Goal: Task Accomplishment & Management: Complete application form

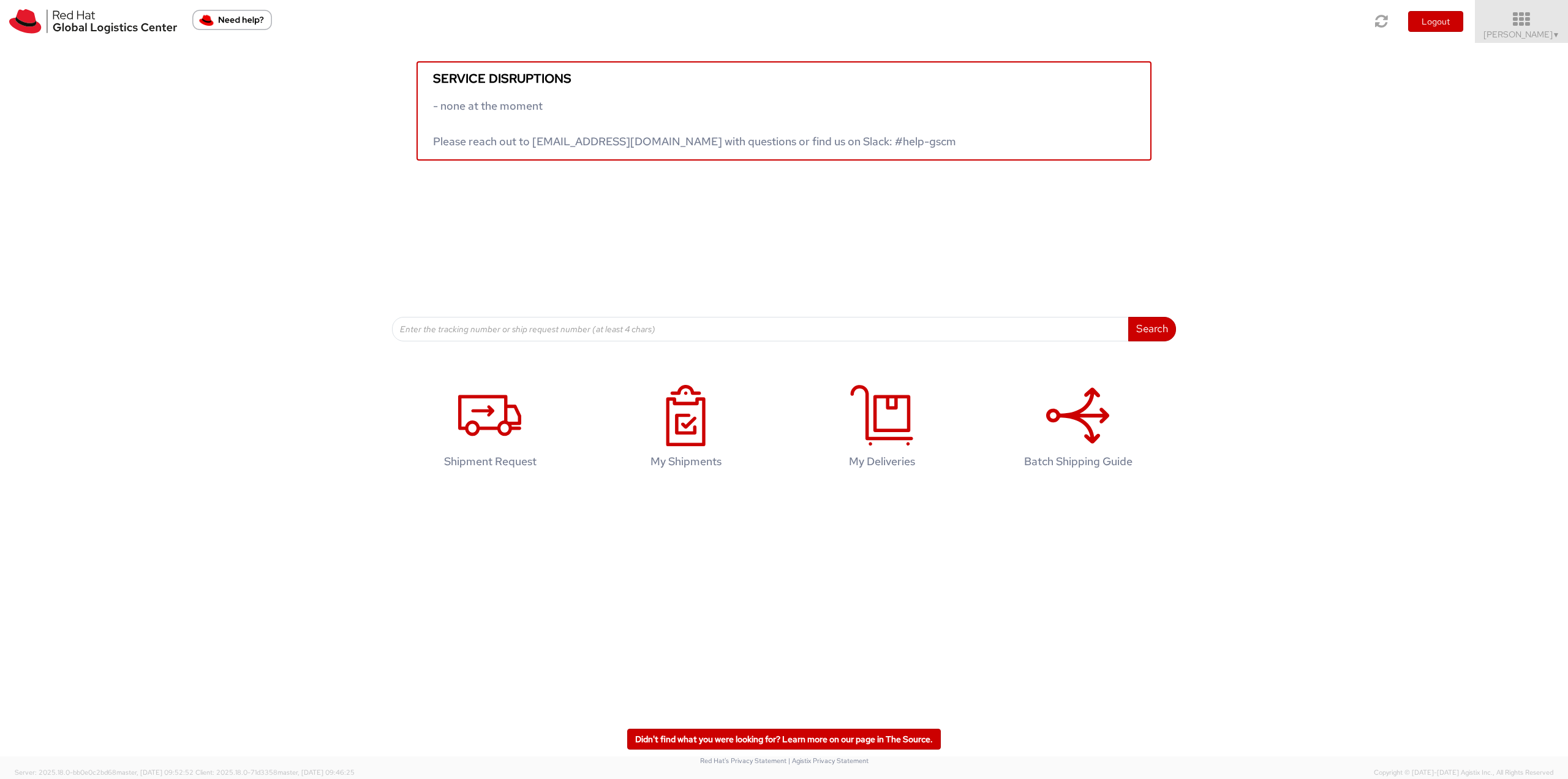
click at [1508, 26] on icon at bounding box center [1522, 20] width 107 height 17
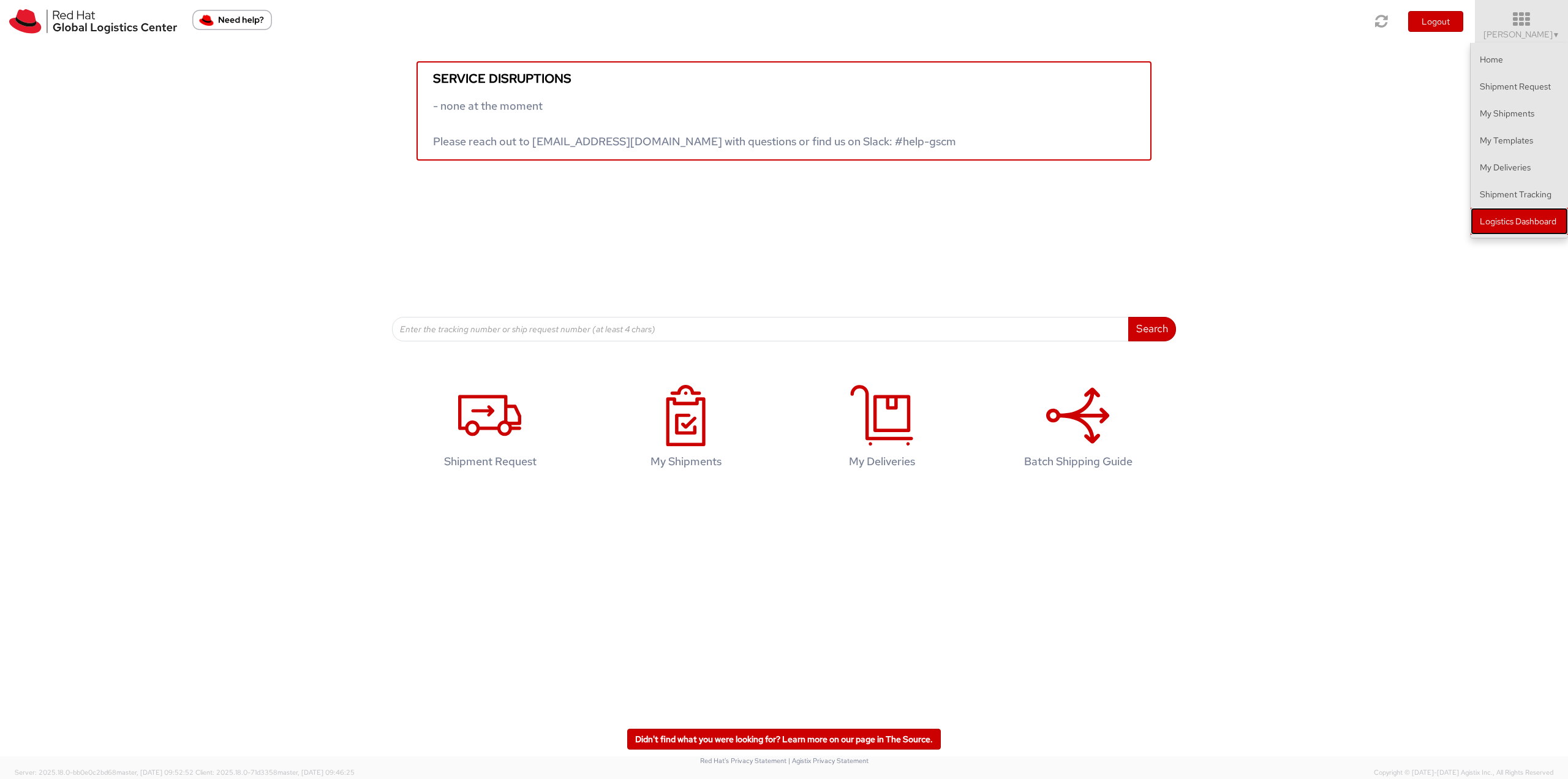
click at [1496, 227] on link "Logistics Dashboard" at bounding box center [1519, 221] width 98 height 27
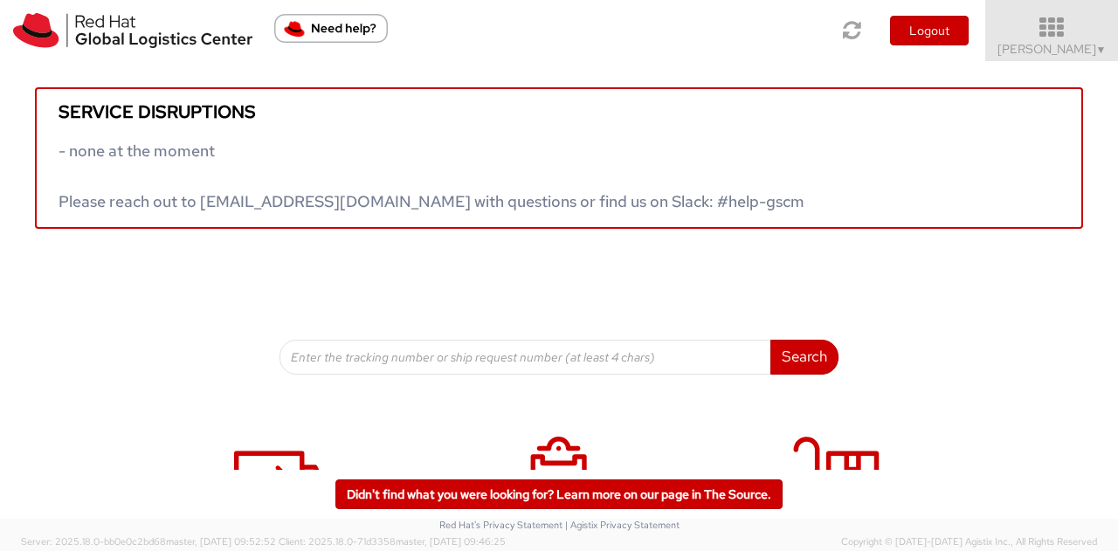
click at [1045, 35] on icon at bounding box center [1051, 28] width 153 height 24
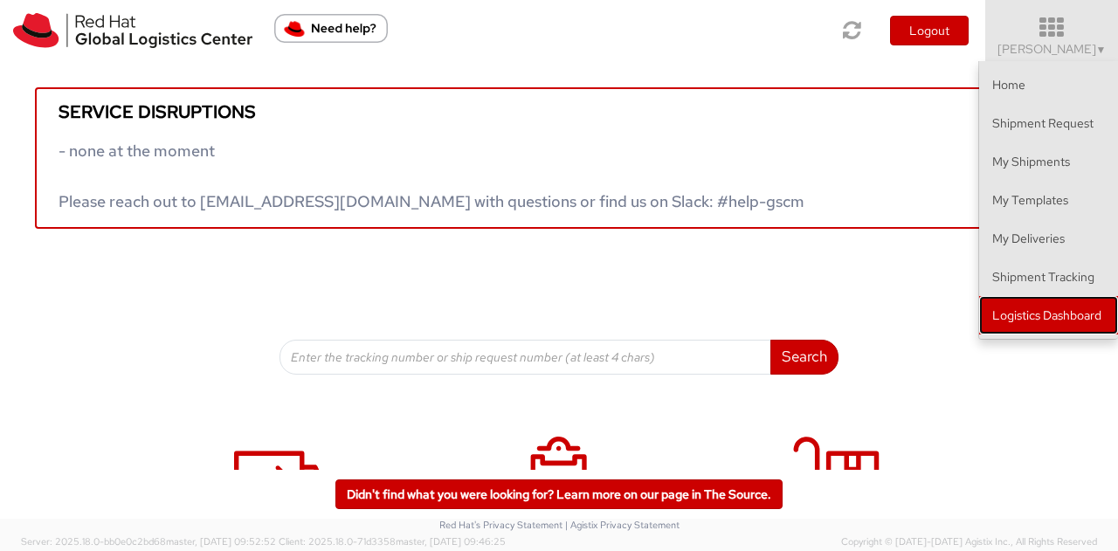
click at [1062, 303] on link "Logistics Dashboard" at bounding box center [1048, 315] width 139 height 38
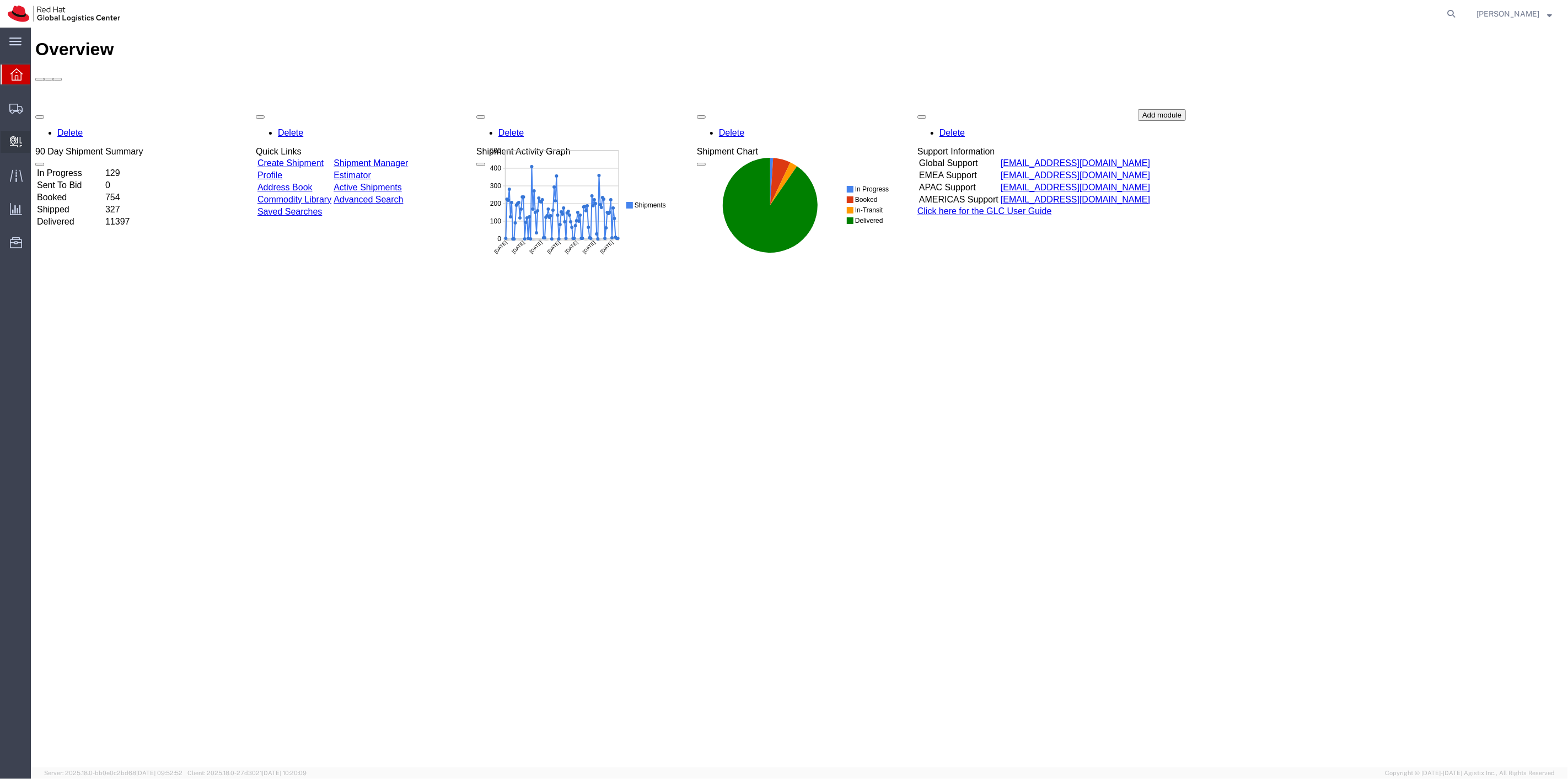
click at [0, 0] on span "Create Delivery" at bounding box center [0, 0] width 0 height 0
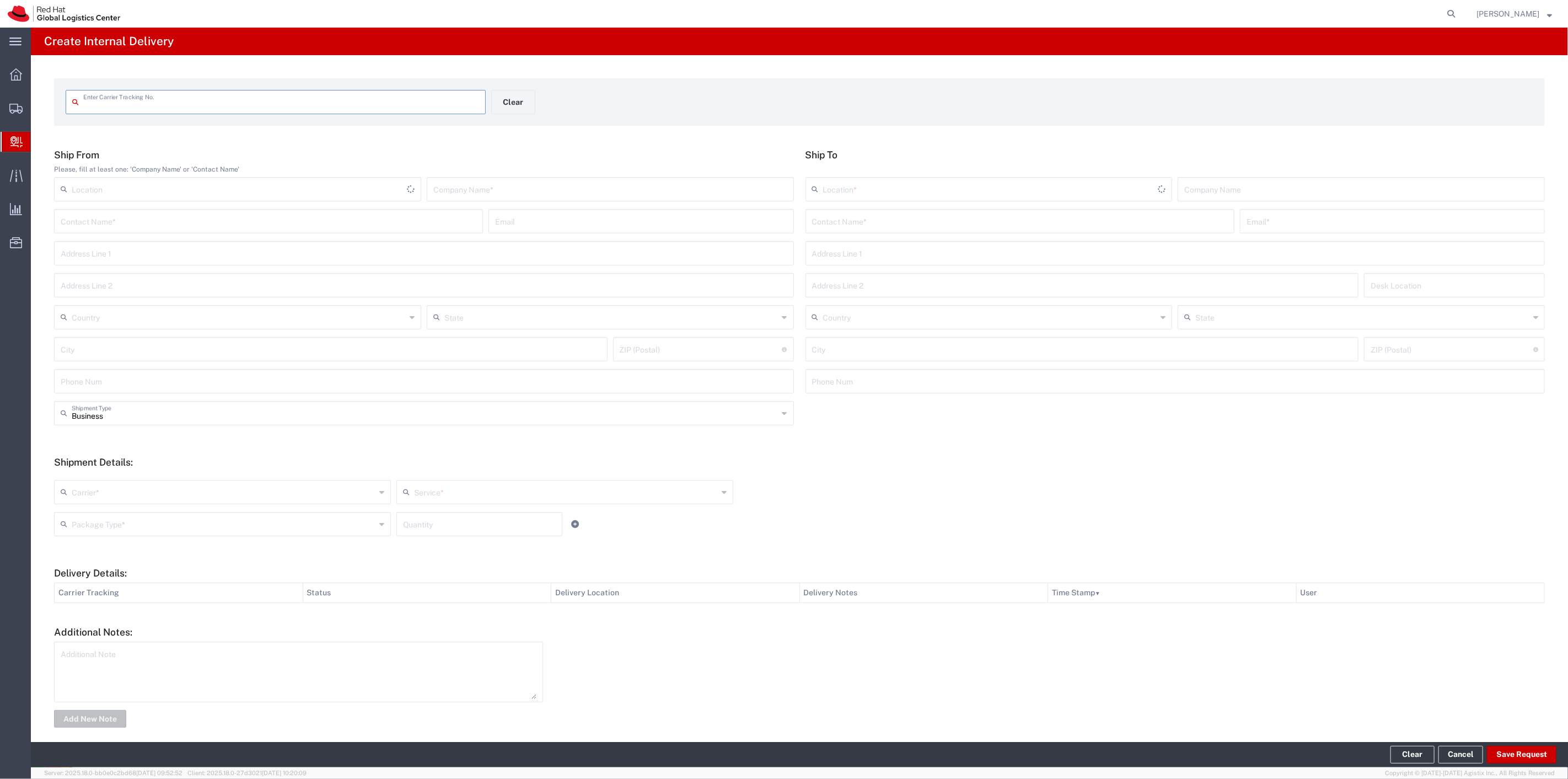
click at [116, 102] on input "text" at bounding box center [281, 101] width 396 height 20
type input "tba324195292886"
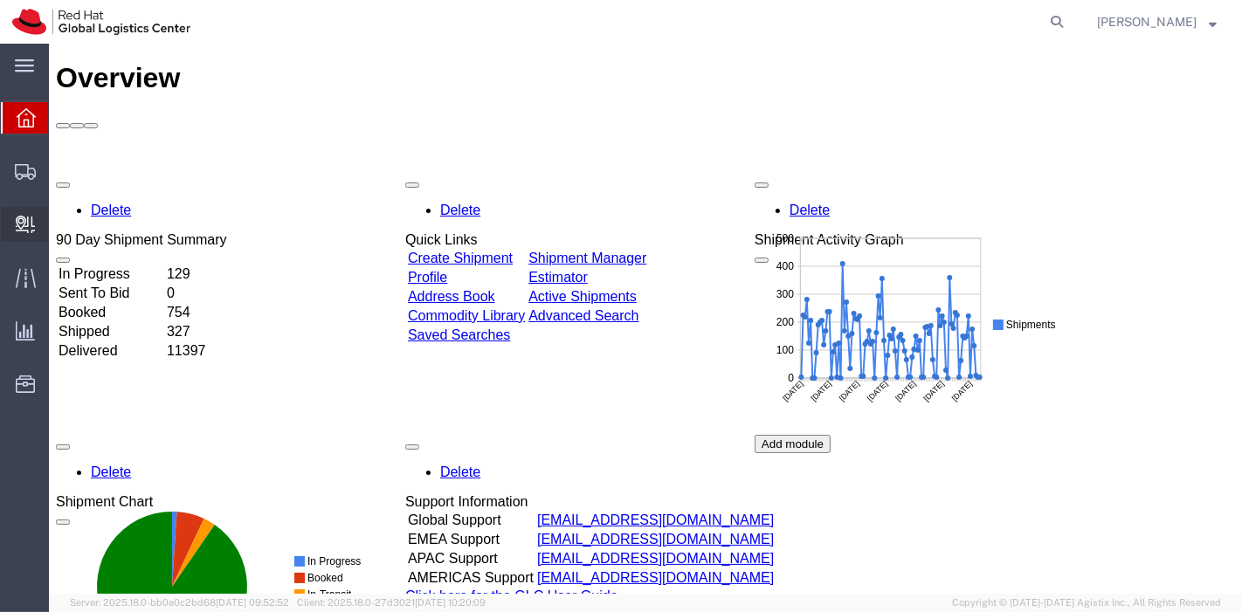
click at [0, 0] on span "Create Delivery" at bounding box center [0, 0] width 0 height 0
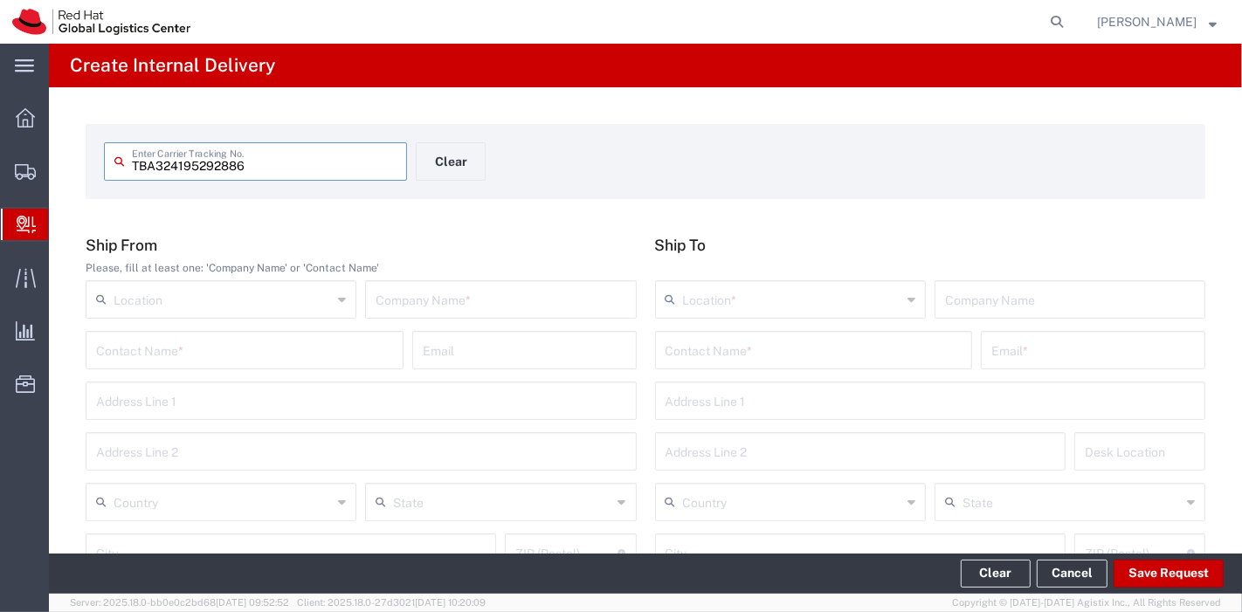
type input "TBA324195292886"
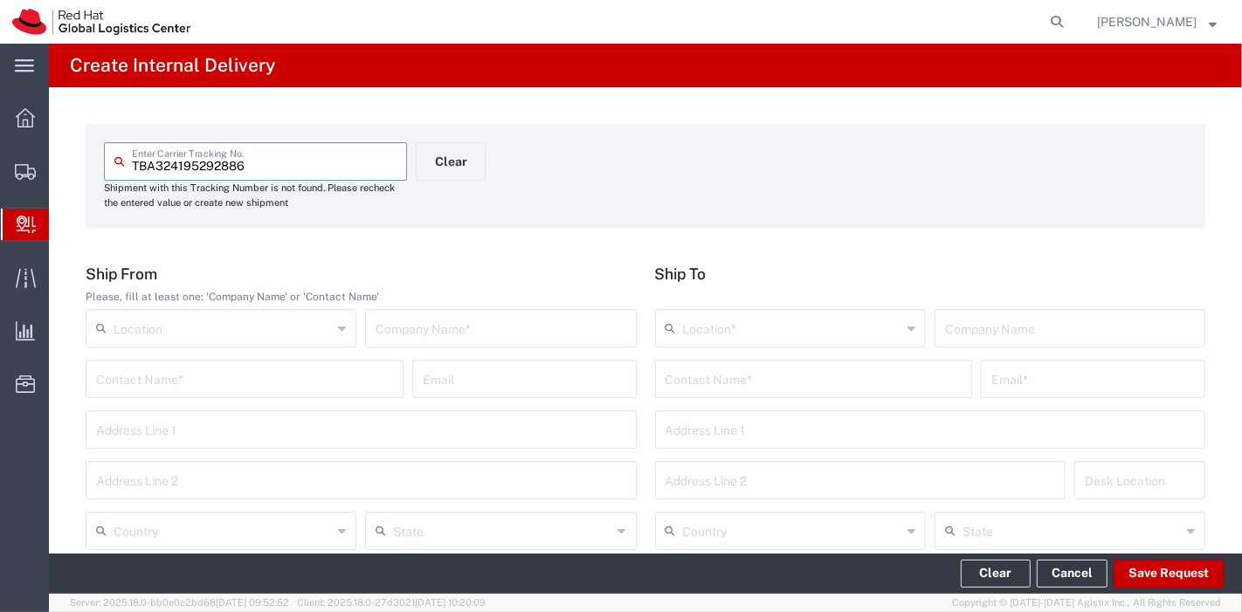
click at [506, 330] on input "text" at bounding box center [500, 327] width 250 height 31
type input "amazon"
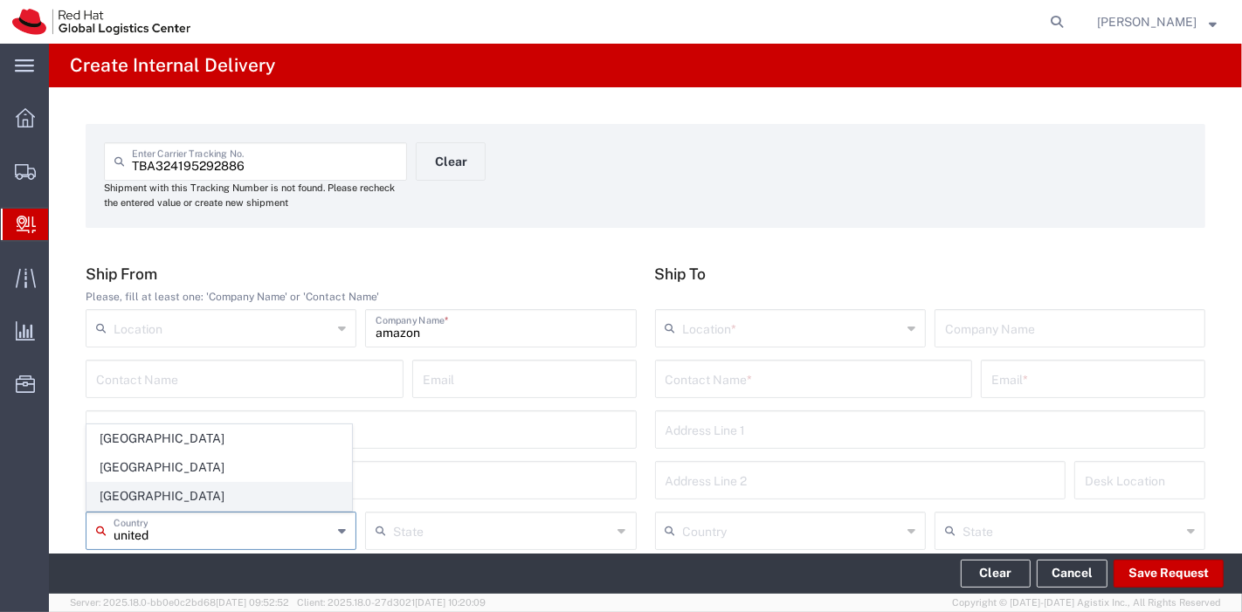
click at [157, 485] on span "[GEOGRAPHIC_DATA]" at bounding box center [219, 496] width 264 height 27
type input "[GEOGRAPHIC_DATA]"
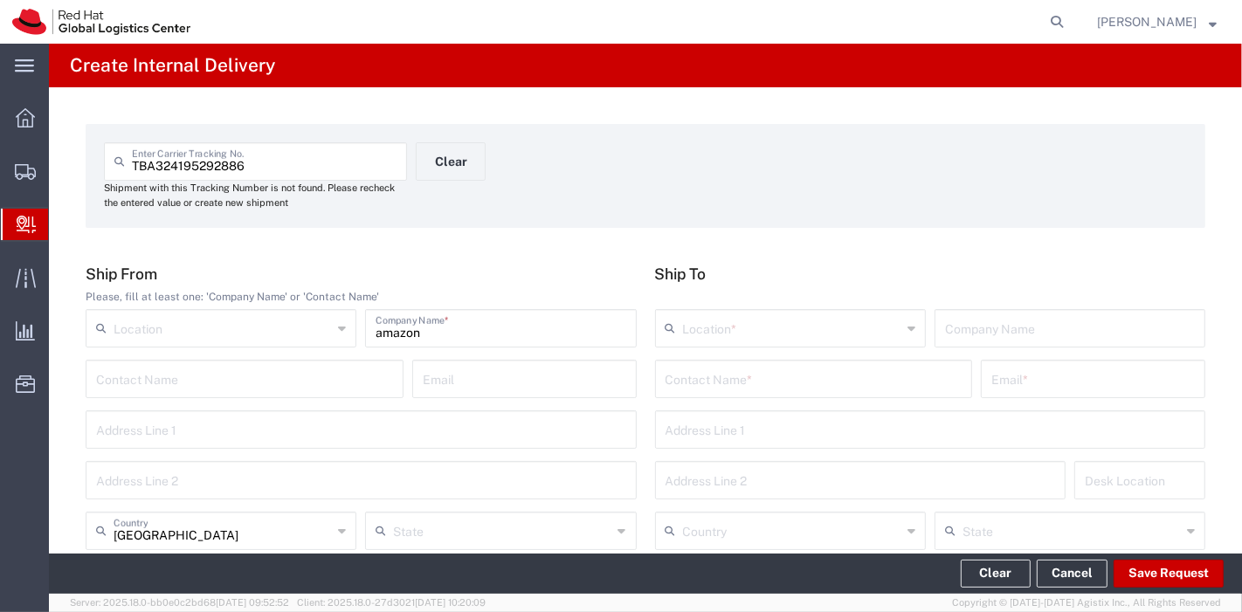
click at [761, 317] on input "text" at bounding box center [792, 327] width 218 height 31
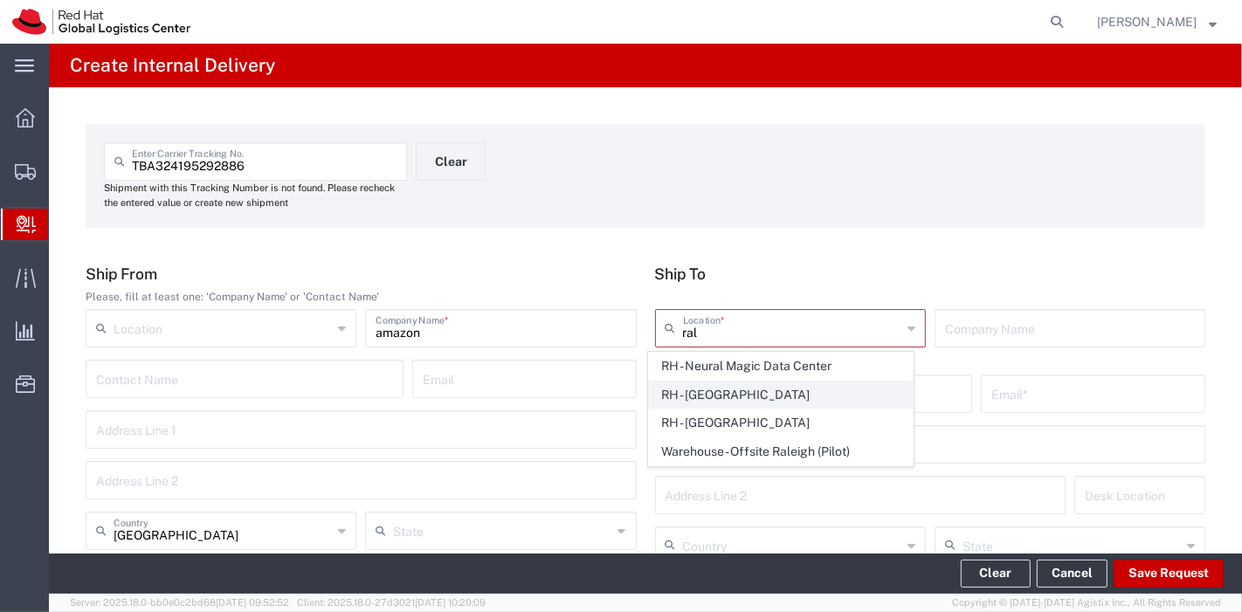
click at [716, 402] on span "RH - [GEOGRAPHIC_DATA]" at bounding box center [781, 395] width 264 height 27
type input "RH - [GEOGRAPHIC_DATA]"
type input "Red Hat, Inc."
type input "[STREET_ADDRESS]"
type input "[GEOGRAPHIC_DATA]"
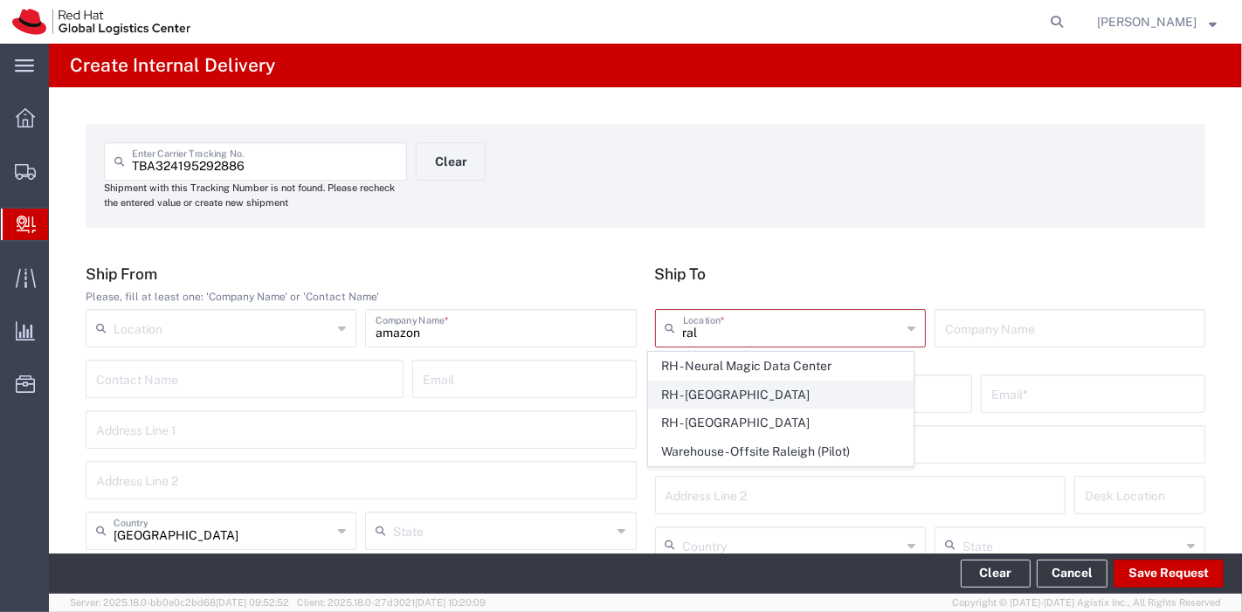
type input "RALEIGH"
type input "27601"
type input "[PHONE_NUMBER]"
type input "[US_STATE]"
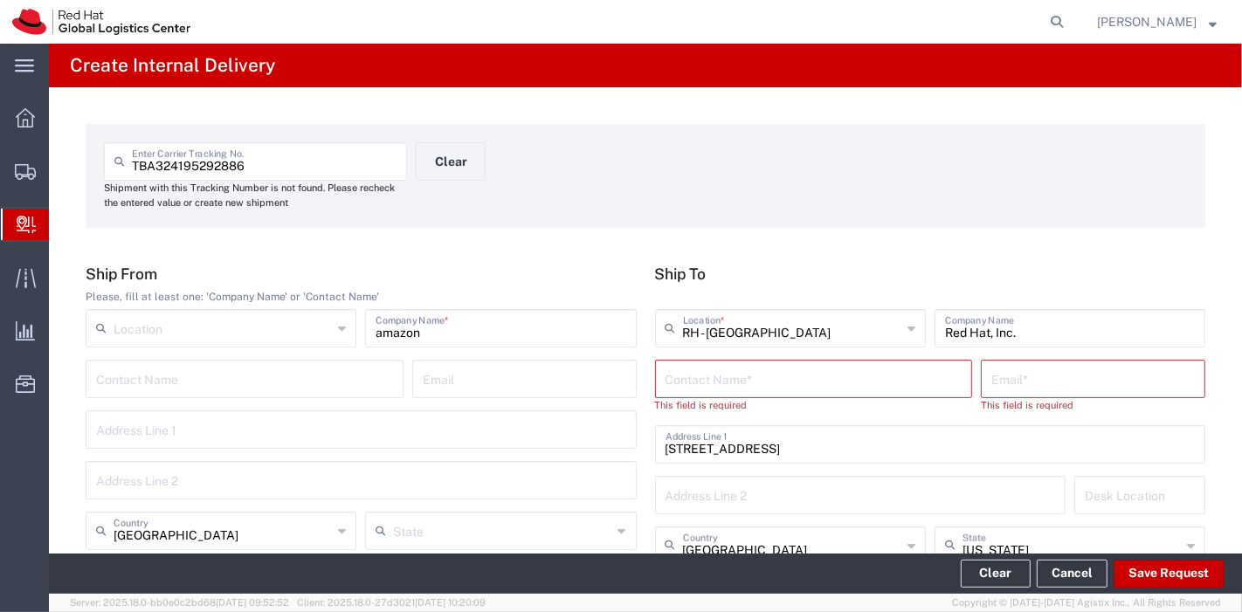
click at [735, 381] on input "text" at bounding box center [813, 377] width 297 height 31
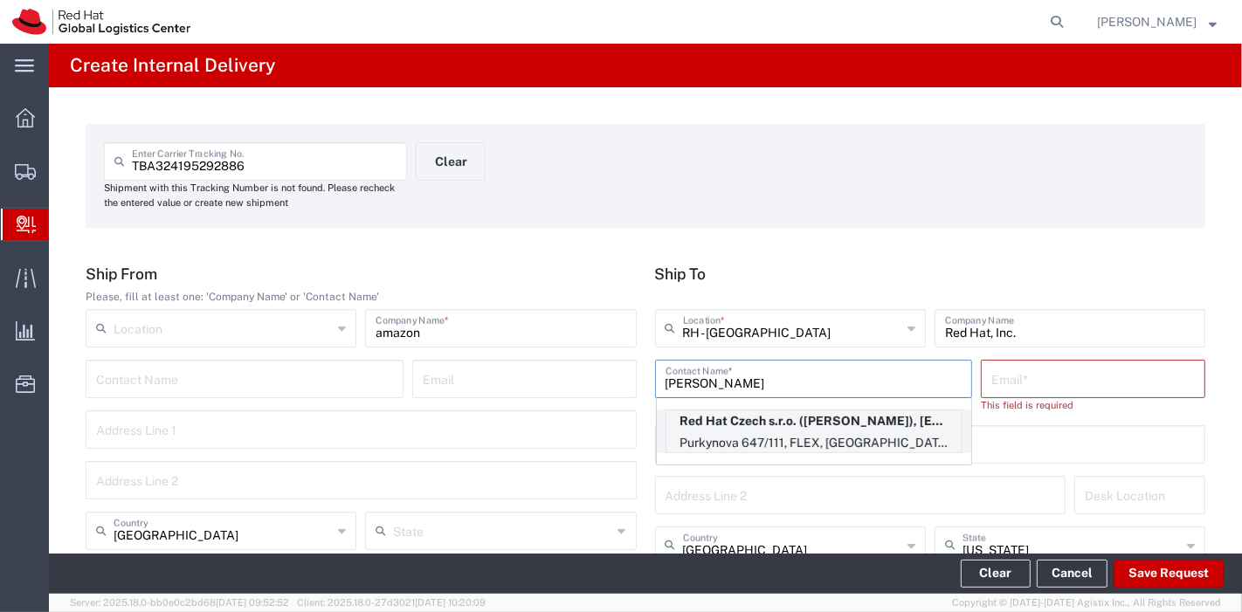
type input "[PERSON_NAME]"
click at [769, 428] on p "Red Hat Czech s.r.o. ([PERSON_NAME]), [EMAIL_ADDRESS][DOMAIN_NAME]" at bounding box center [813, 421] width 295 height 22
type input "RH - [GEOGRAPHIC_DATA] [GEOGRAPHIC_DATA] - B"
type input "Red Hat Czech s.r.o."
type input "[PERSON_NAME]"
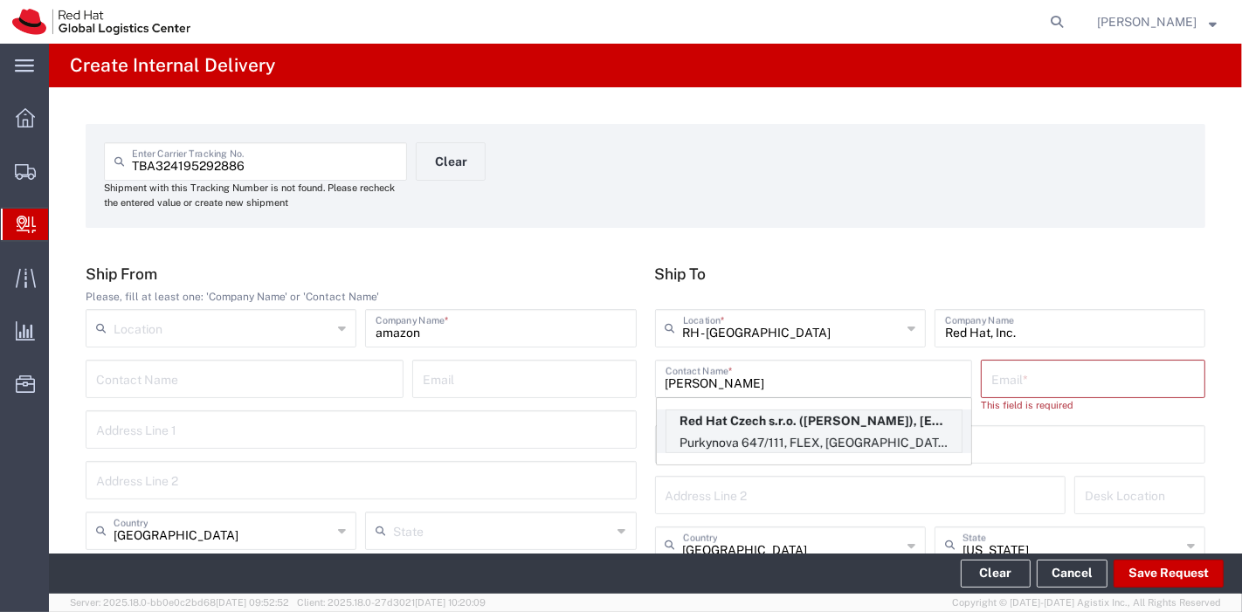
type input "[EMAIL_ADDRESS][DOMAIN_NAME]"
type input "Purkynova 647/111"
type input "FLEX"
type input "Czechia"
type input "[GEOGRAPHIC_DATA]"
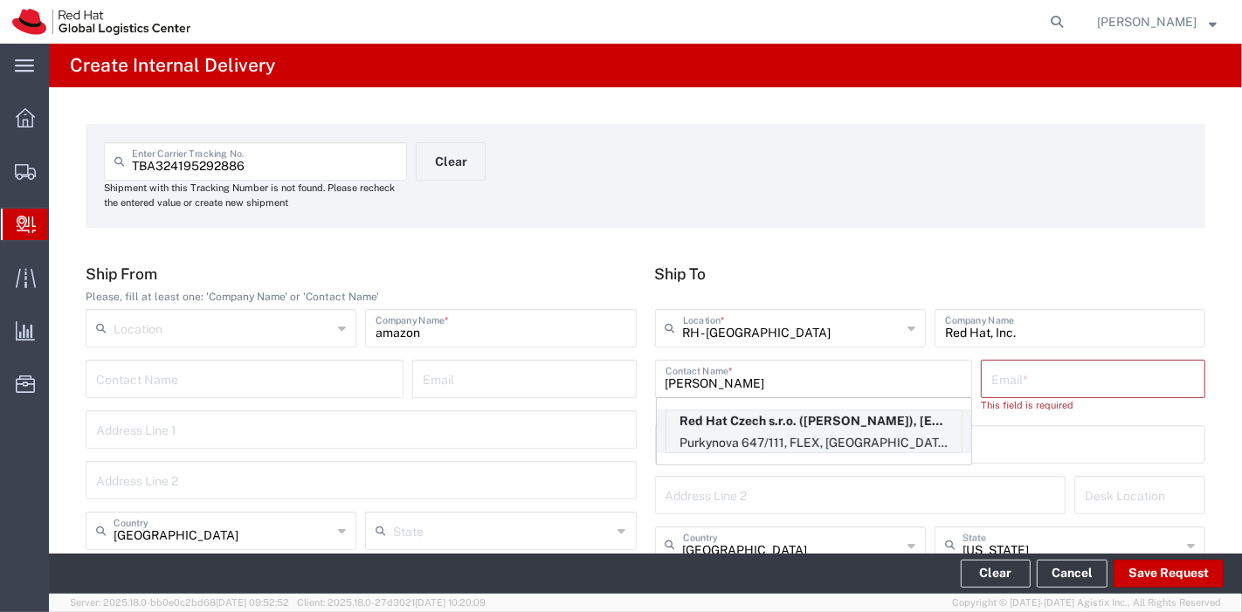
type input "621 00"
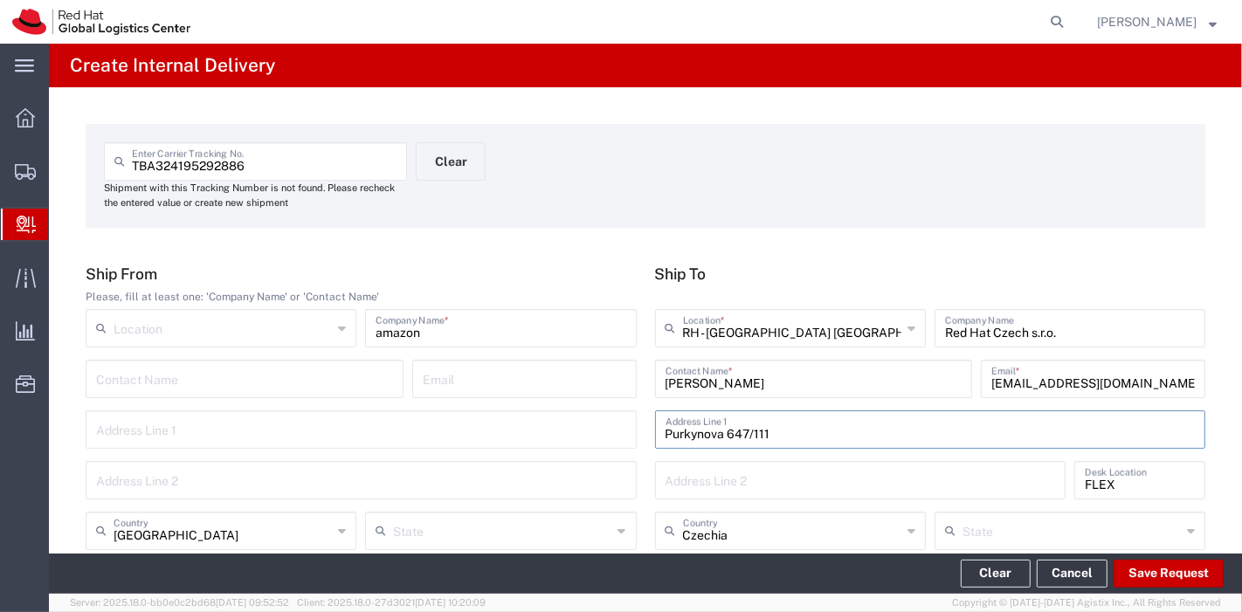
drag, startPoint x: 780, startPoint y: 430, endPoint x: 454, endPoint y: 392, distance: 327.8
click at [454, 392] on div "Ship From Please, fill at least one: 'Company Name' or 'Contact Name' Location …" at bounding box center [646, 464] width 1138 height 399
drag, startPoint x: 1053, startPoint y: 323, endPoint x: 688, endPoint y: 333, distance: 365.1
click at [688, 333] on div "[GEOGRAPHIC_DATA] - [GEOGRAPHIC_DATA] [GEOGRAPHIC_DATA] - B Location * [GEOGRAP…" at bounding box center [930, 334] width 560 height 51
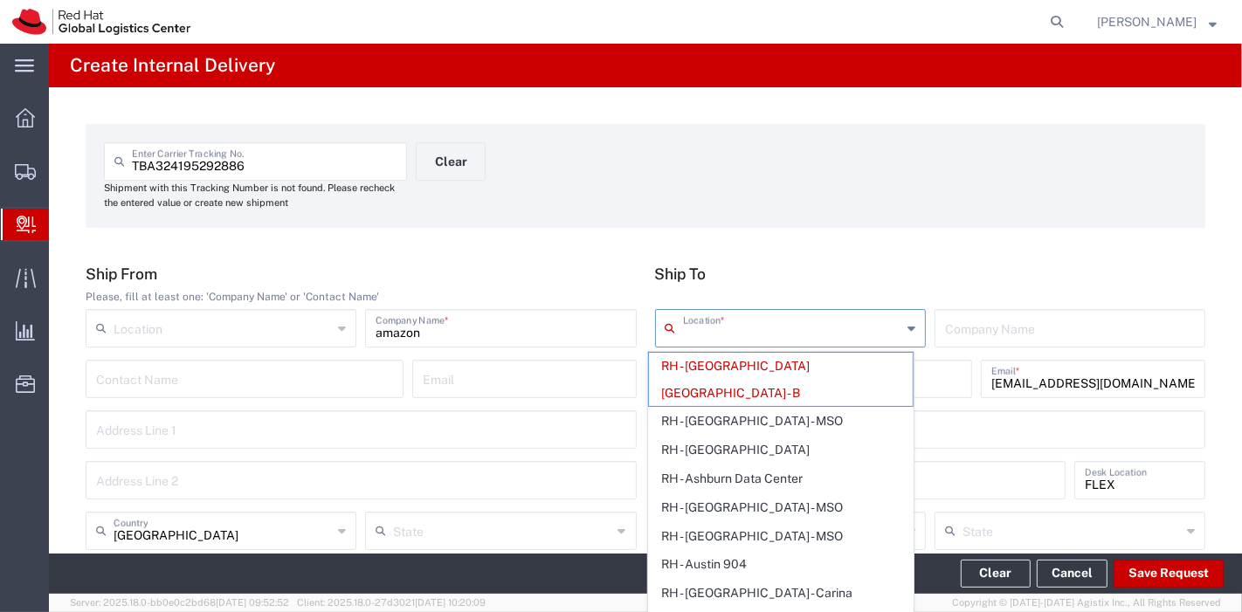
drag, startPoint x: 871, startPoint y: 330, endPoint x: 561, endPoint y: 275, distance: 315.6
click at [561, 275] on div "Ship From Please, fill at least one: 'Company Name' or 'Contact Name' Location …" at bounding box center [646, 464] width 1138 height 399
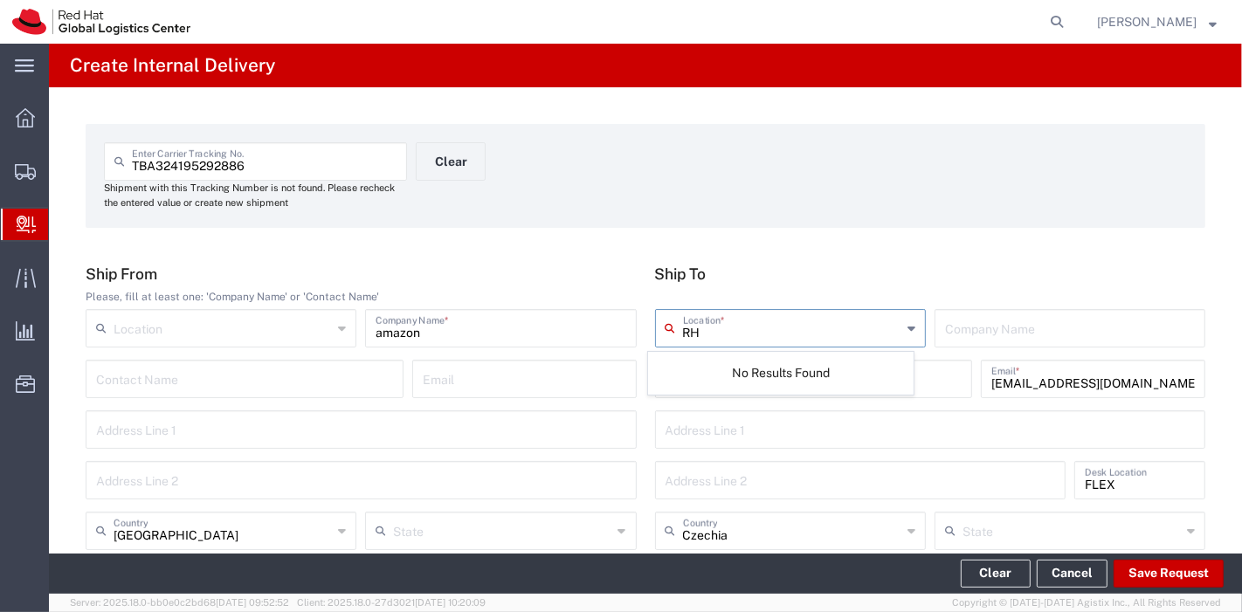
type input "R"
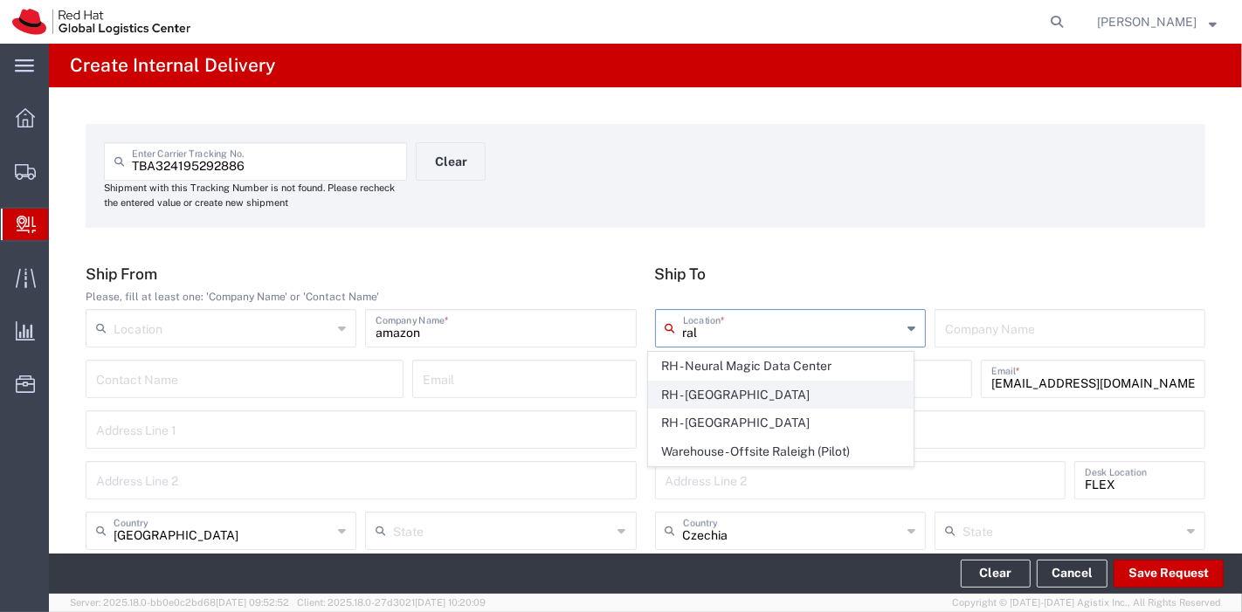
click at [698, 393] on span "RH - [GEOGRAPHIC_DATA]" at bounding box center [781, 395] width 264 height 27
type input "RH - [GEOGRAPHIC_DATA]"
type input "Red Hat, Inc."
type input "[STREET_ADDRESS]"
type input "[GEOGRAPHIC_DATA]"
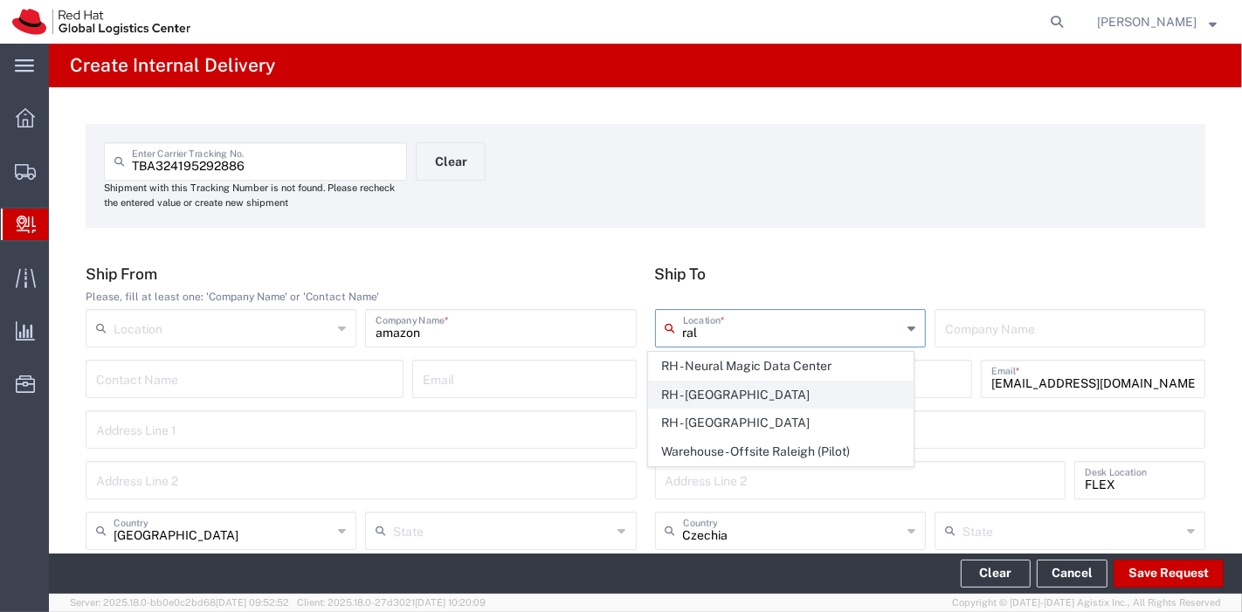
type input "RALEIGH"
type input "27601"
type input "[PHONE_NUMBER]"
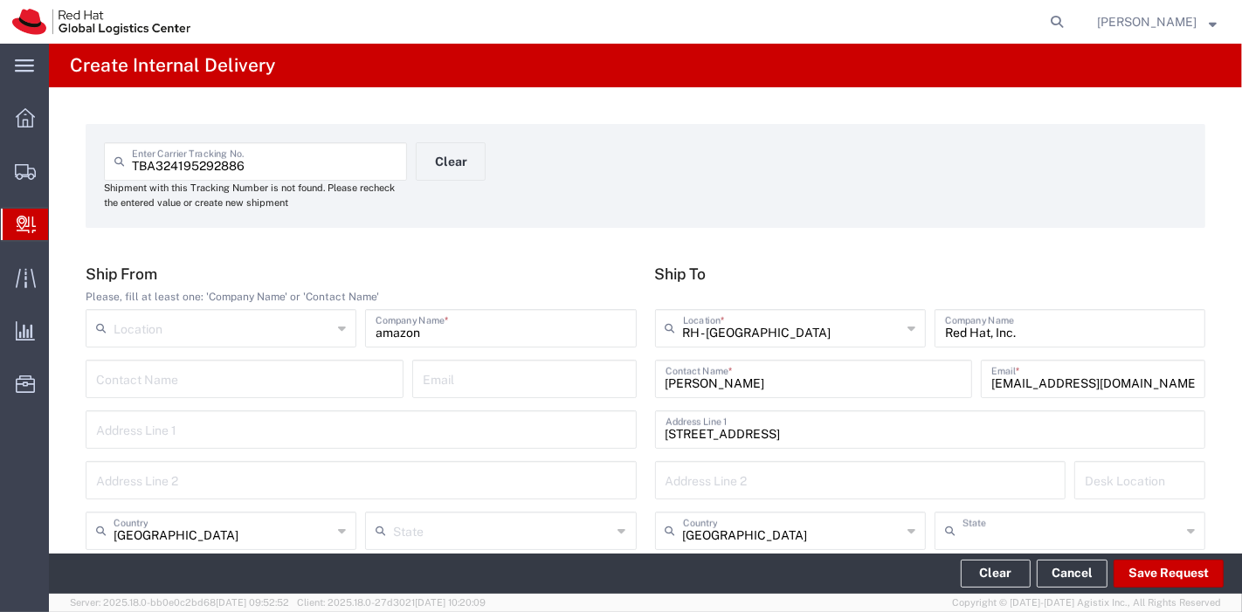
type input "[US_STATE]"
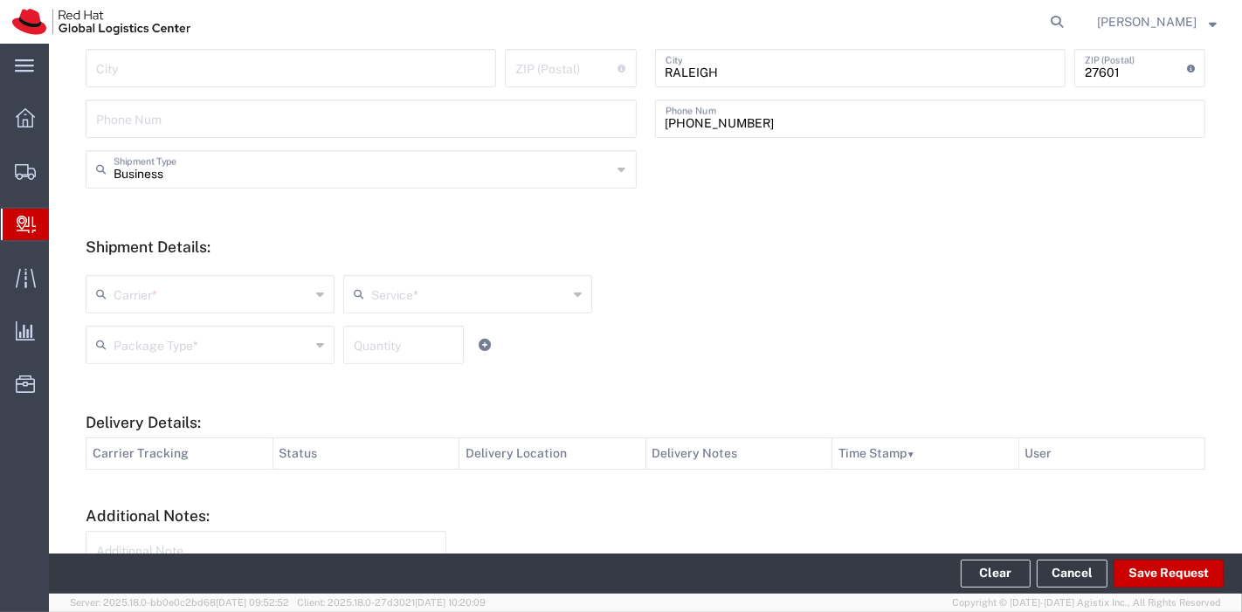
scroll to position [523, 0]
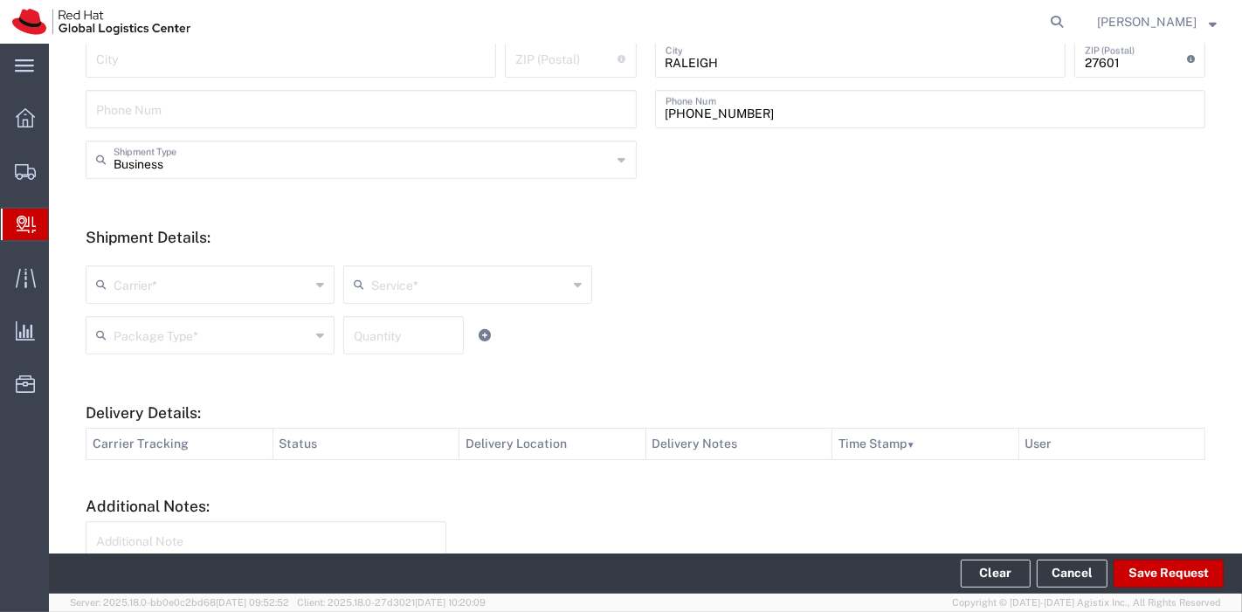
click at [239, 296] on input "text" at bounding box center [212, 283] width 196 height 31
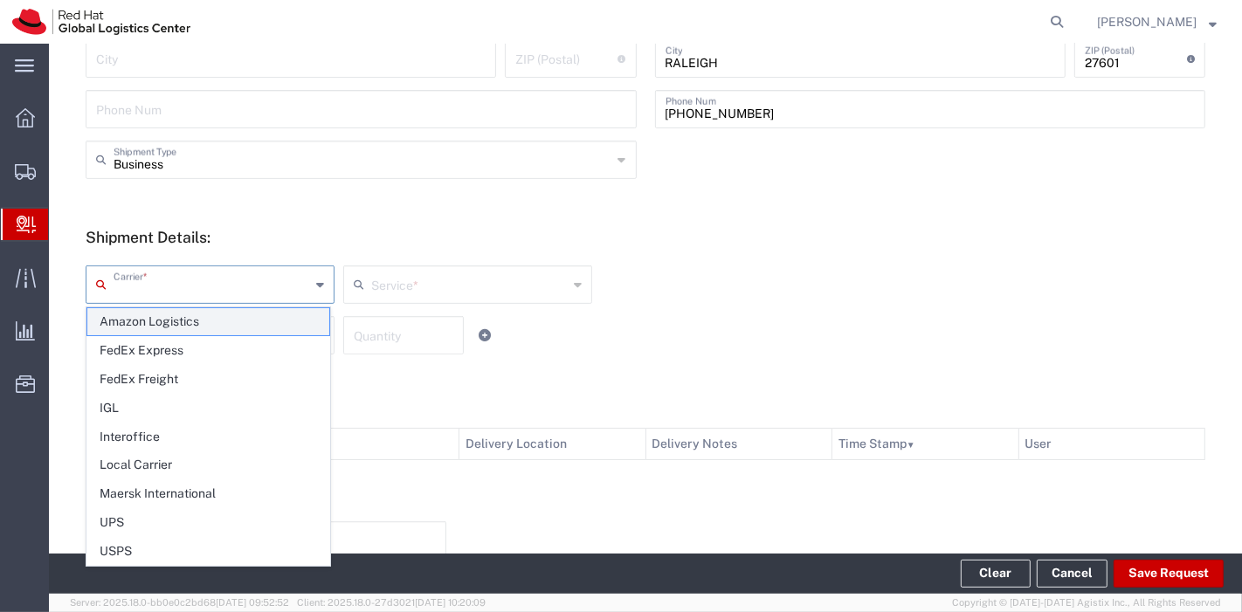
click at [208, 326] on span "Amazon Logistics" at bounding box center [208, 321] width 242 height 27
type input "Amazon Logistics"
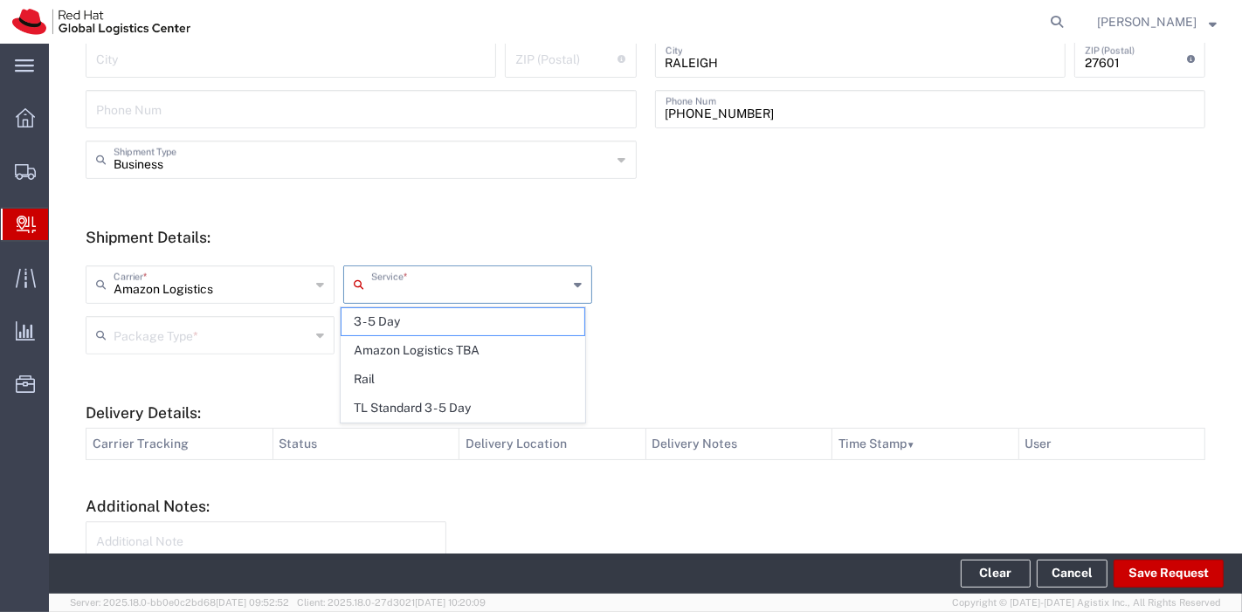
click at [396, 290] on input "text" at bounding box center [469, 283] width 196 height 31
click at [399, 336] on li "Amazon Logistics TBA" at bounding box center [463, 350] width 244 height 29
type input "Amazon Logistics TBA"
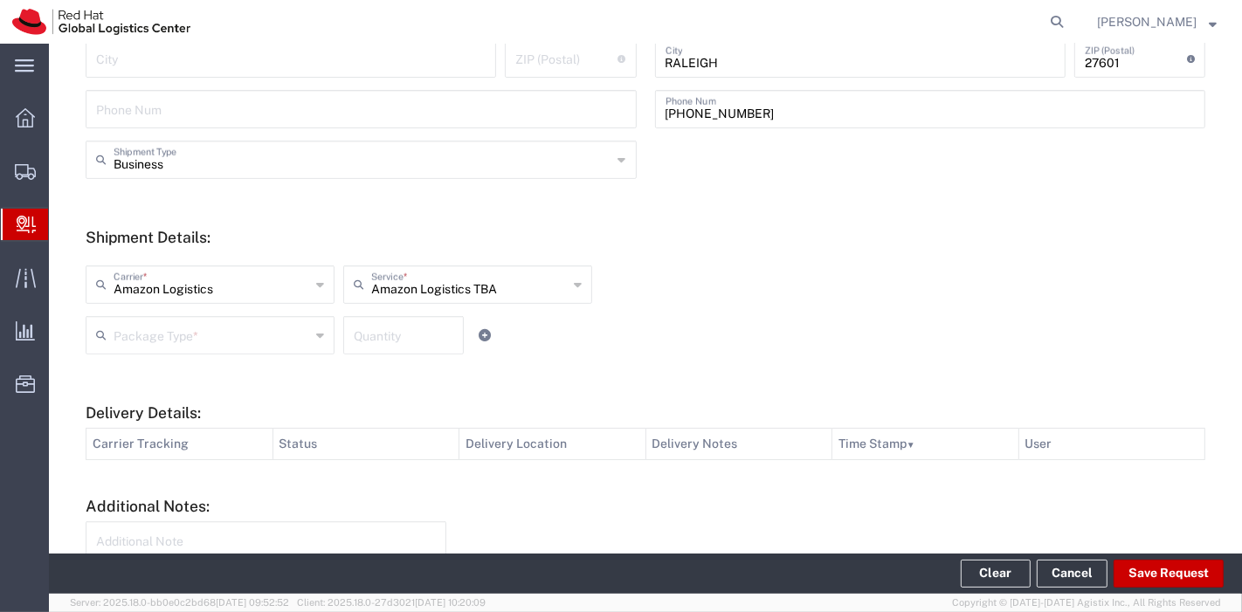
click at [249, 327] on input "text" at bounding box center [212, 334] width 196 height 31
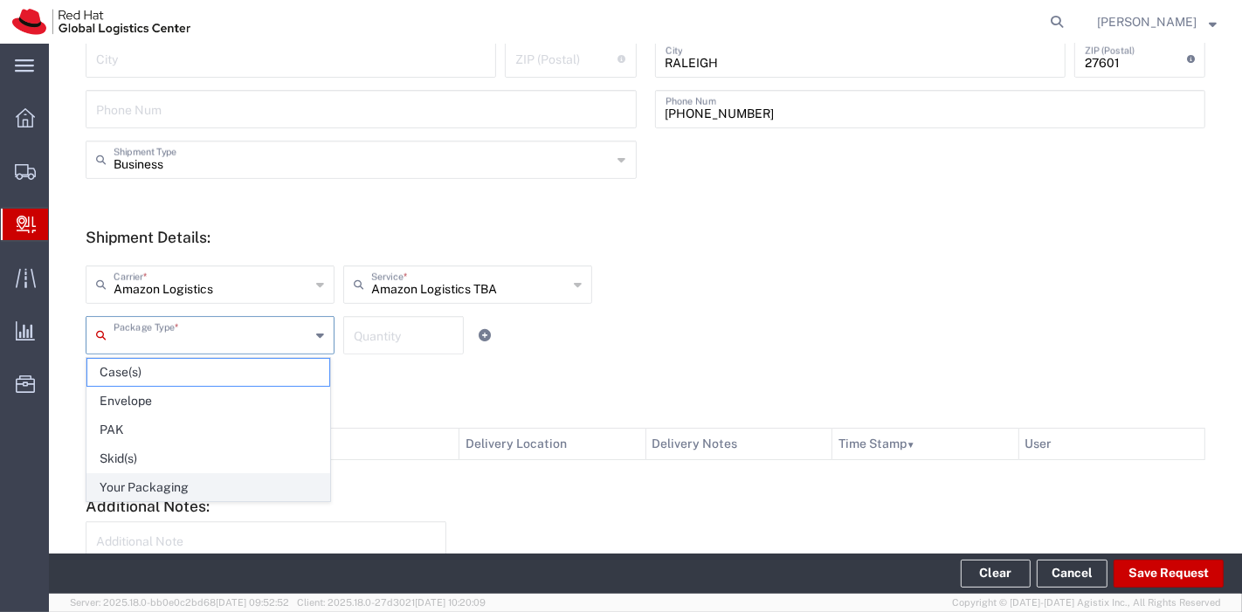
click at [155, 478] on span "Your Packaging" at bounding box center [208, 487] width 242 height 27
type input "Your Packaging"
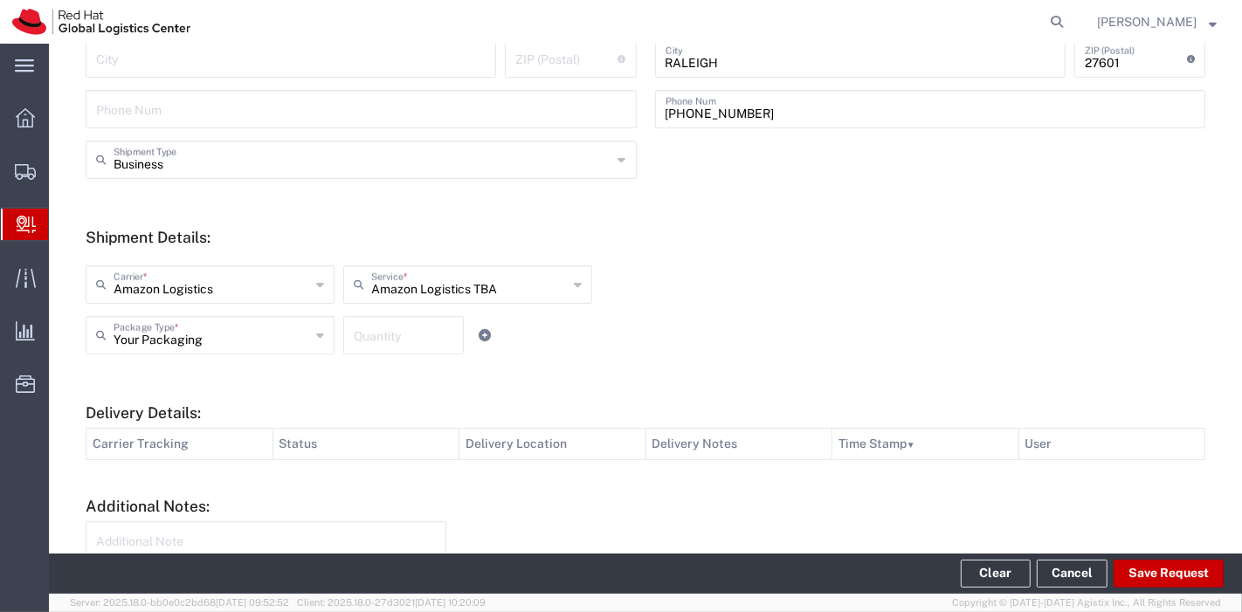
click at [393, 342] on input "number" at bounding box center [404, 334] width 100 height 31
type input "1"
click at [539, 354] on div "Your Packaging Package Type * Case(s) Envelope PAK Skid(s) Your Packaging 1 Qua…" at bounding box center [468, 341] width 774 height 51
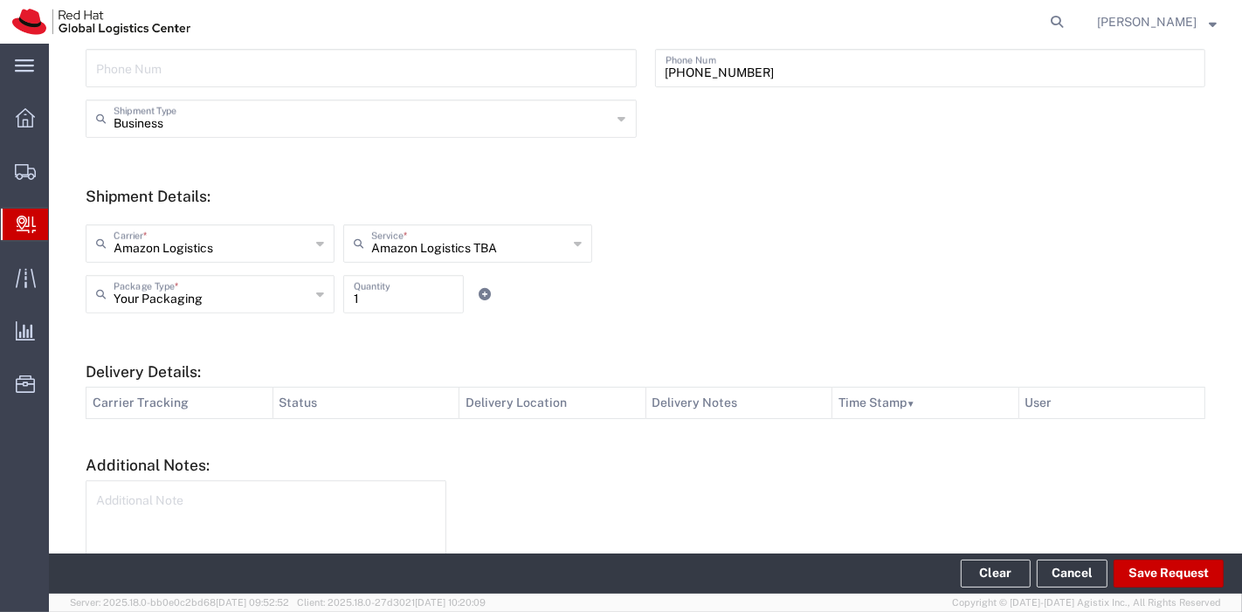
scroll to position [664, 0]
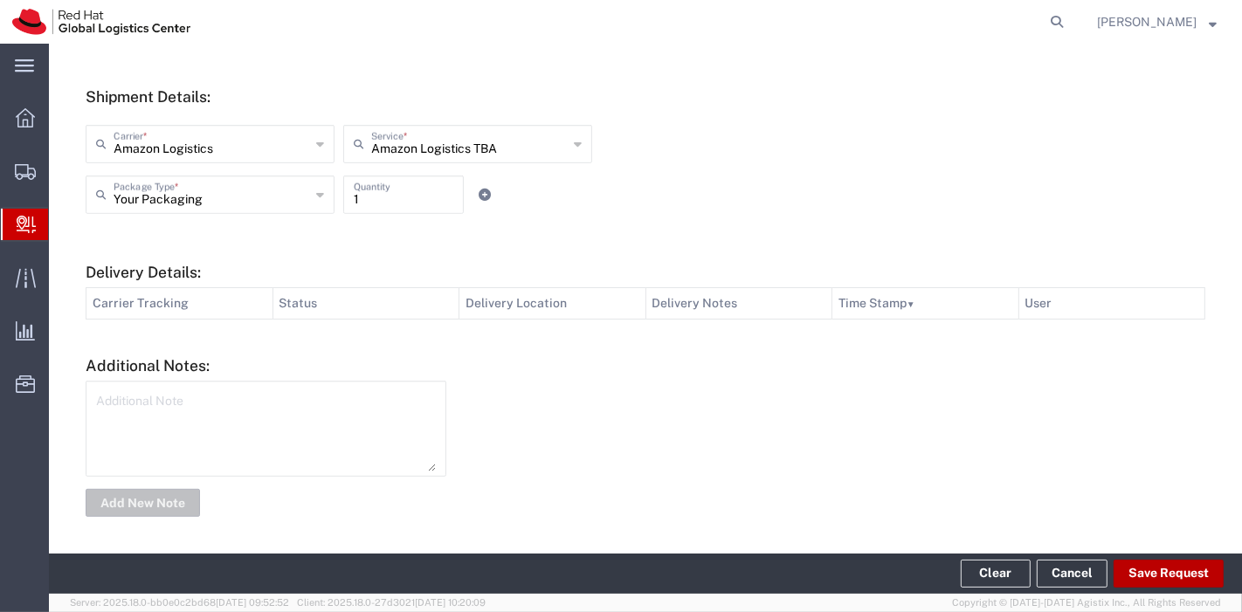
click at [1154, 568] on button "Save Request" at bounding box center [1168, 574] width 110 height 28
type input "[GEOGRAPHIC_DATA]"
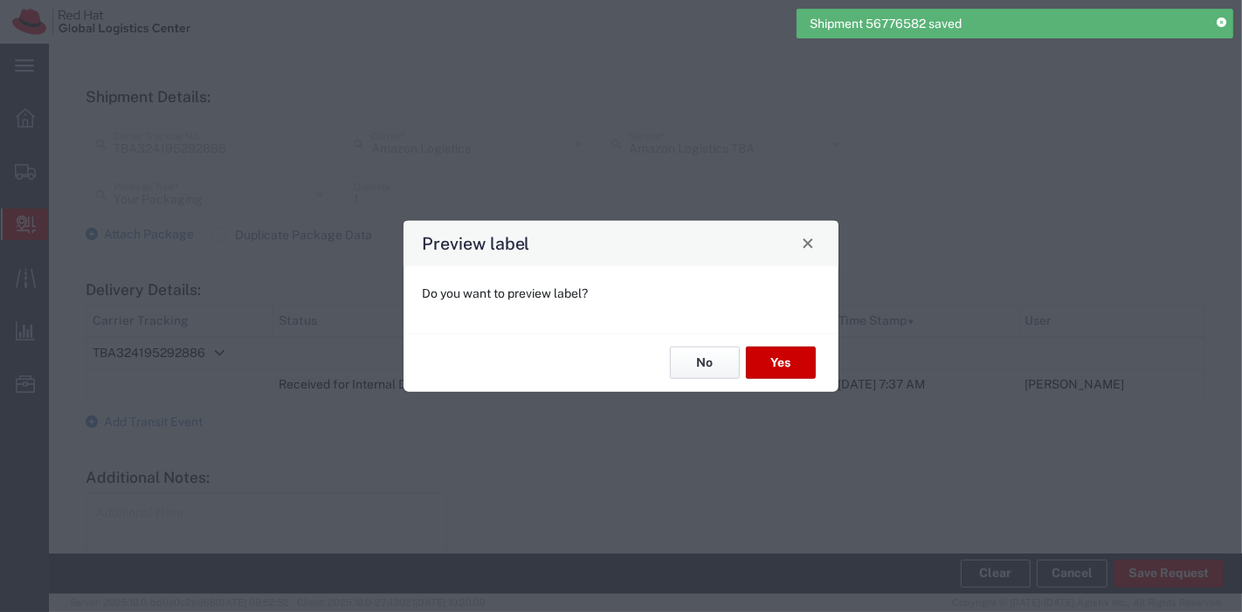
click at [712, 365] on button "No" at bounding box center [705, 363] width 70 height 32
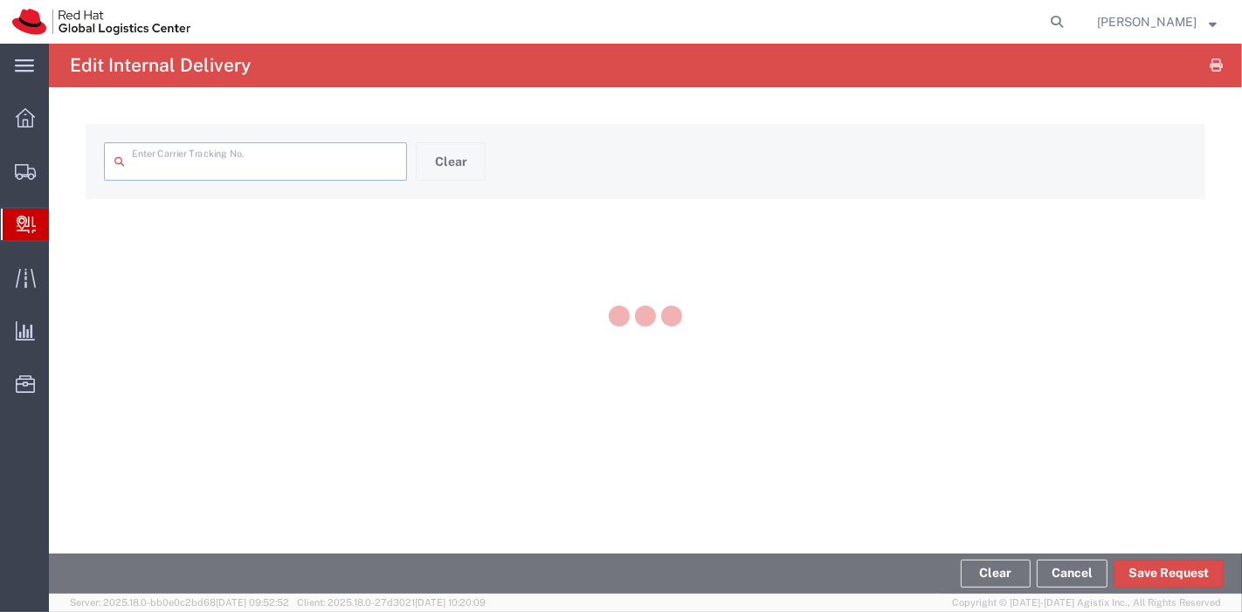
type input "TBA324195292886"
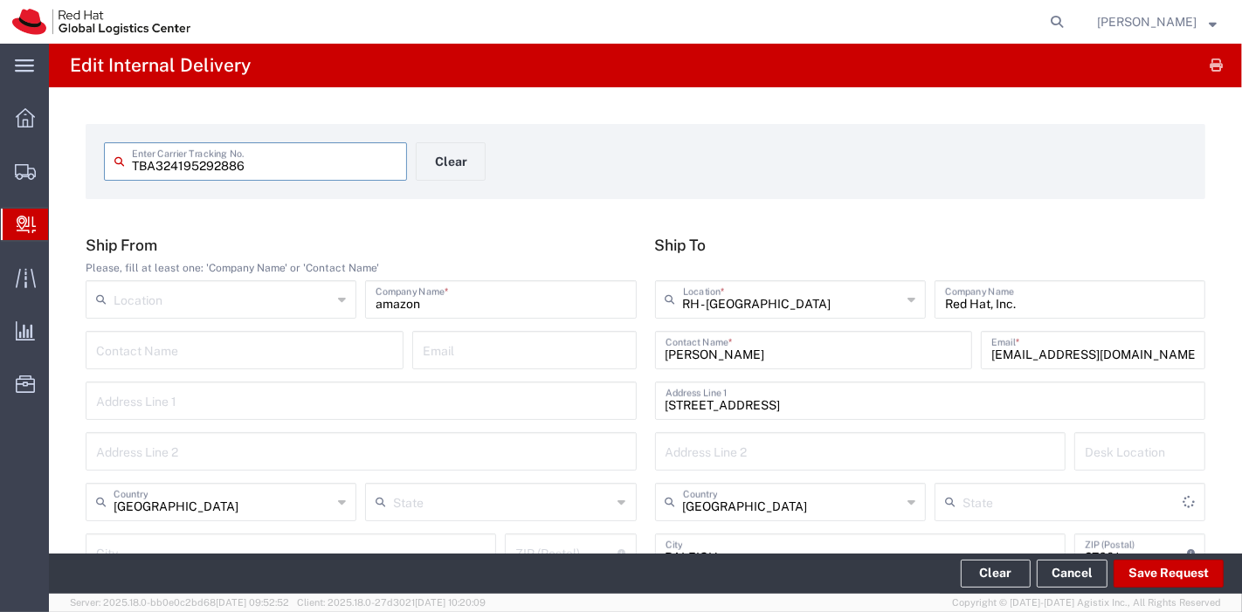
type input "[US_STATE]"
type input "Amazon Logistics TBA"
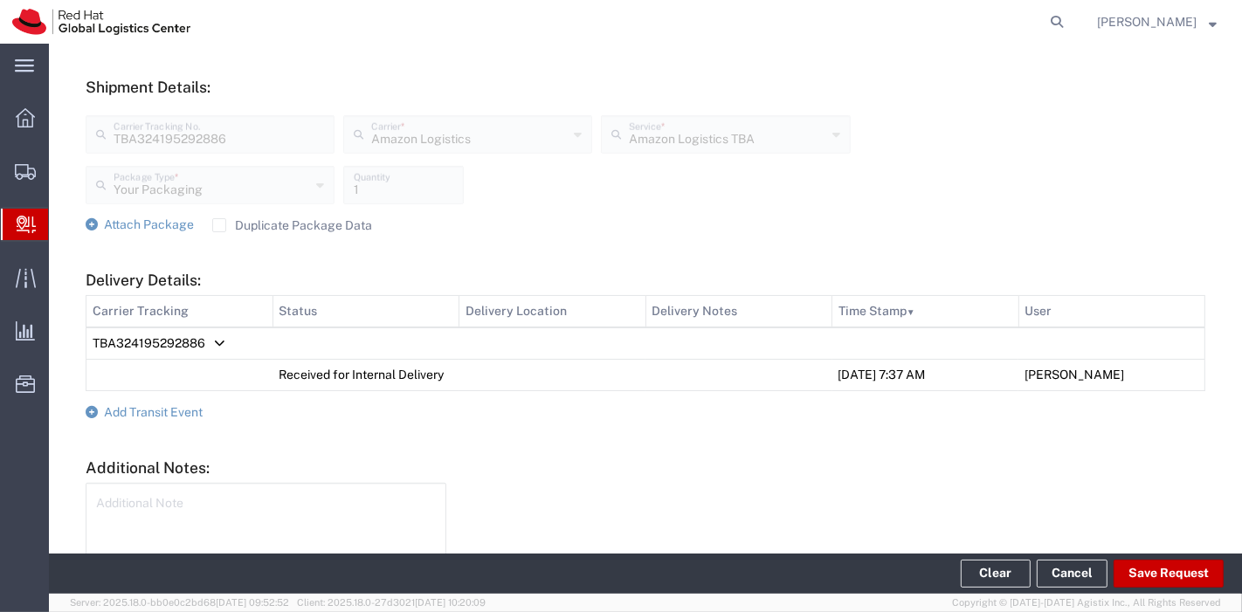
scroll to position [615, 0]
click at [214, 223] on label "Duplicate Package Data" at bounding box center [292, 223] width 160 height 14
click at [219, 223] on input "Duplicate Package Data" at bounding box center [219, 223] width 0 height 0
click at [89, 222] on icon at bounding box center [92, 222] width 12 height 12
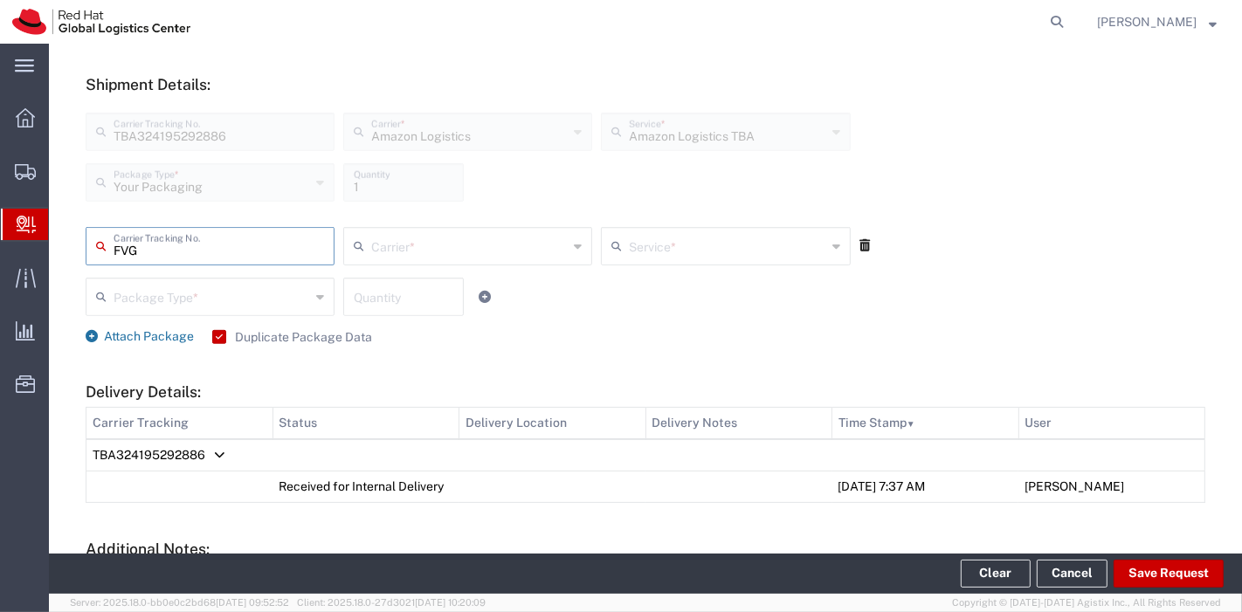
type input "FVG"
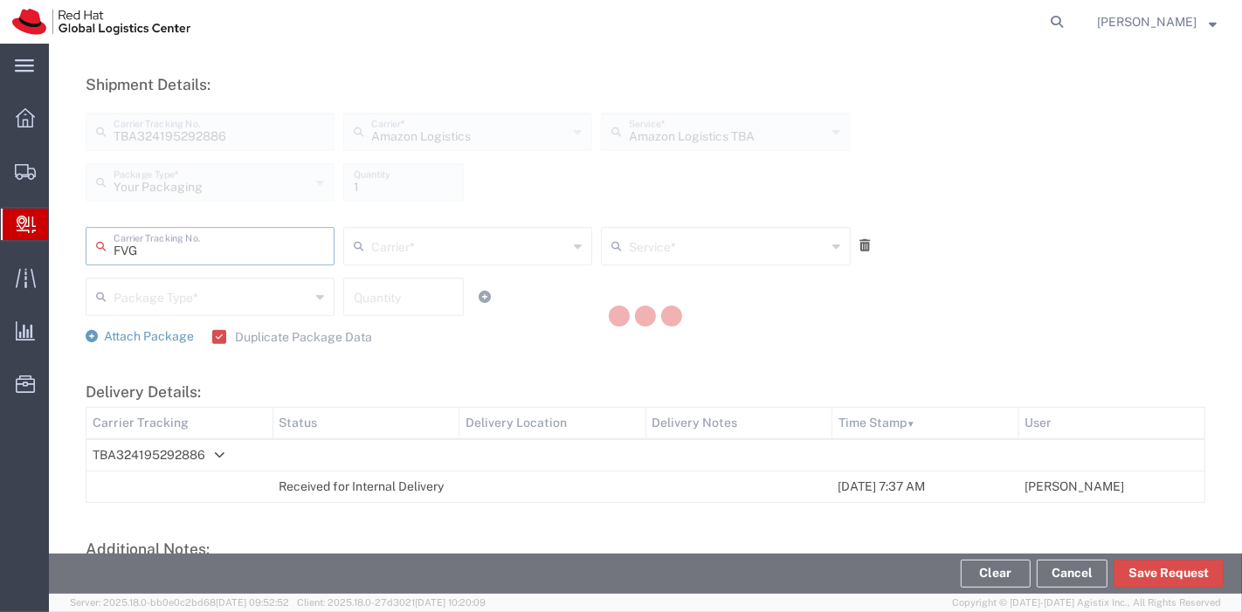
type input "Amazon Logistics"
type input "Your Packaging"
type input "1"
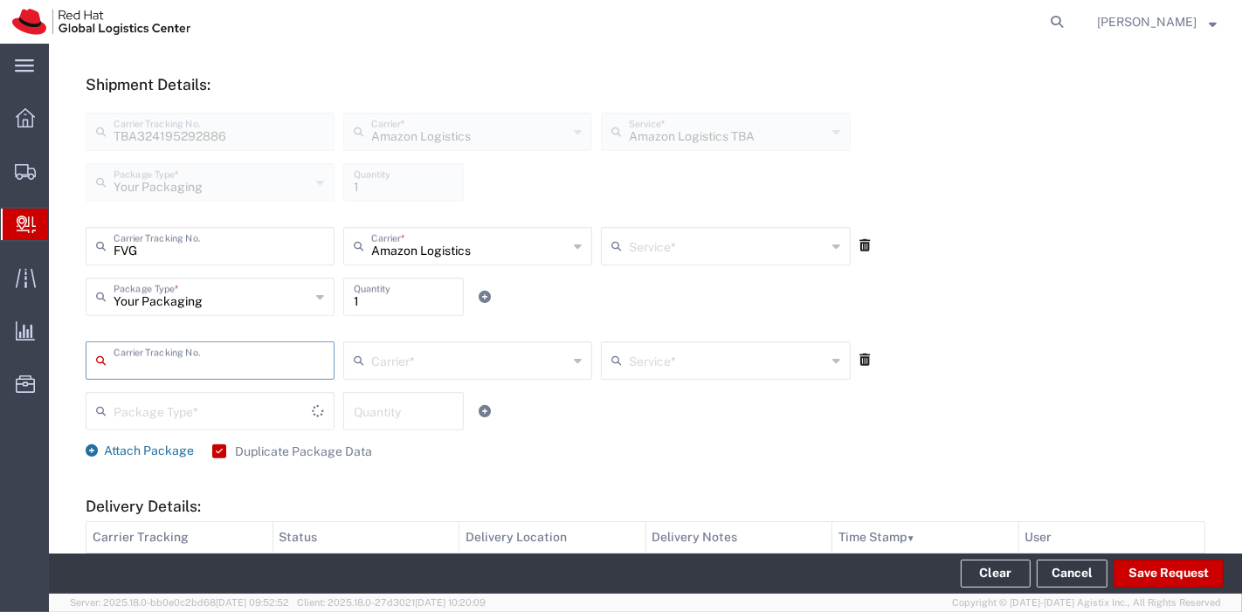
type input "Amazon Logistics TBA"
click at [859, 250] on icon at bounding box center [864, 245] width 10 height 12
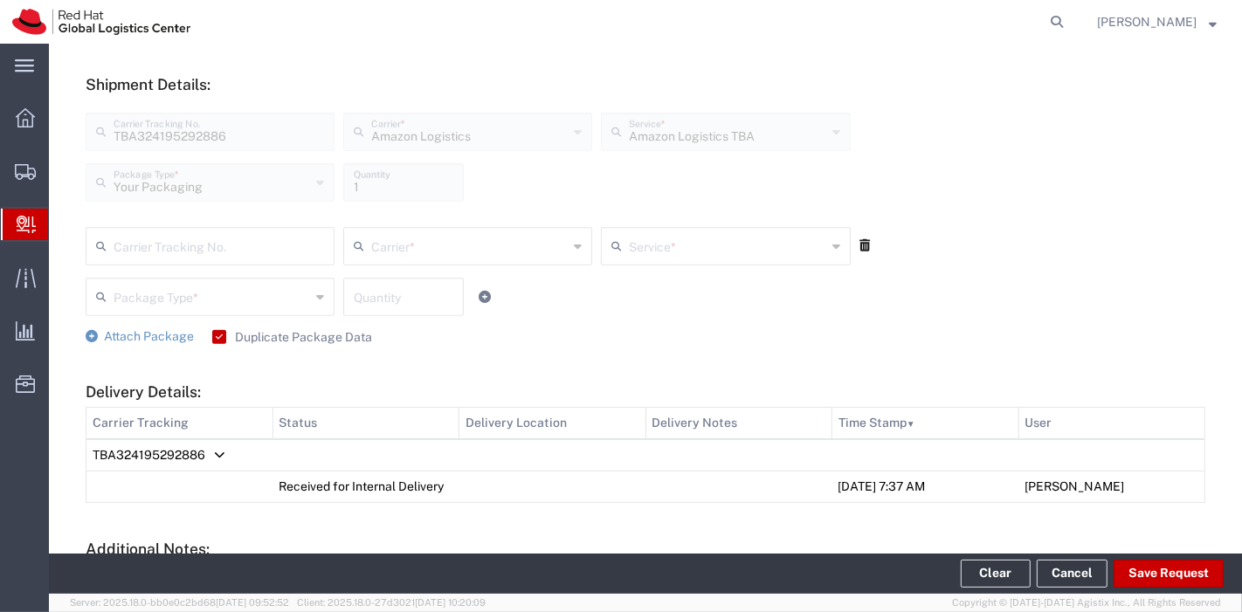
click at [214, 247] on input "text" at bounding box center [219, 245] width 210 height 31
type input "tba324197885830"
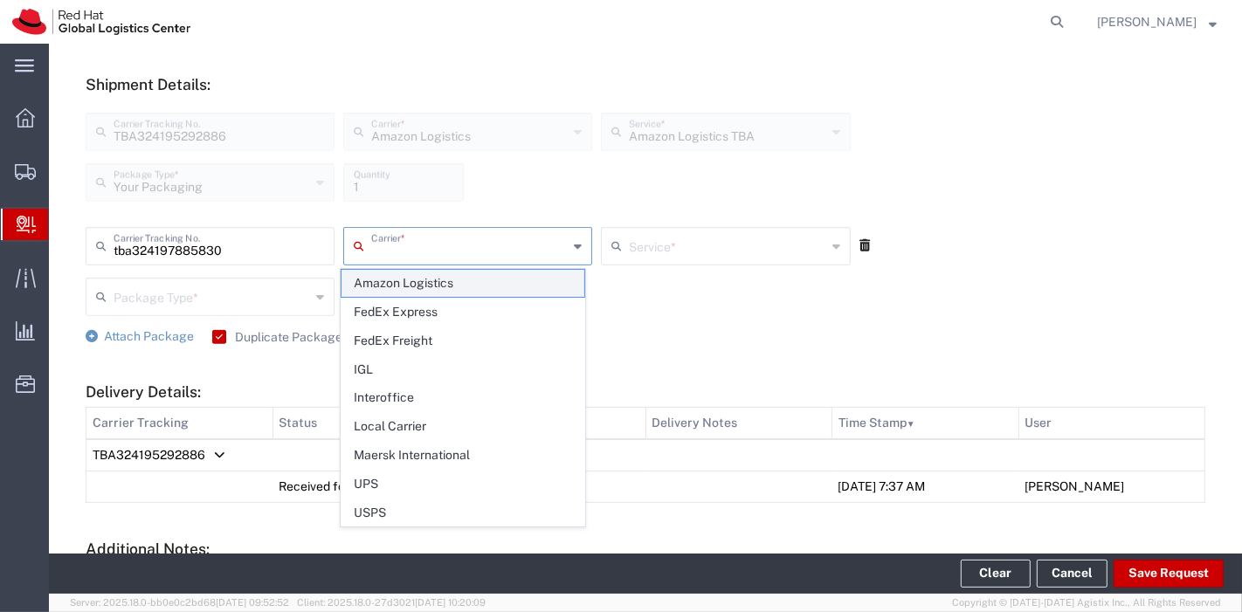
click at [389, 291] on span "Amazon Logistics" at bounding box center [462, 283] width 242 height 27
type input "Amazon Logistics"
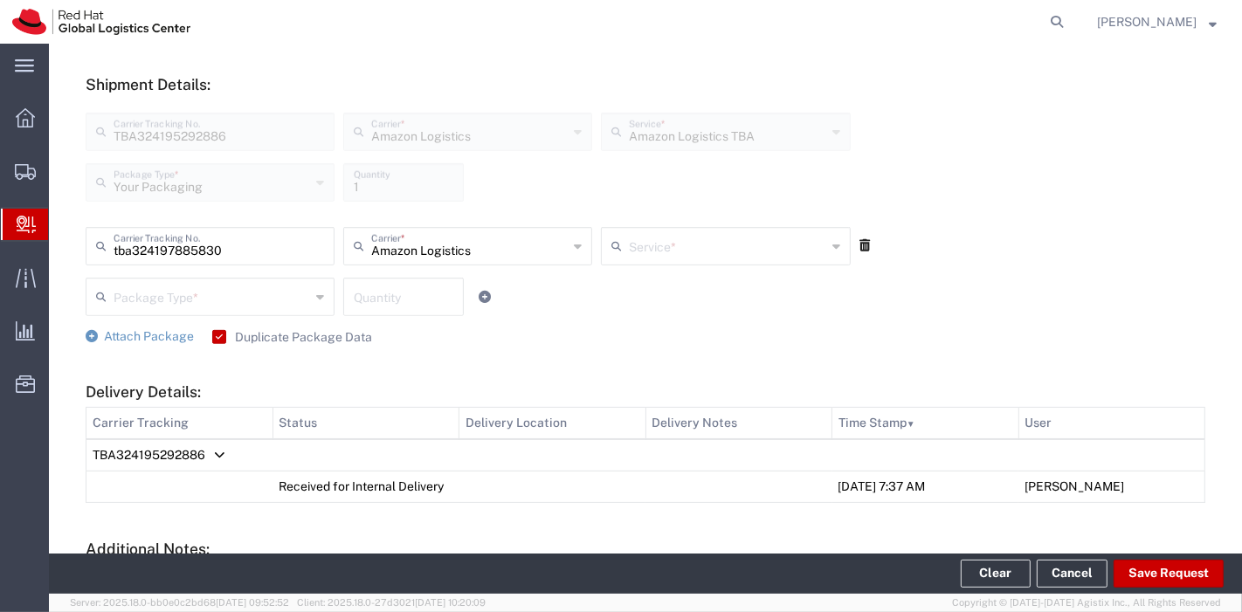
click at [683, 241] on input "text" at bounding box center [727, 245] width 196 height 31
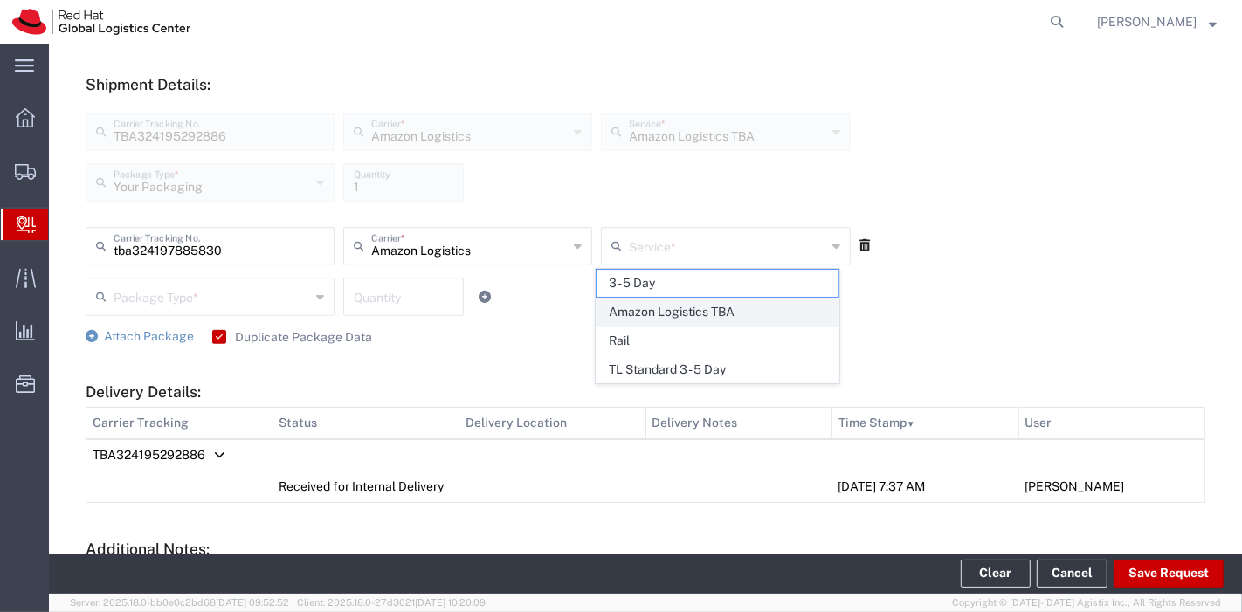
click at [668, 313] on span "Amazon Logistics TBA" at bounding box center [717, 312] width 242 height 27
type input "Amazon Logistics TBA"
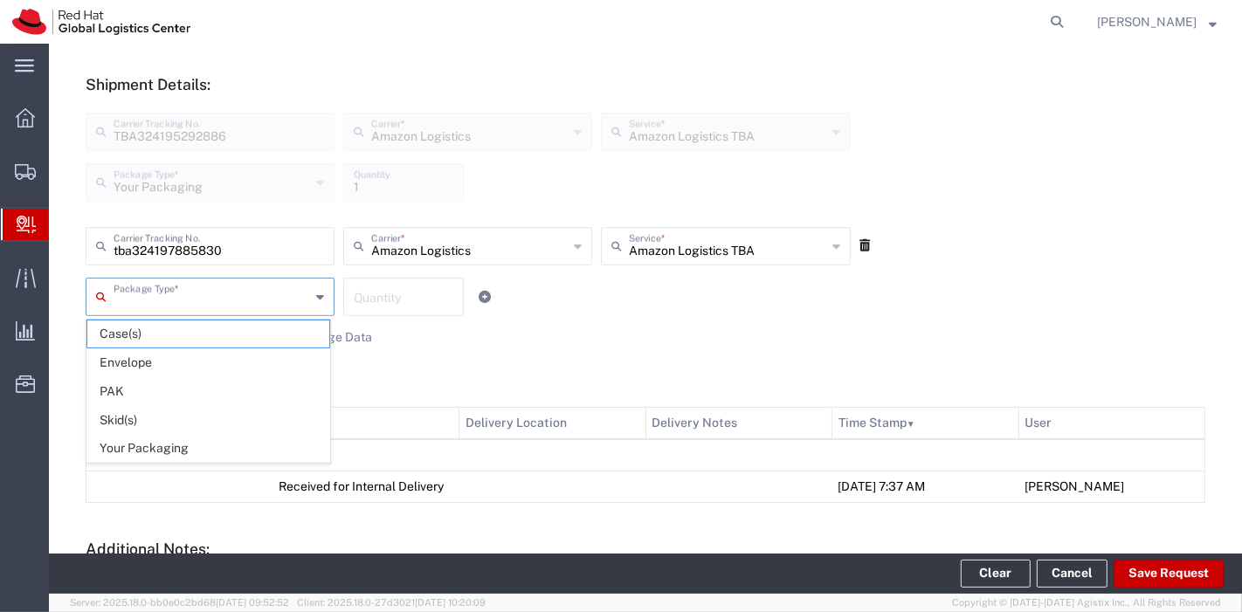
click at [228, 304] on input "text" at bounding box center [212, 295] width 196 height 31
click at [224, 440] on span "Your Packaging" at bounding box center [208, 448] width 242 height 27
type input "Your Packaging"
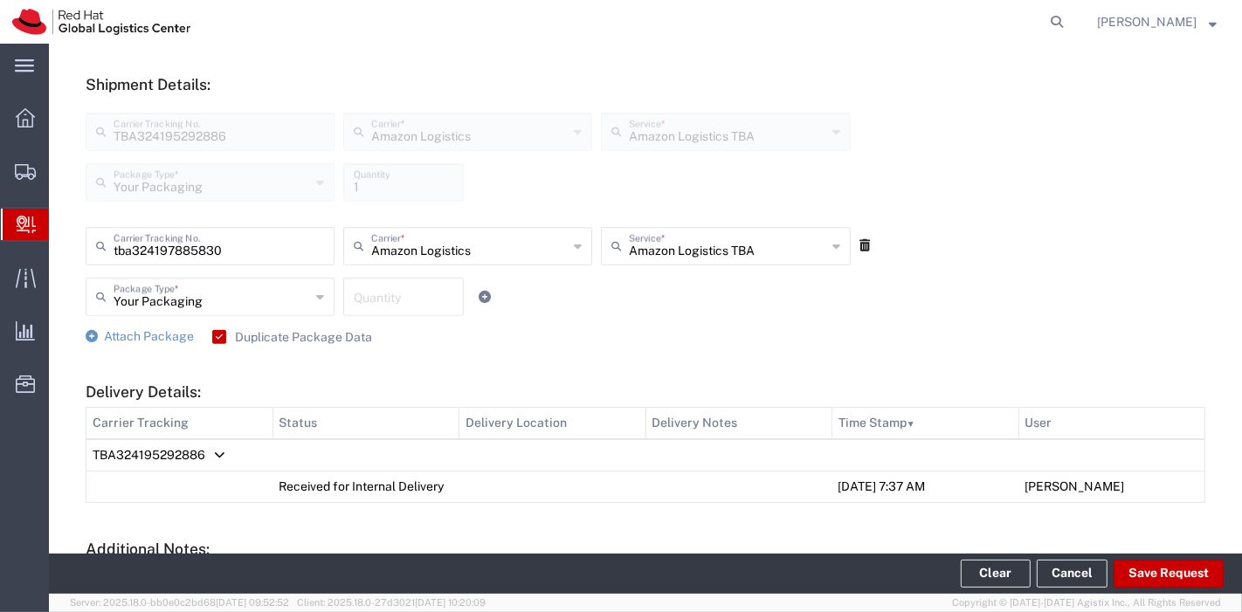
click at [384, 291] on input "number" at bounding box center [404, 295] width 100 height 31
type input "1"
click at [466, 342] on div "Attach Package Duplicate Package Data" at bounding box center [645, 336] width 1119 height 17
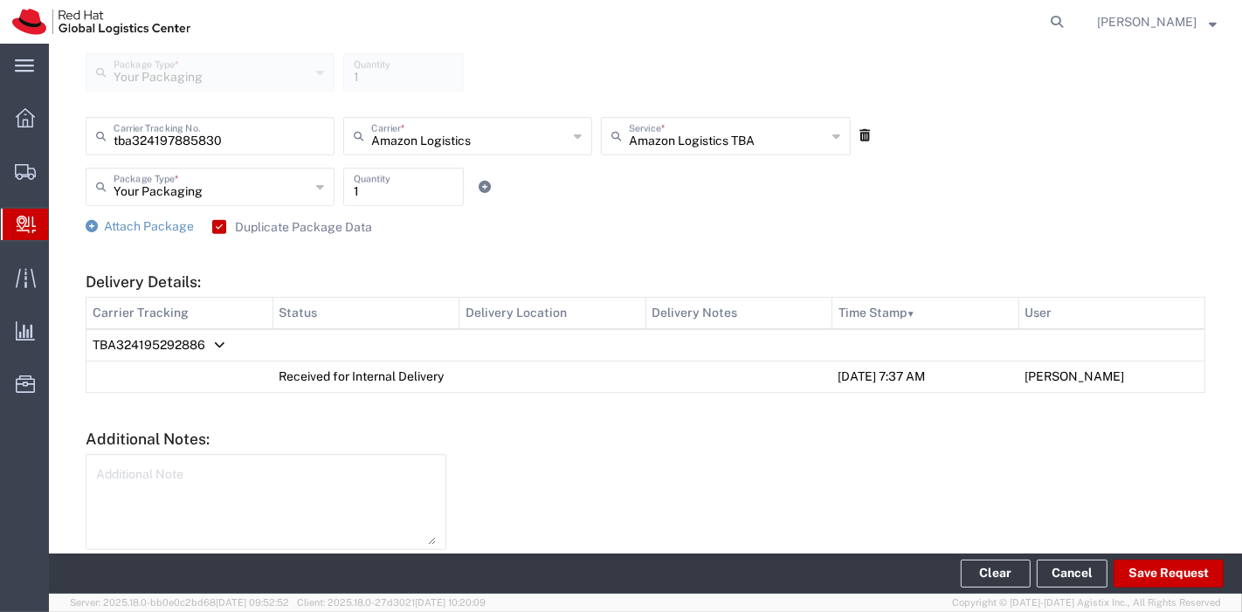
scroll to position [729, 0]
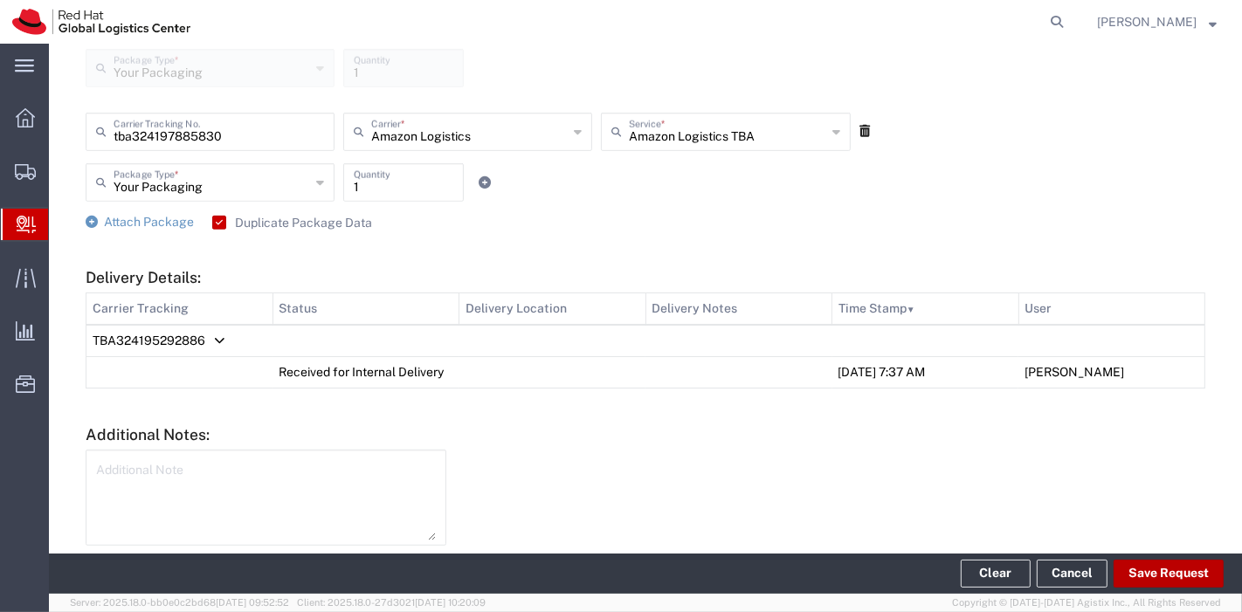
click at [1143, 564] on button "Save Request" at bounding box center [1168, 574] width 110 height 28
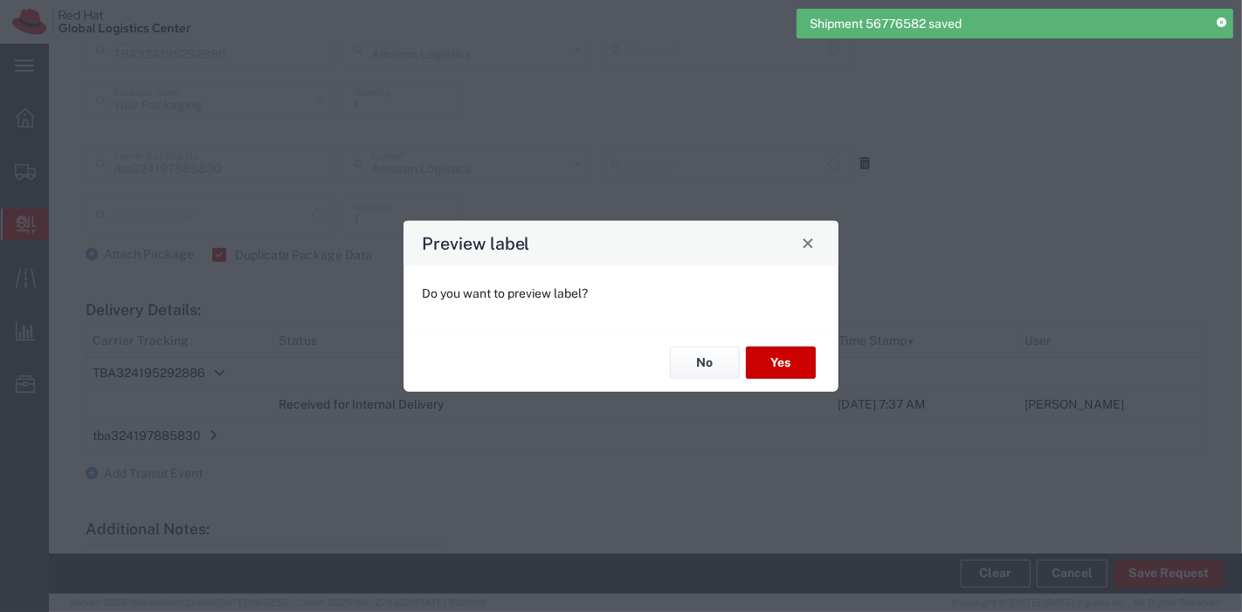
type input "Amazon Logistics TBA"
type input "Your Packaging"
type input "Amazon Logistics TBA"
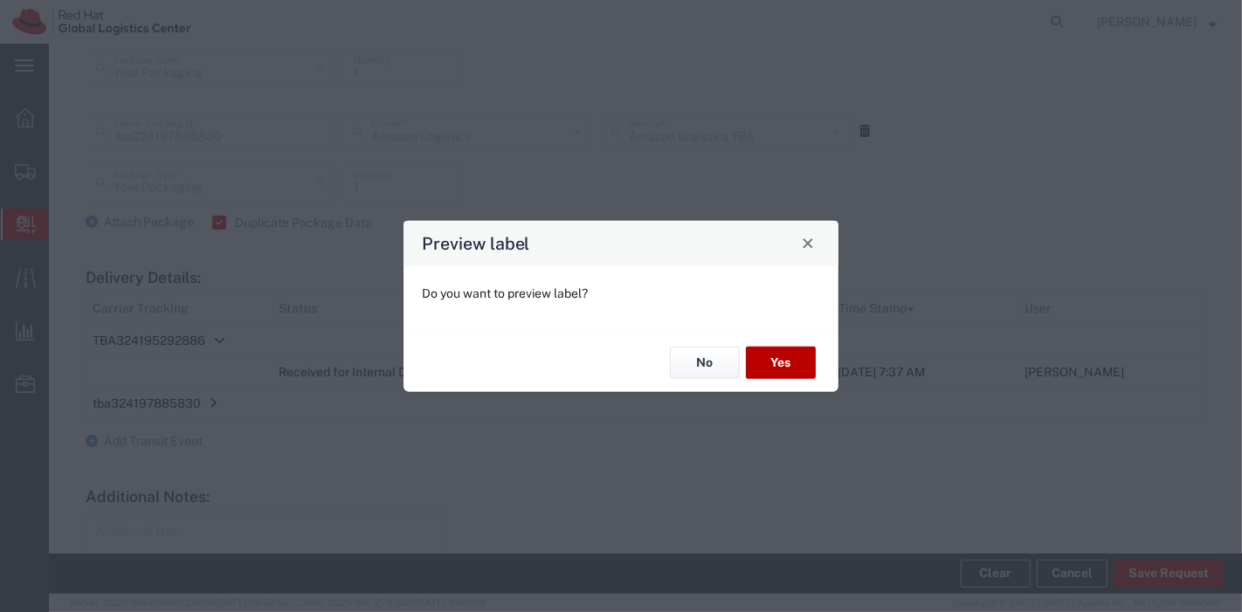
click at [773, 363] on button "Yes" at bounding box center [781, 363] width 70 height 32
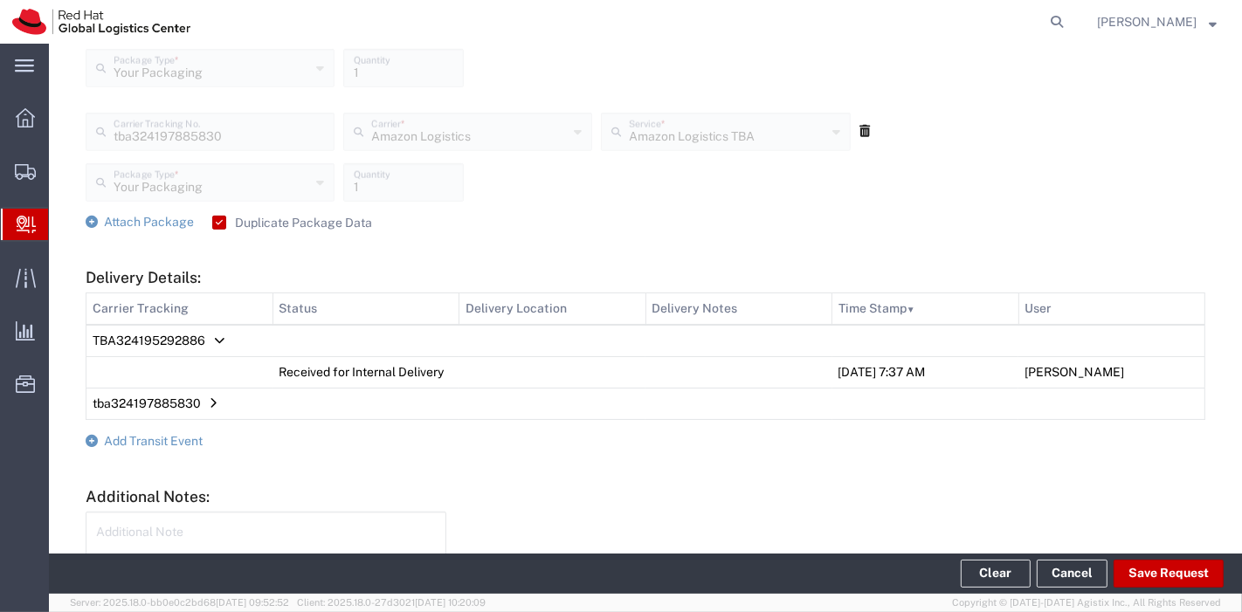
scroll to position [891, 0]
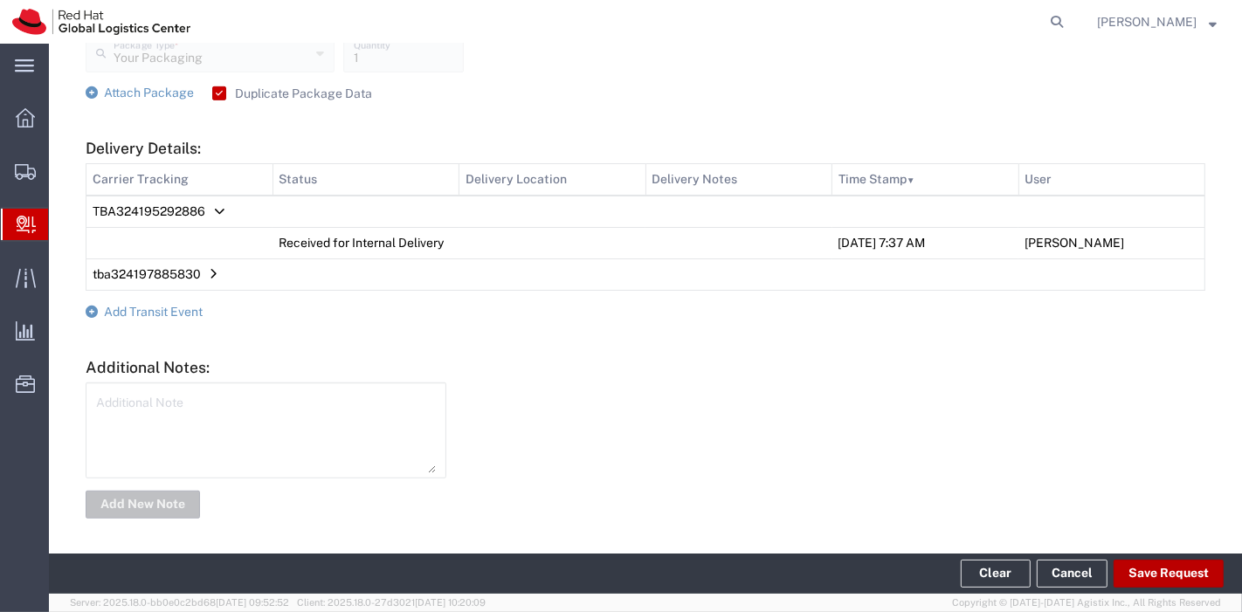
click at [1167, 567] on button "Save Request" at bounding box center [1168, 574] width 110 height 28
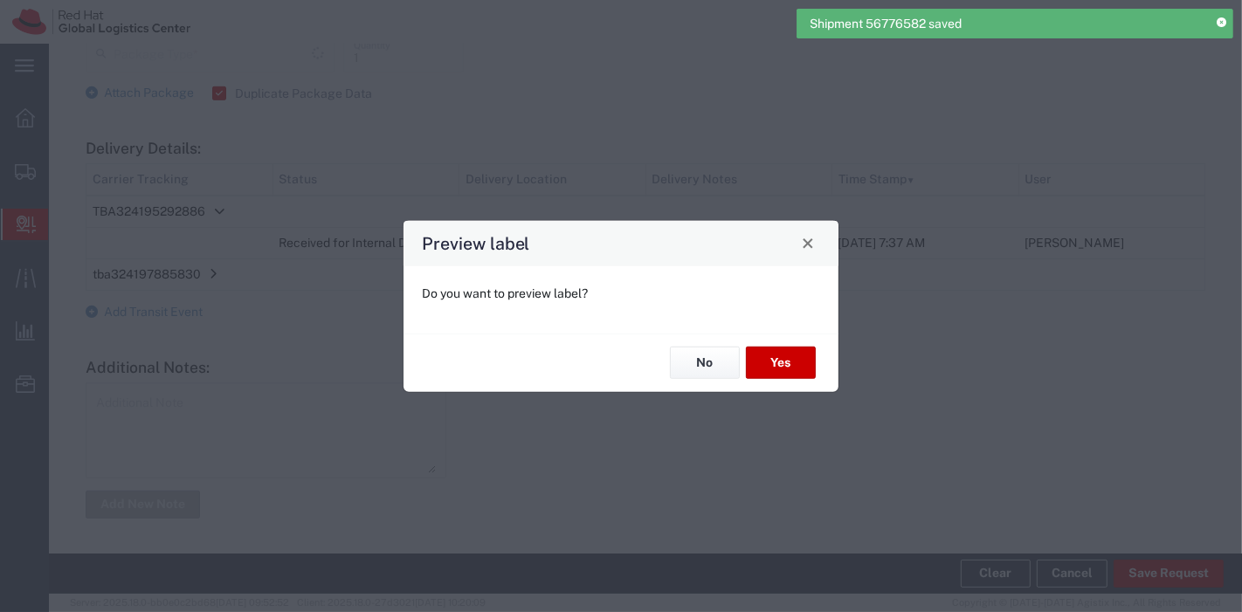
type input "Amazon Logistics TBA"
type input "Your Packaging"
type input "Amazon Logistics TBA"
click at [719, 360] on button "No" at bounding box center [705, 363] width 70 height 32
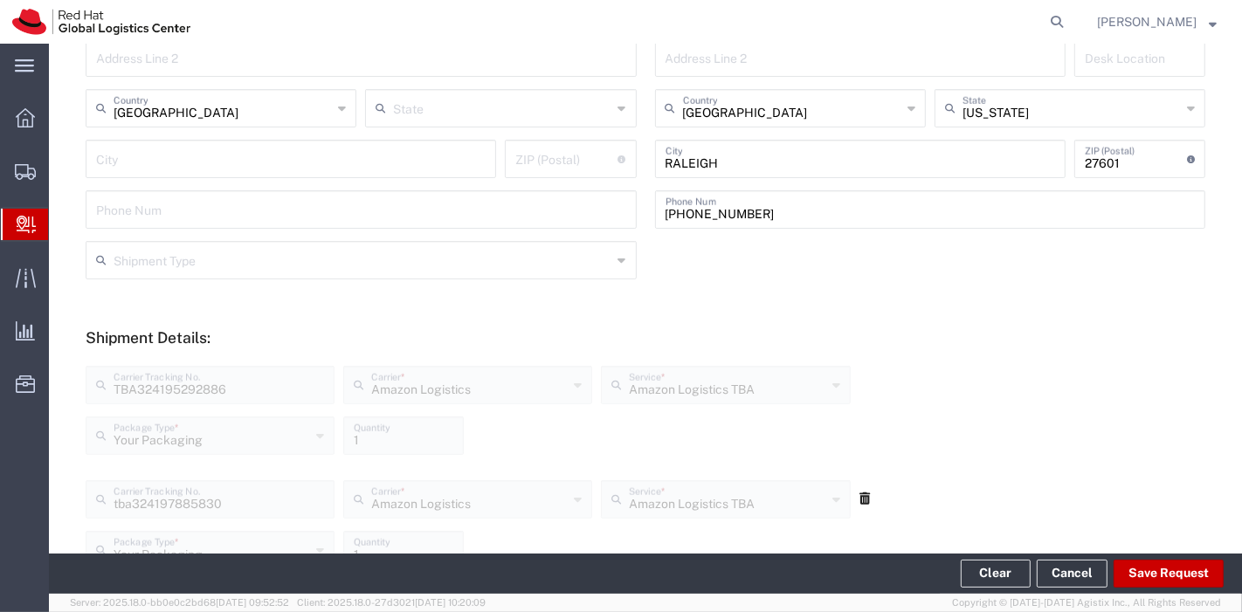
scroll to position [384, 0]
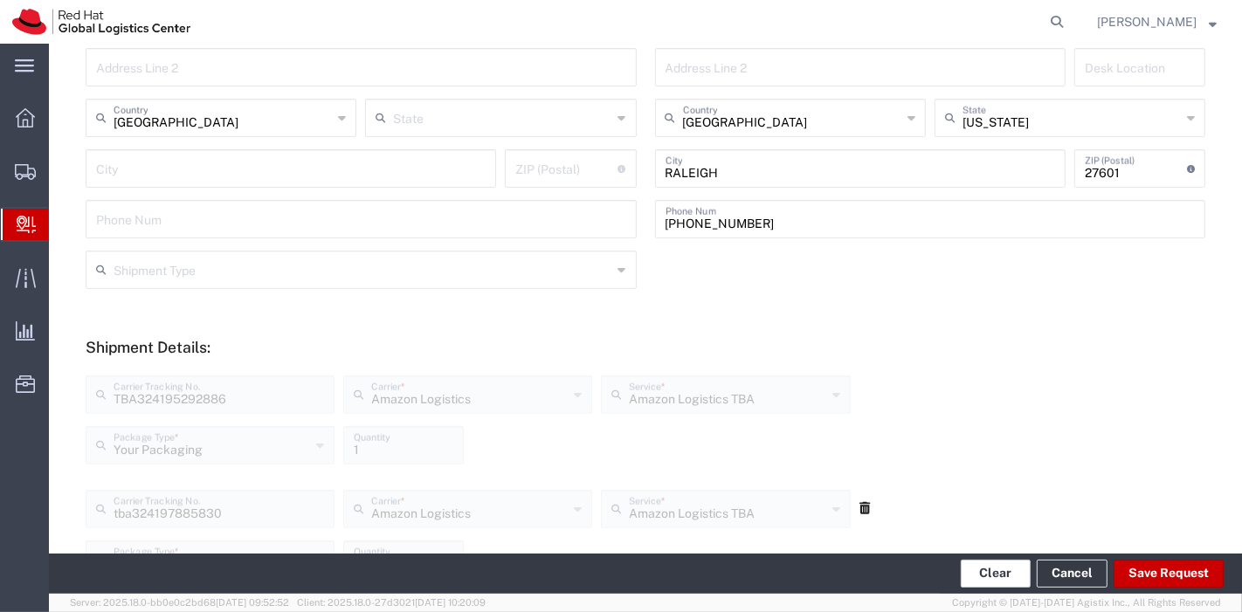
click at [1006, 571] on button "Clear" at bounding box center [995, 574] width 70 height 28
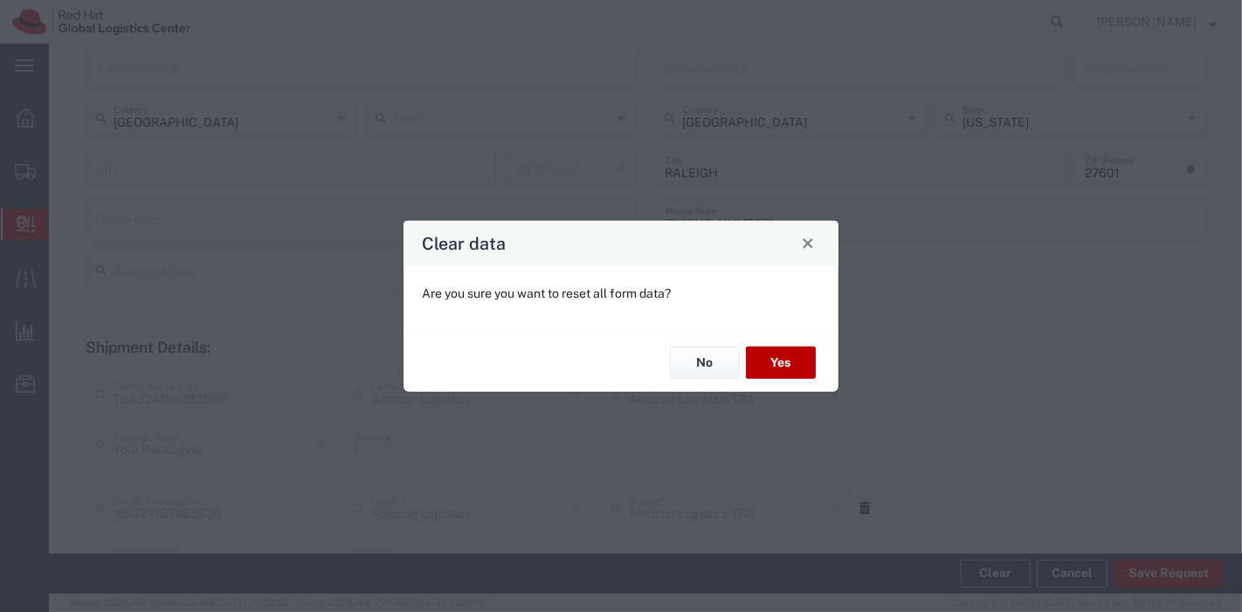
click at [783, 372] on button "Yes" at bounding box center [781, 363] width 70 height 32
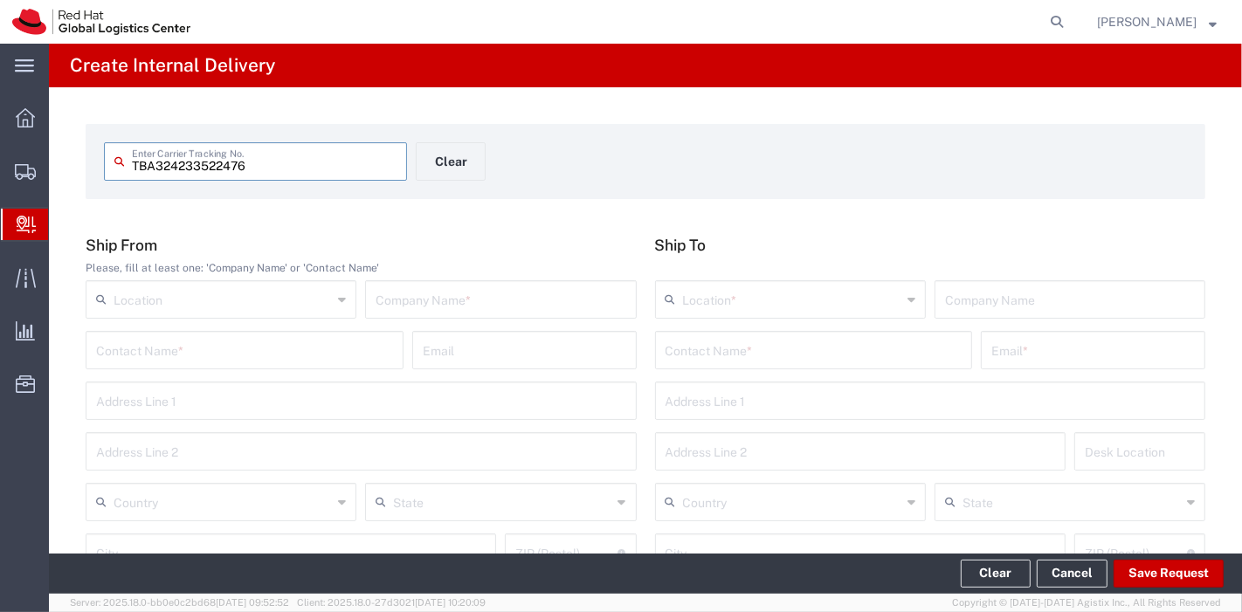
type input "TBA324233522476"
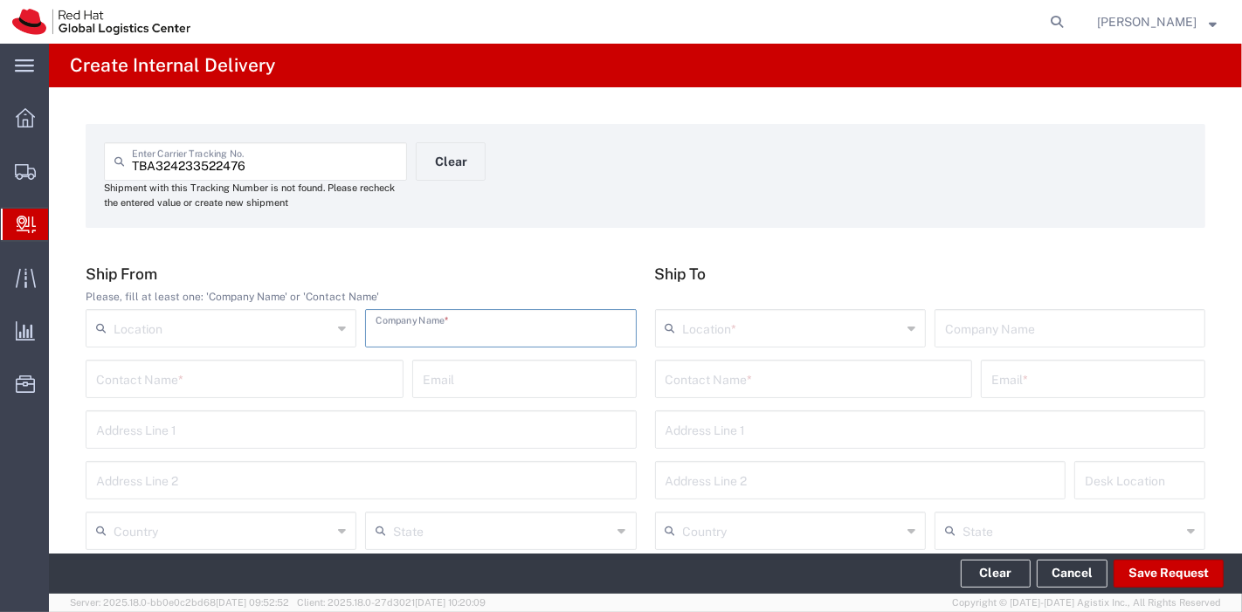
click at [455, 329] on input "text" at bounding box center [500, 327] width 250 height 31
type input "amazon"
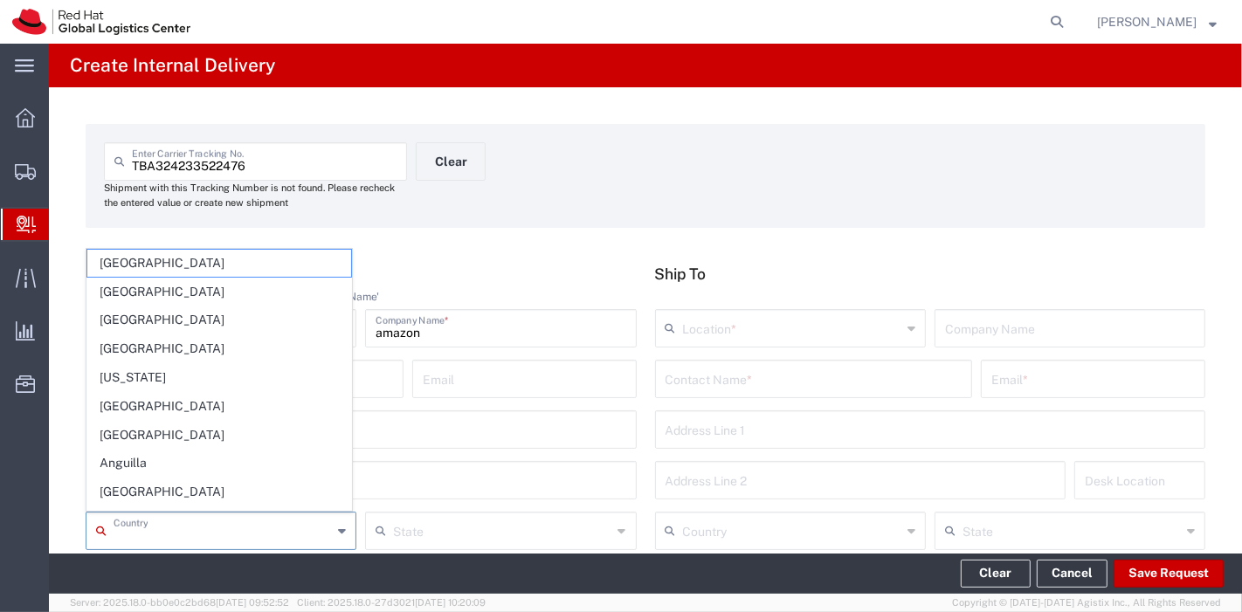
click at [224, 529] on input "text" at bounding box center [223, 529] width 218 height 31
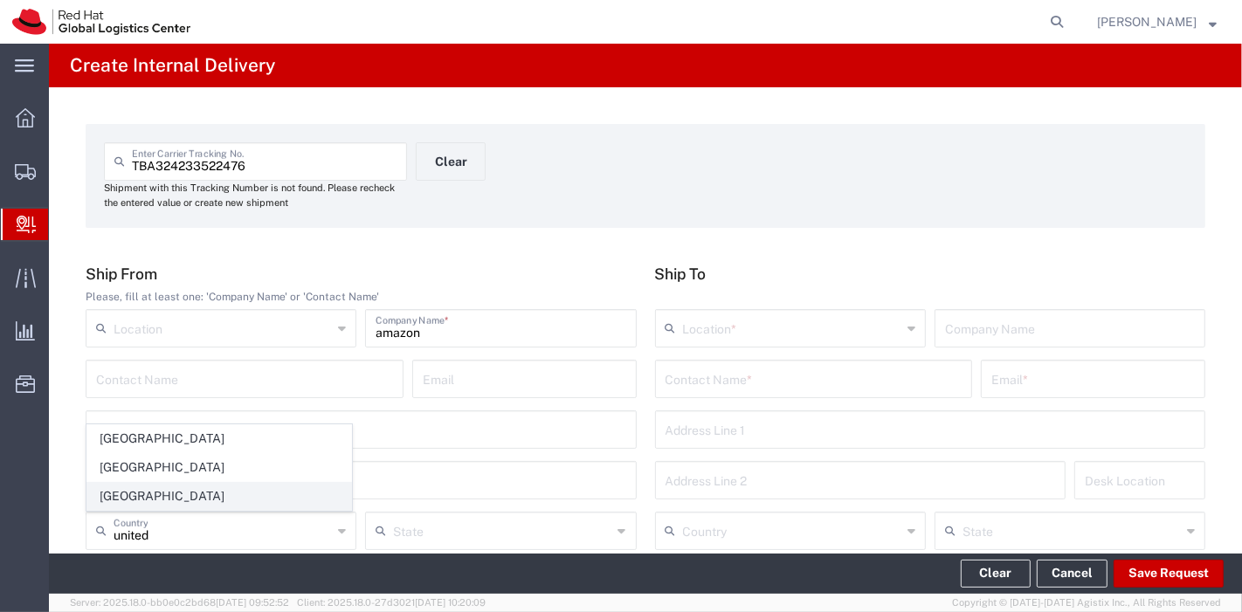
click at [155, 490] on span "[GEOGRAPHIC_DATA]" at bounding box center [219, 496] width 264 height 27
type input "[GEOGRAPHIC_DATA]"
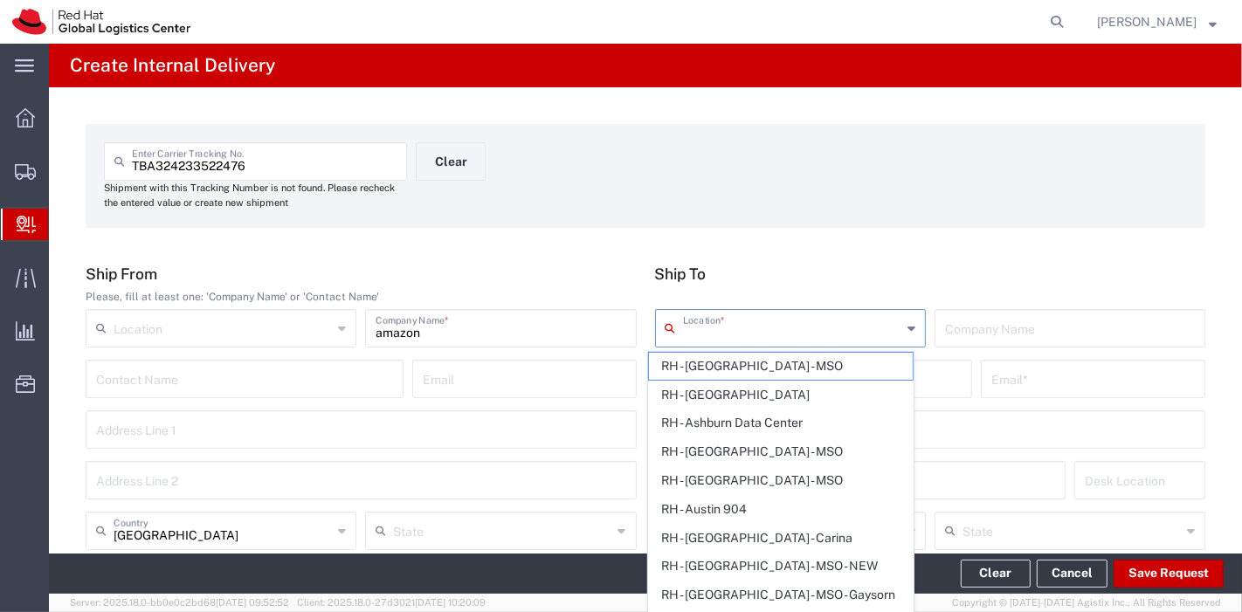
click at [746, 328] on input "text" at bounding box center [792, 327] width 218 height 31
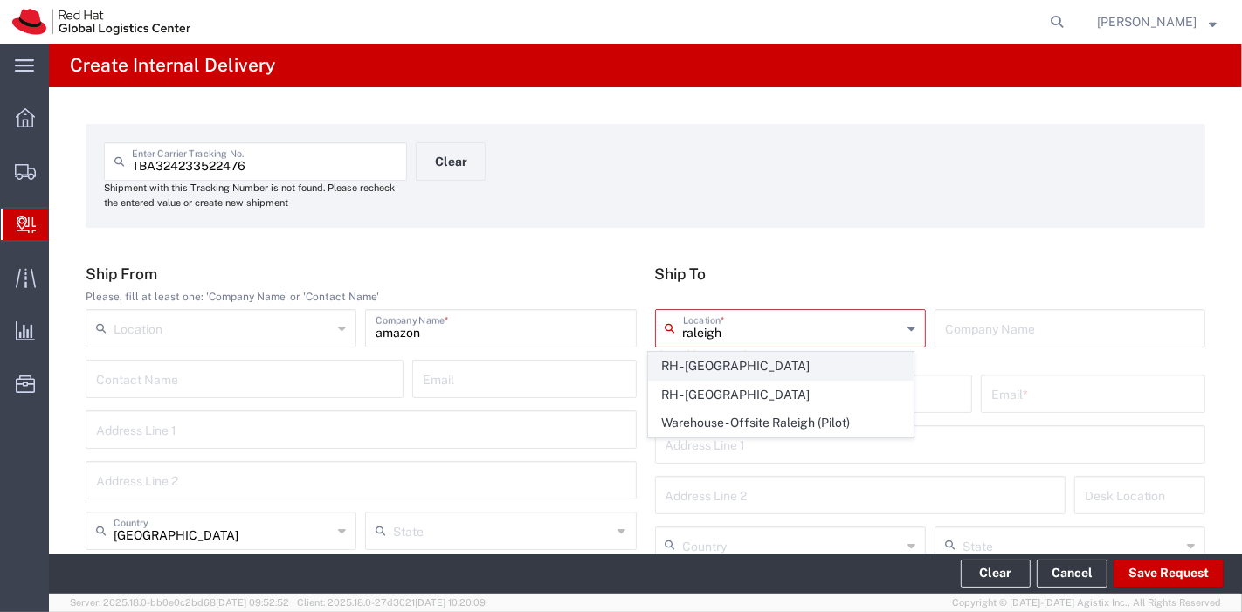
click at [714, 360] on span "RH - [GEOGRAPHIC_DATA]" at bounding box center [781, 366] width 264 height 27
type input "RH - [GEOGRAPHIC_DATA]"
type input "Red Hat, Inc."
type input "[STREET_ADDRESS]"
type input "[GEOGRAPHIC_DATA]"
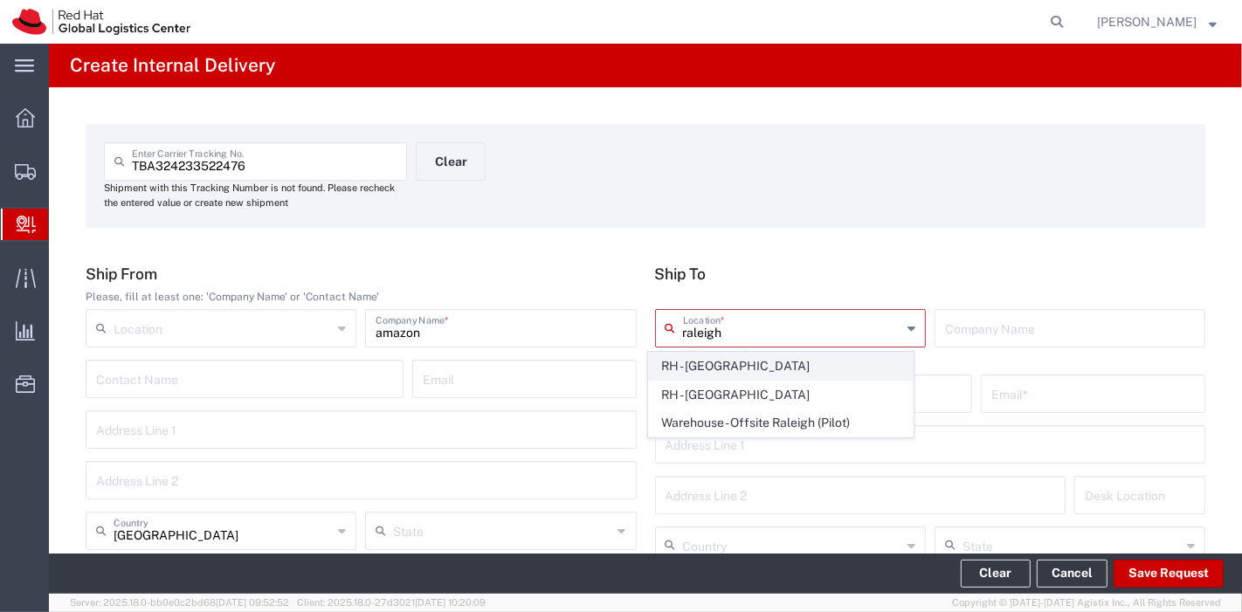
type input "RALEIGH"
type input "27601"
type input "[PHONE_NUMBER]"
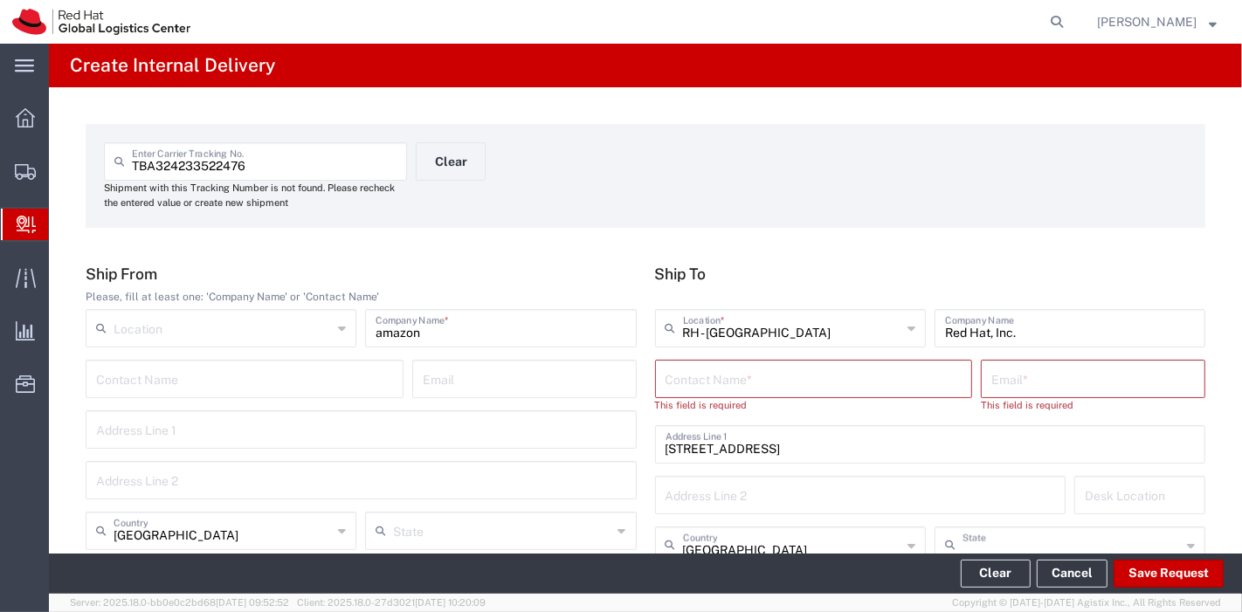
type input "[US_STATE]"
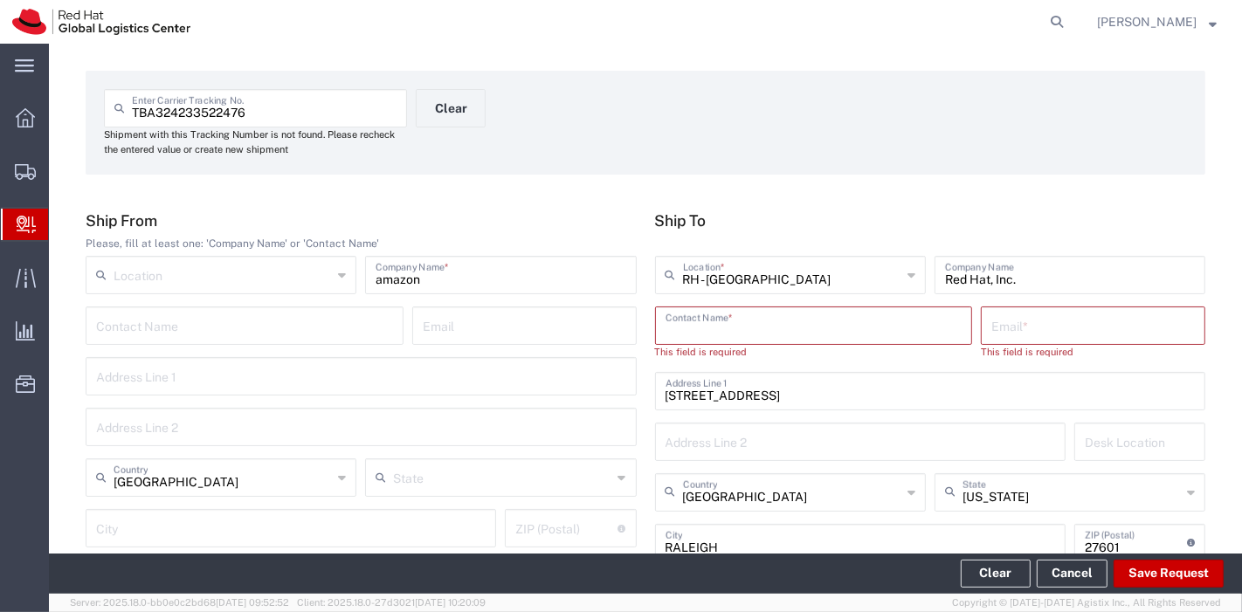
click at [836, 329] on input "text" at bounding box center [813, 324] width 297 height 31
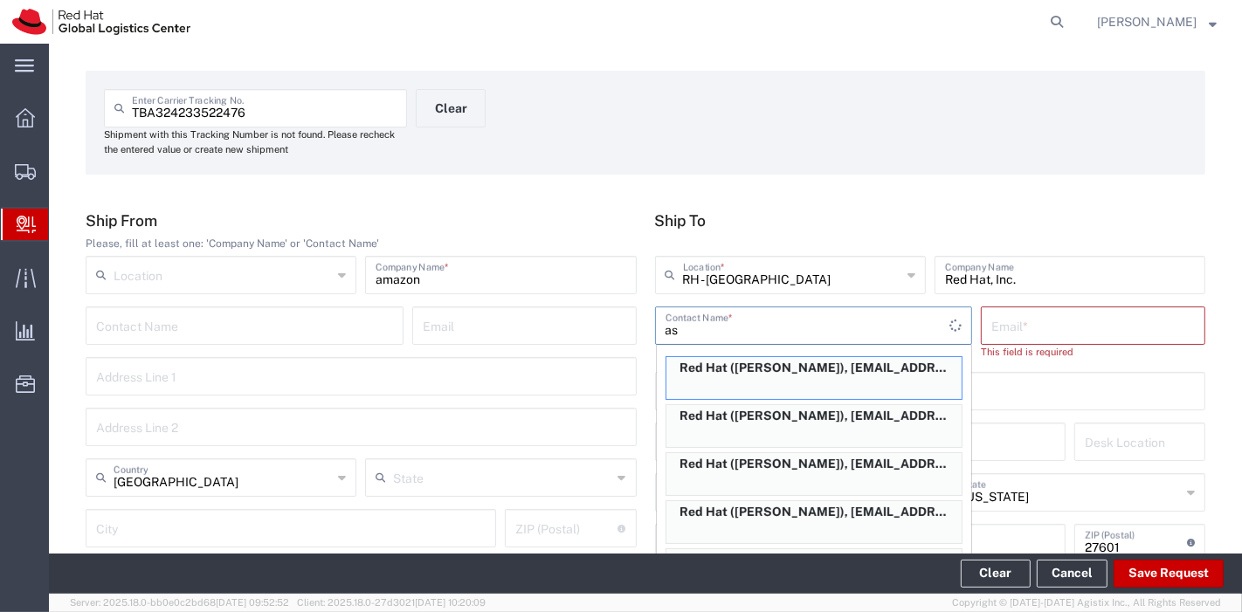
type input "a"
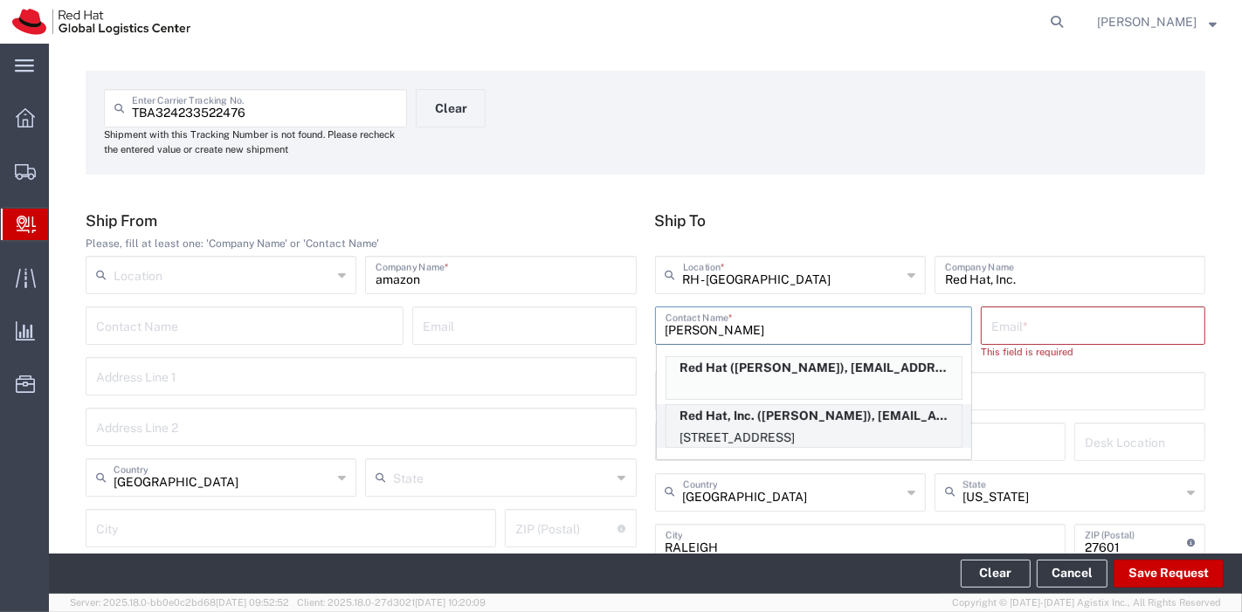
click at [795, 420] on p "Red Hat, Inc. ([PERSON_NAME]), [EMAIL_ADDRESS][DOMAIN_NAME]" at bounding box center [813, 416] width 295 height 22
type input "[PERSON_NAME]"
type input "[EMAIL_ADDRESS][DOMAIN_NAME]"
type input "19S361"
type input "19196478534"
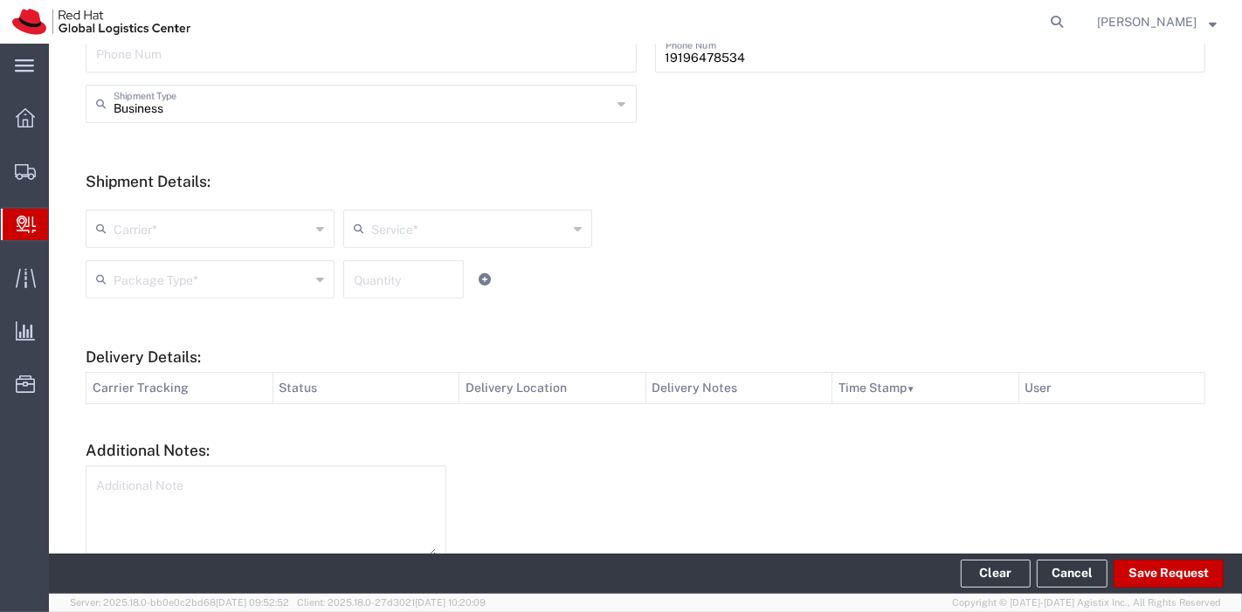
scroll to position [581, 0]
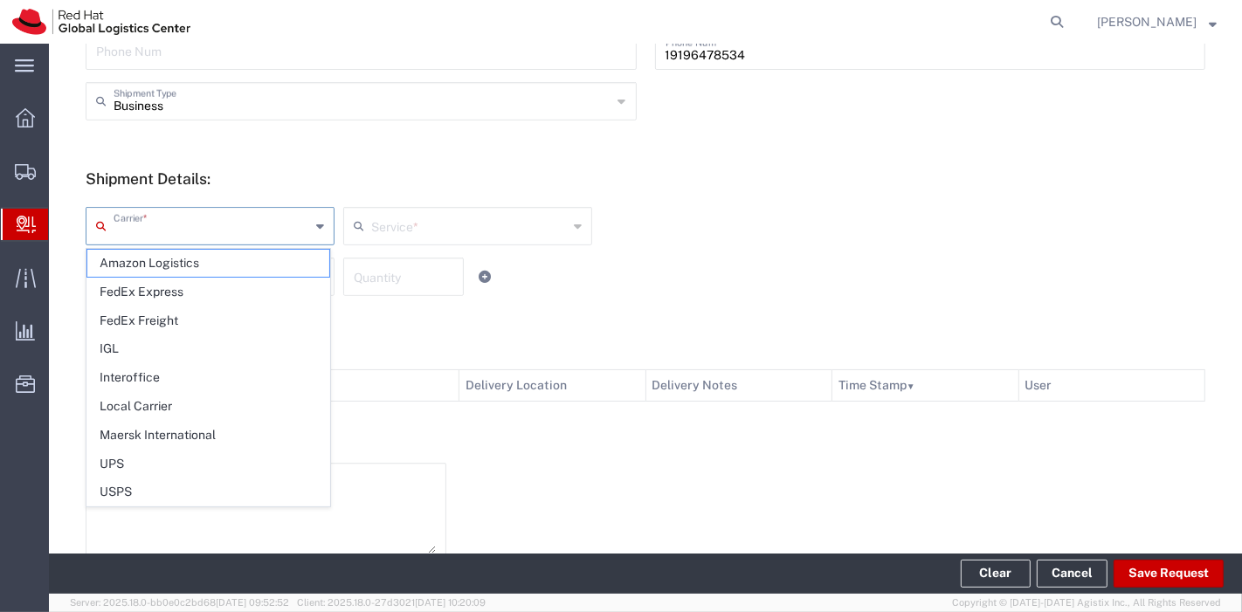
click at [224, 216] on input "text" at bounding box center [212, 225] width 196 height 31
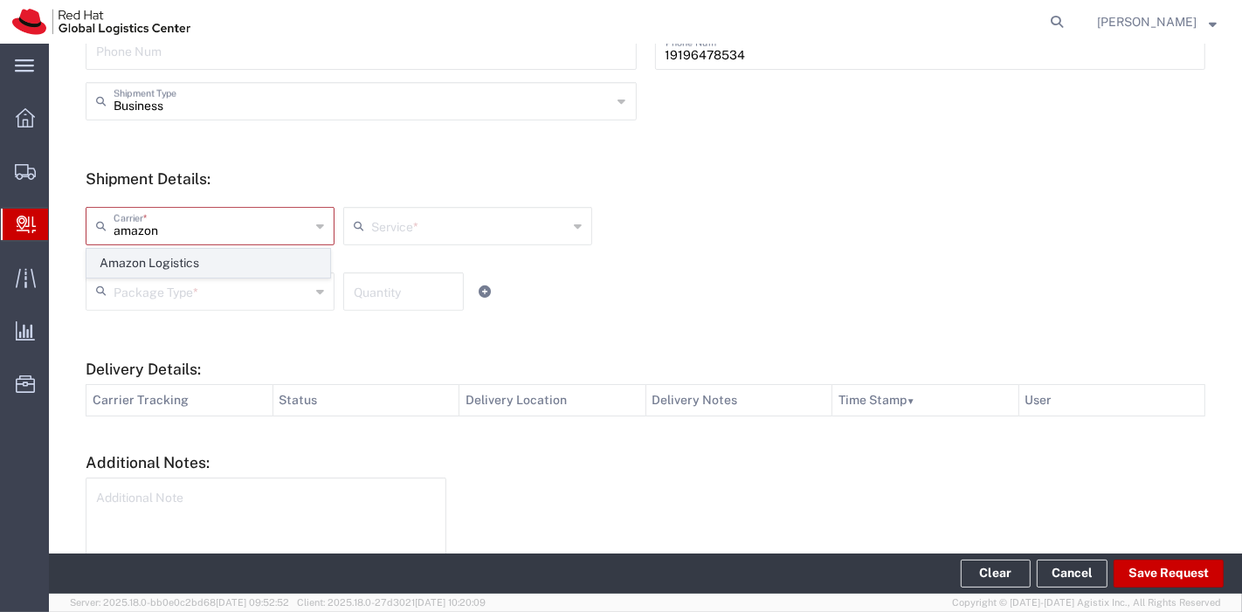
click at [217, 263] on span "Amazon Logistics" at bounding box center [208, 263] width 242 height 27
type input "Amazon Logistics"
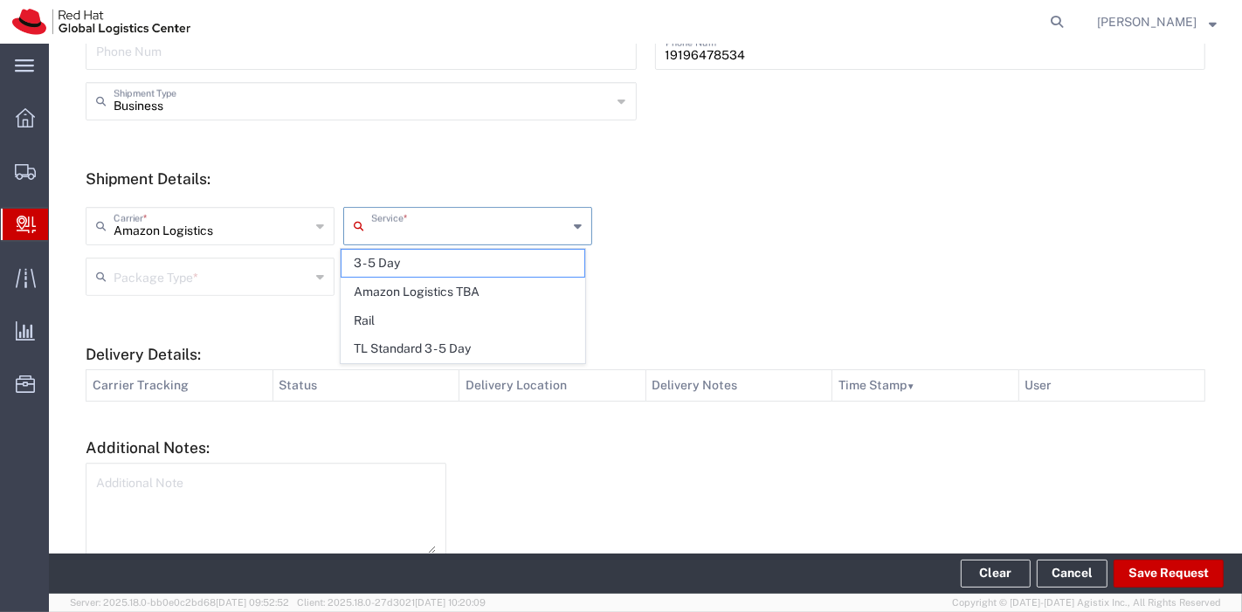
click at [391, 223] on input "text" at bounding box center [469, 225] width 196 height 31
click at [400, 288] on span "Amazon Logistics TBA" at bounding box center [462, 292] width 242 height 27
type input "Amazon Logistics TBA"
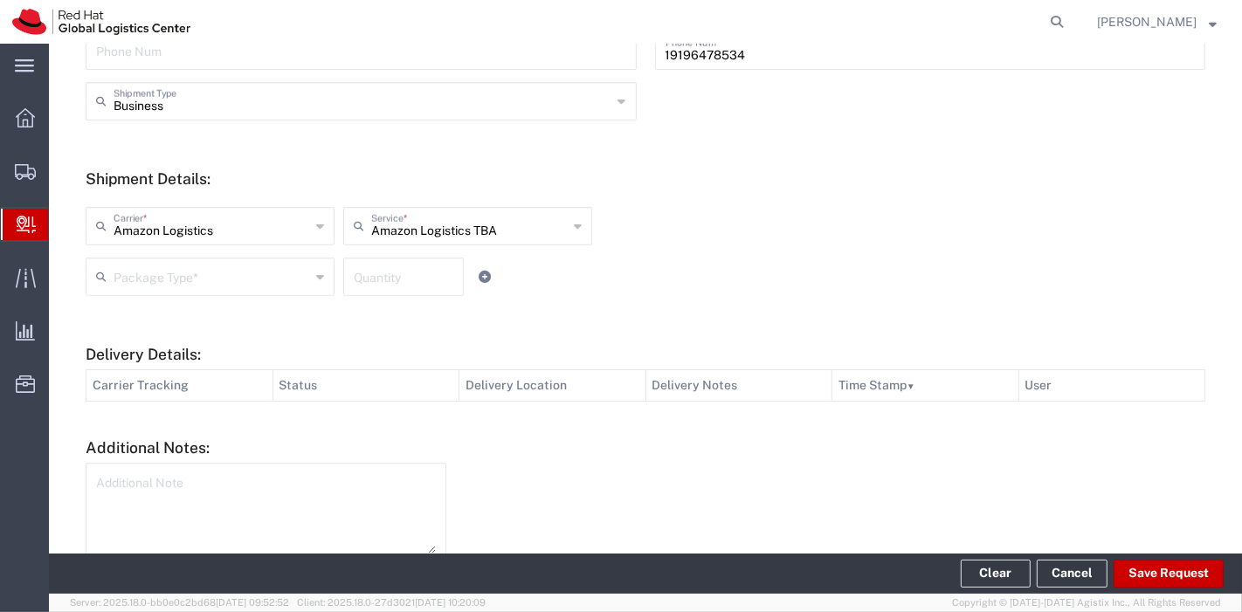
click at [227, 282] on input "text" at bounding box center [212, 275] width 196 height 31
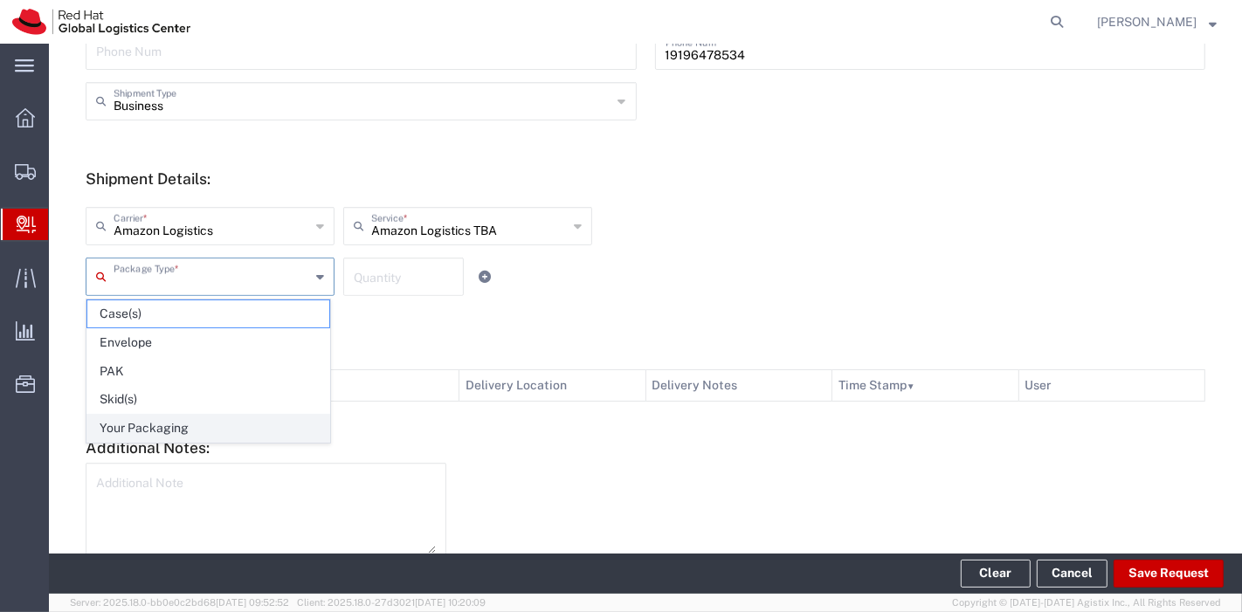
click at [194, 415] on span "Your Packaging" at bounding box center [208, 428] width 242 height 27
type input "Your Packaging"
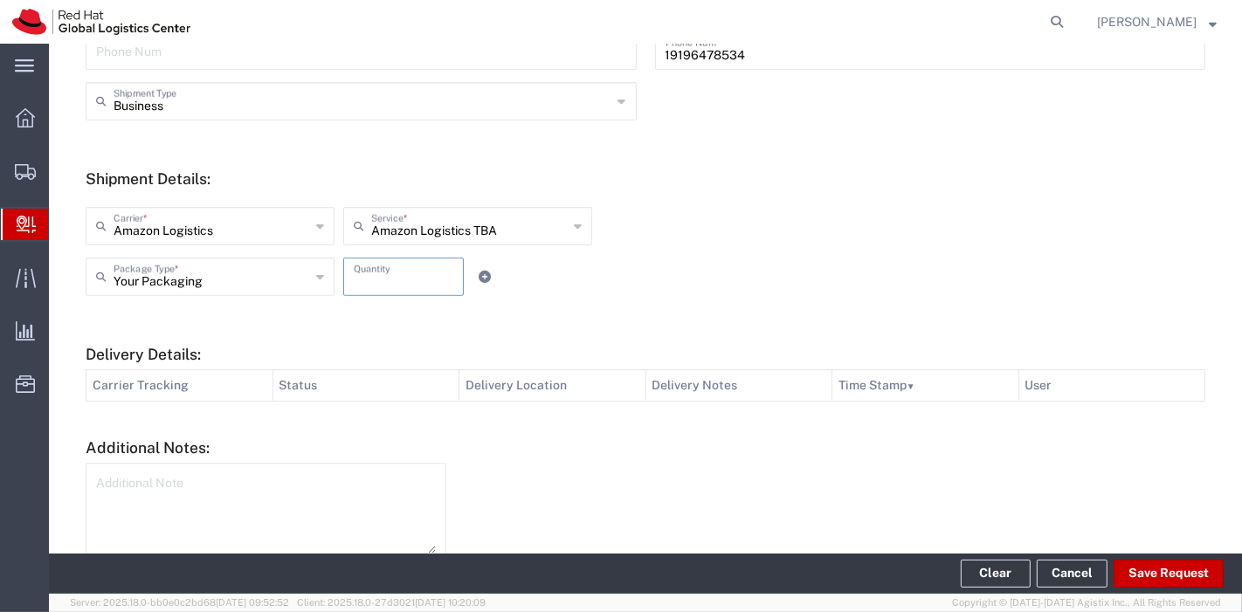
click at [373, 289] on input "number" at bounding box center [404, 275] width 100 height 31
type input "1"
click at [478, 272] on icon at bounding box center [484, 277] width 12 height 12
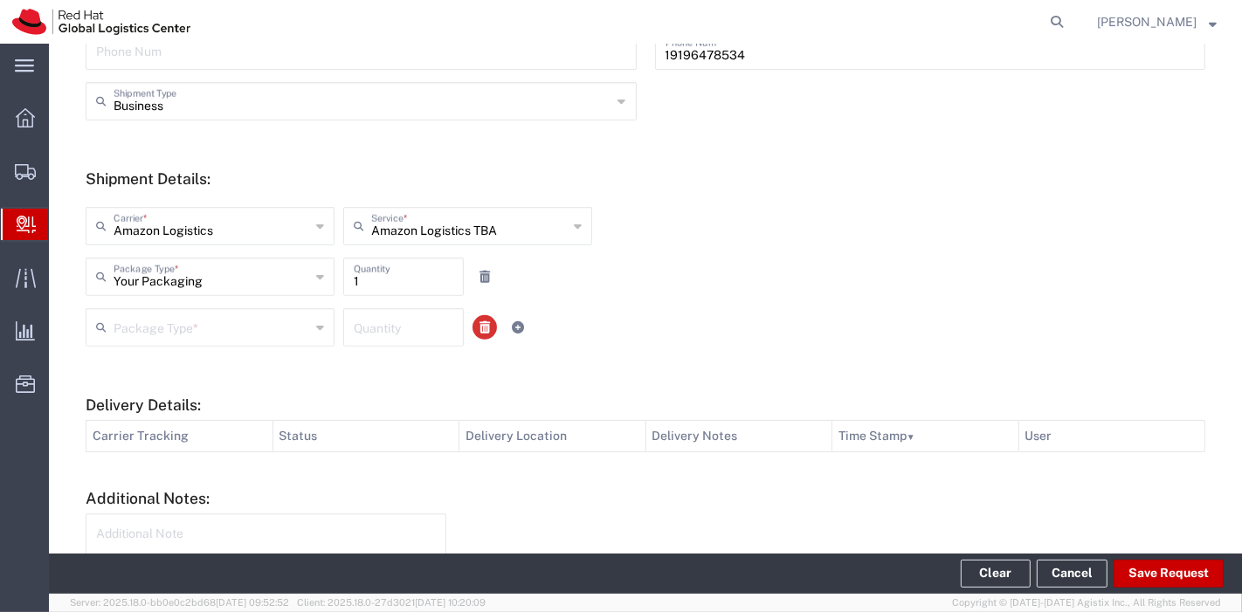
click at [483, 327] on icon at bounding box center [484, 327] width 10 height 12
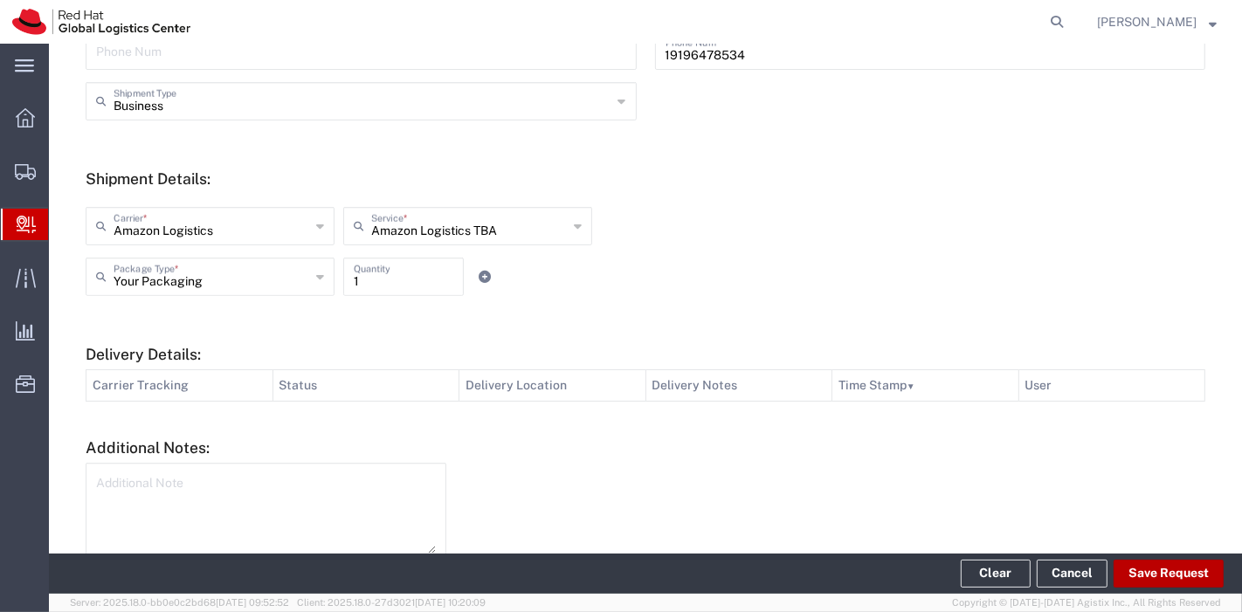
click at [1150, 582] on button "Save Request" at bounding box center [1168, 574] width 110 height 28
type input "[GEOGRAPHIC_DATA]"
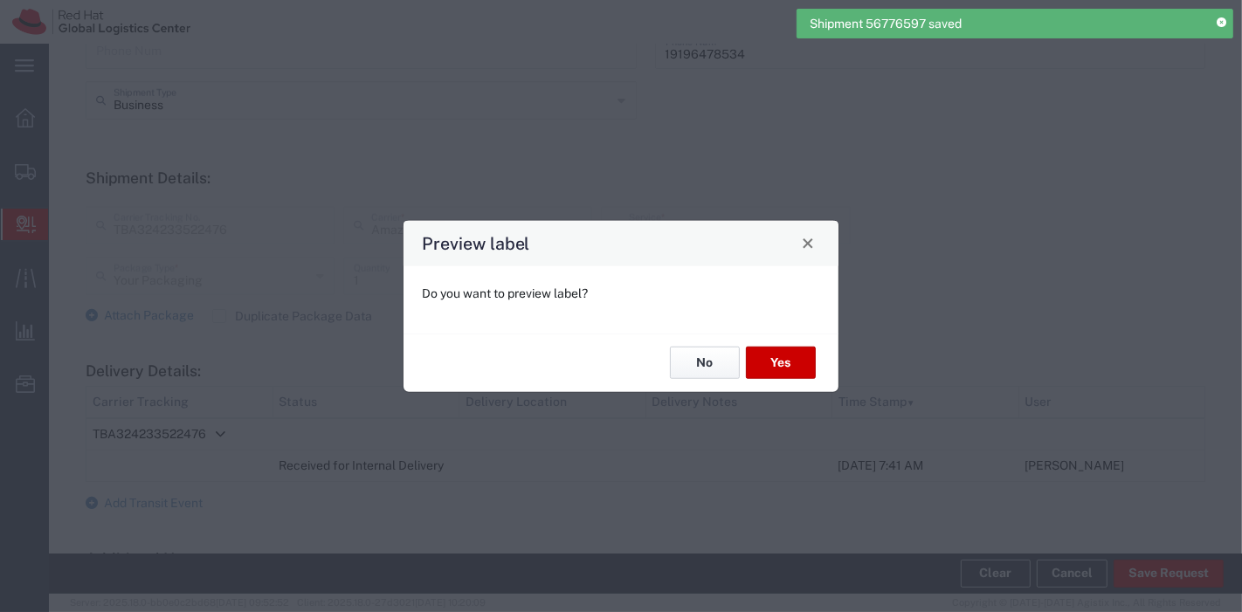
click at [691, 363] on button "No" at bounding box center [705, 363] width 70 height 32
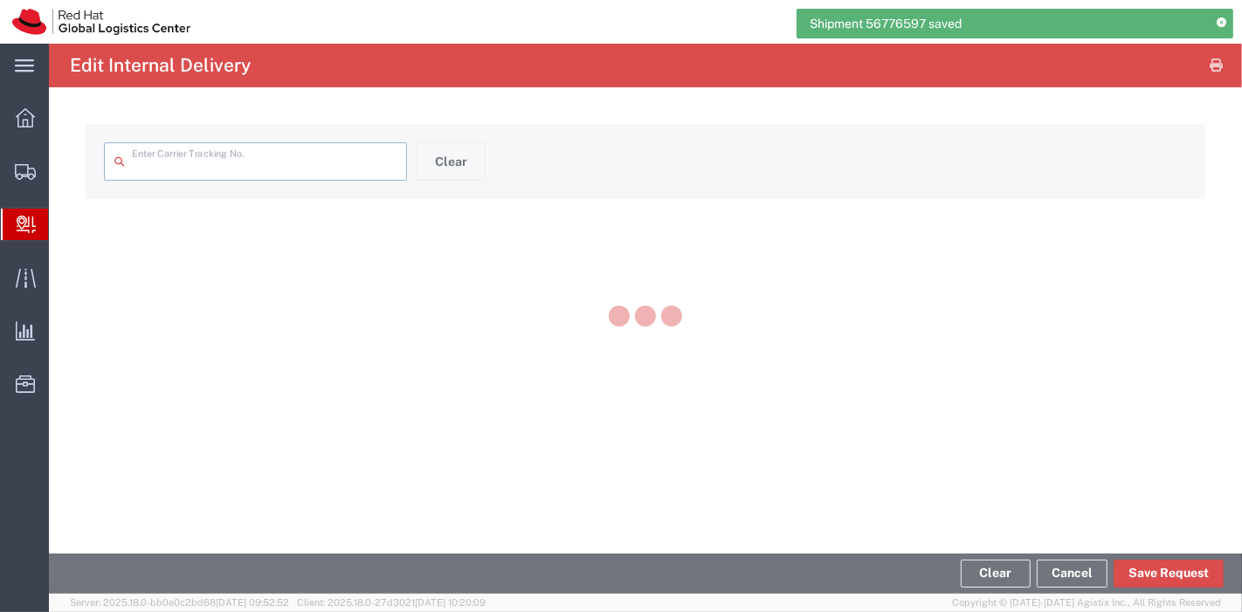
type input "TBA324233522476"
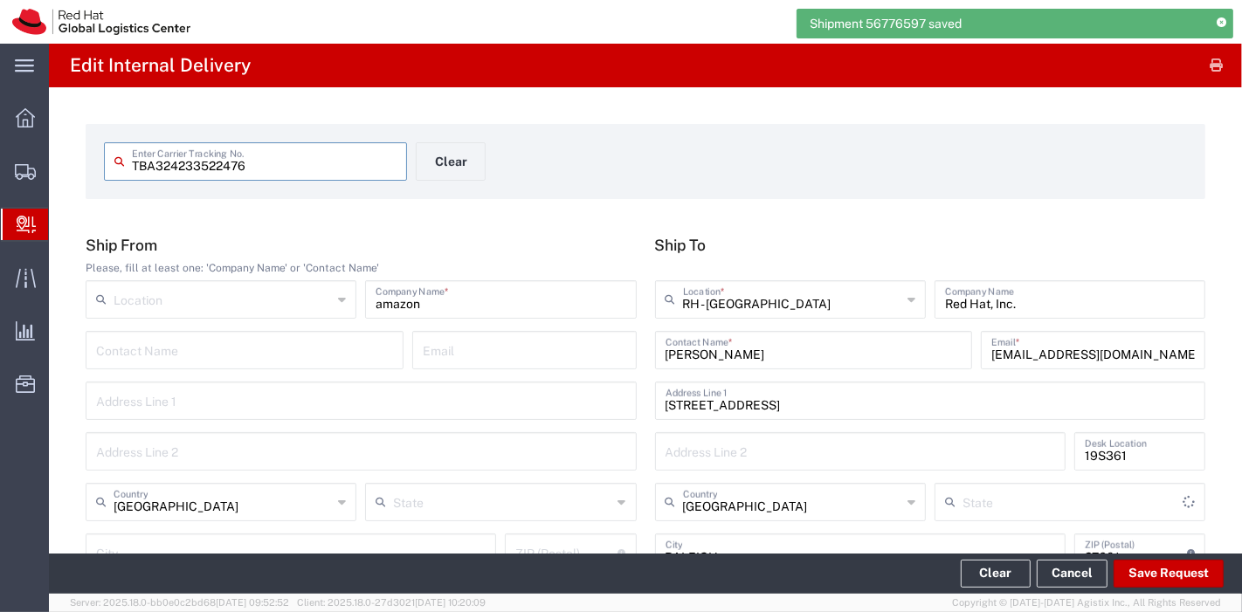
type input "[US_STATE]"
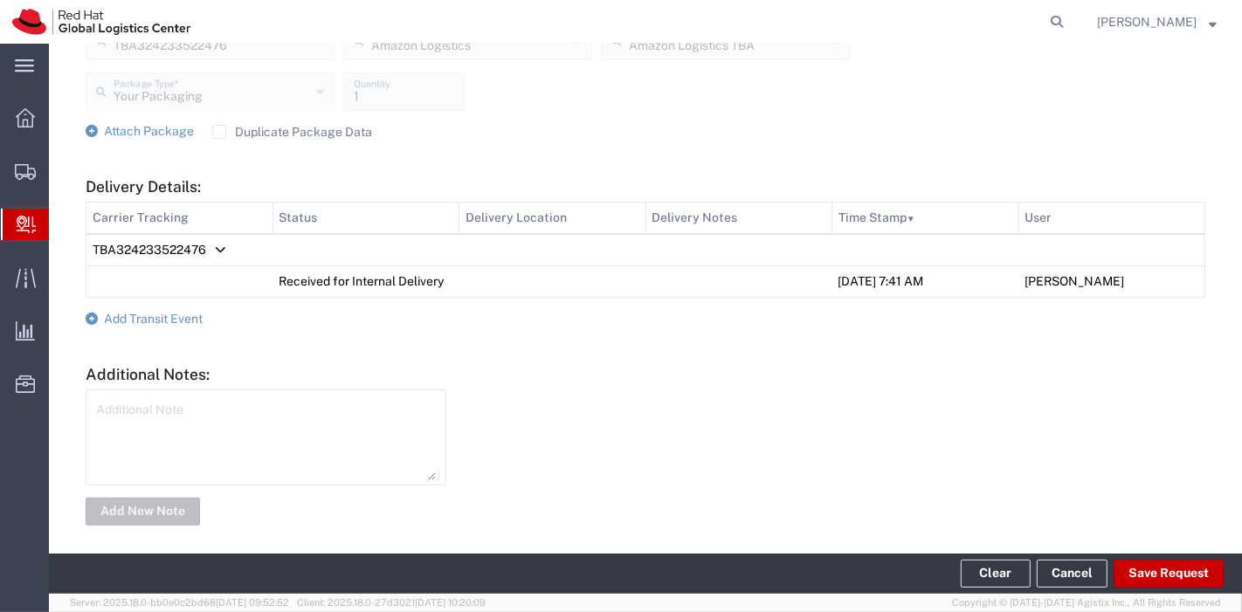
scroll to position [713, 0]
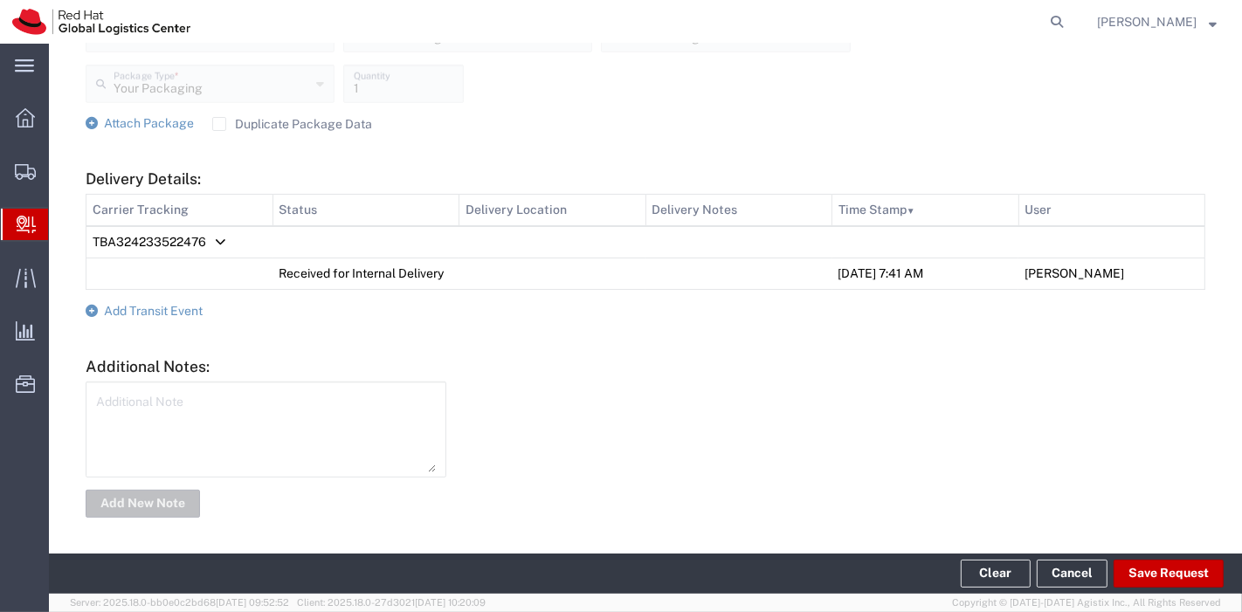
click at [214, 118] on label "Duplicate Package Data" at bounding box center [292, 124] width 160 height 14
click at [219, 124] on input "Duplicate Package Data" at bounding box center [219, 124] width 0 height 0
click at [97, 126] on icon at bounding box center [92, 123] width 12 height 12
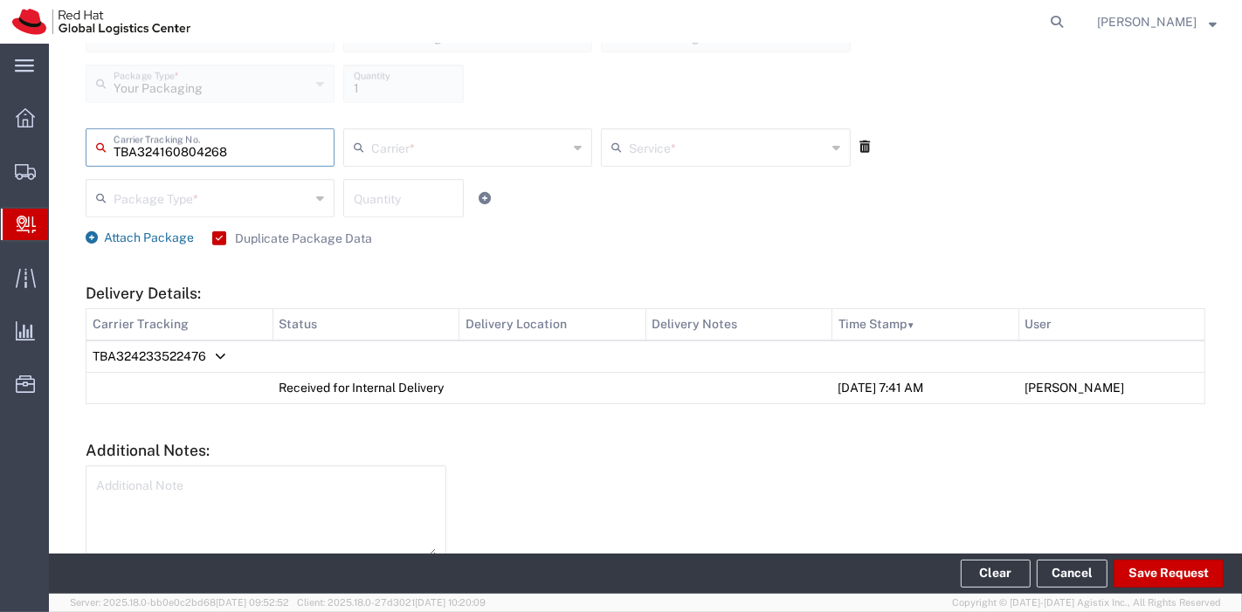
type input "TBA324160804268"
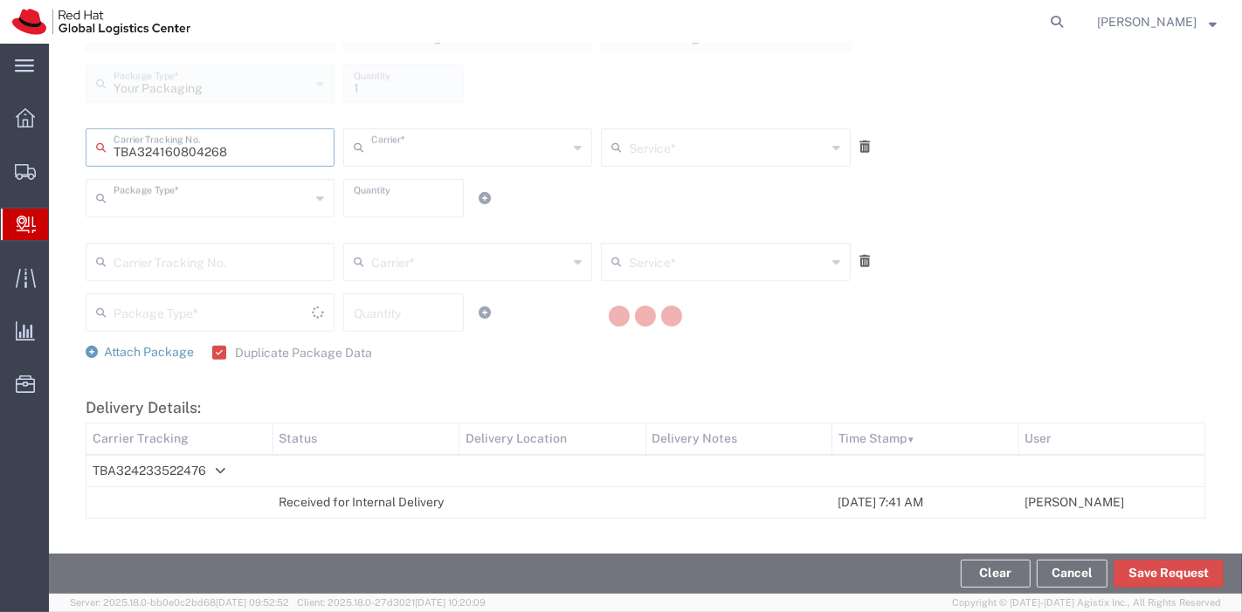
type input "Amazon Logistics"
type input "Your Packaging"
type input "1"
type input "Amazon Logistics TBA"
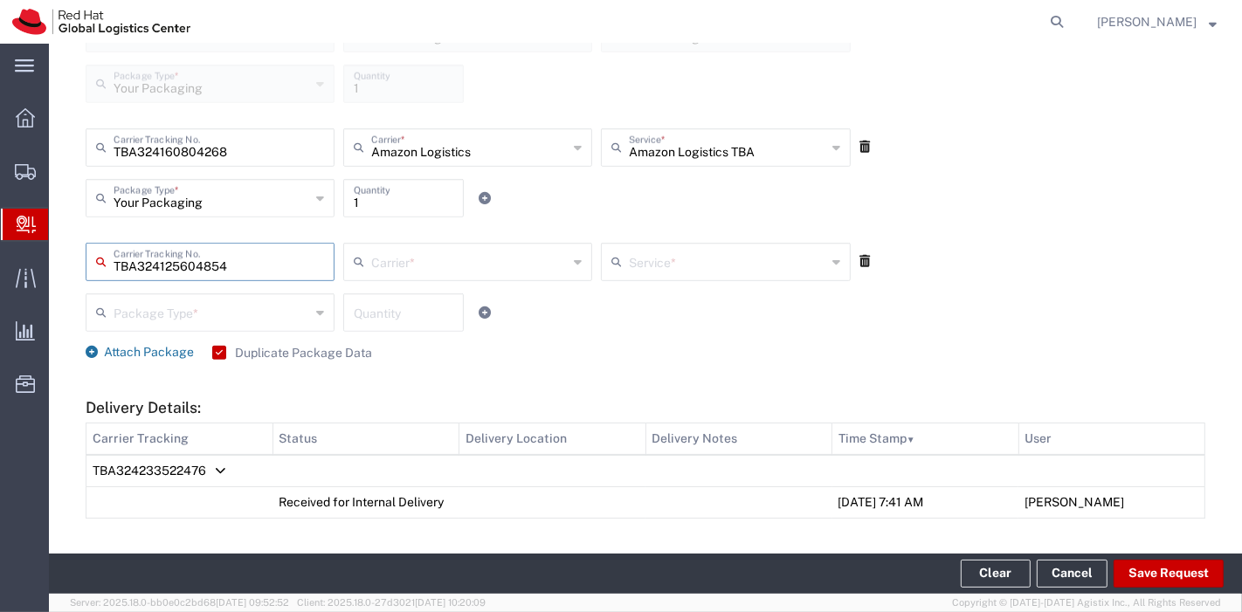
type input "TBA324125604854"
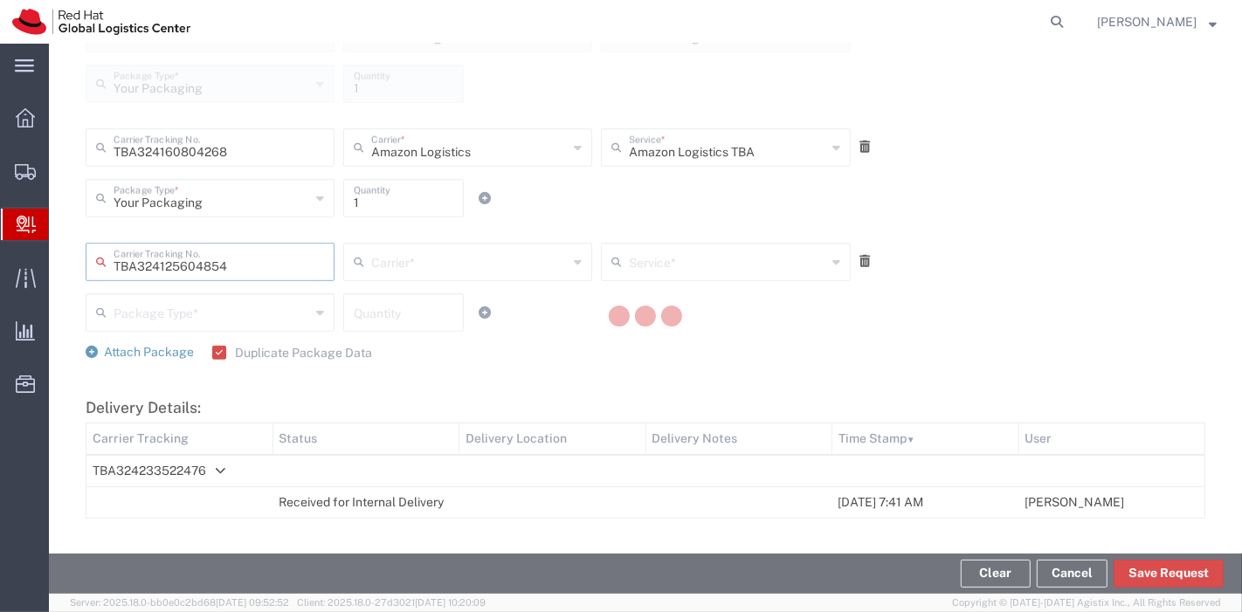
type input "Amazon Logistics"
type input "Your Packaging"
type input "1"
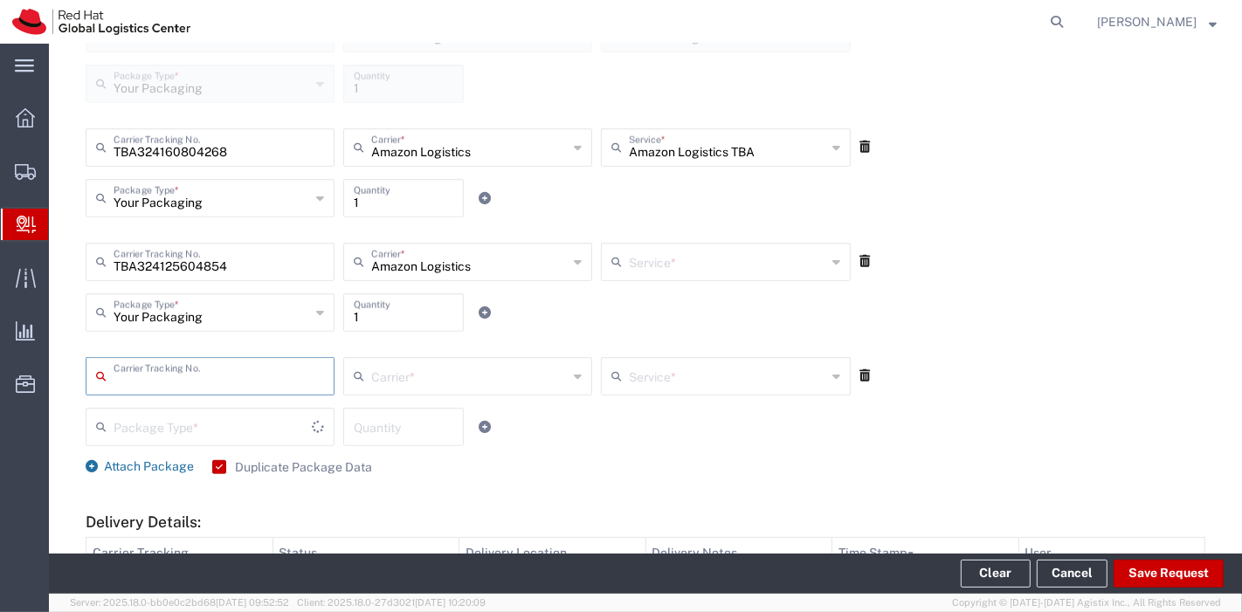
type input "Amazon Logistics TBA"
type input "TBA324125599411"
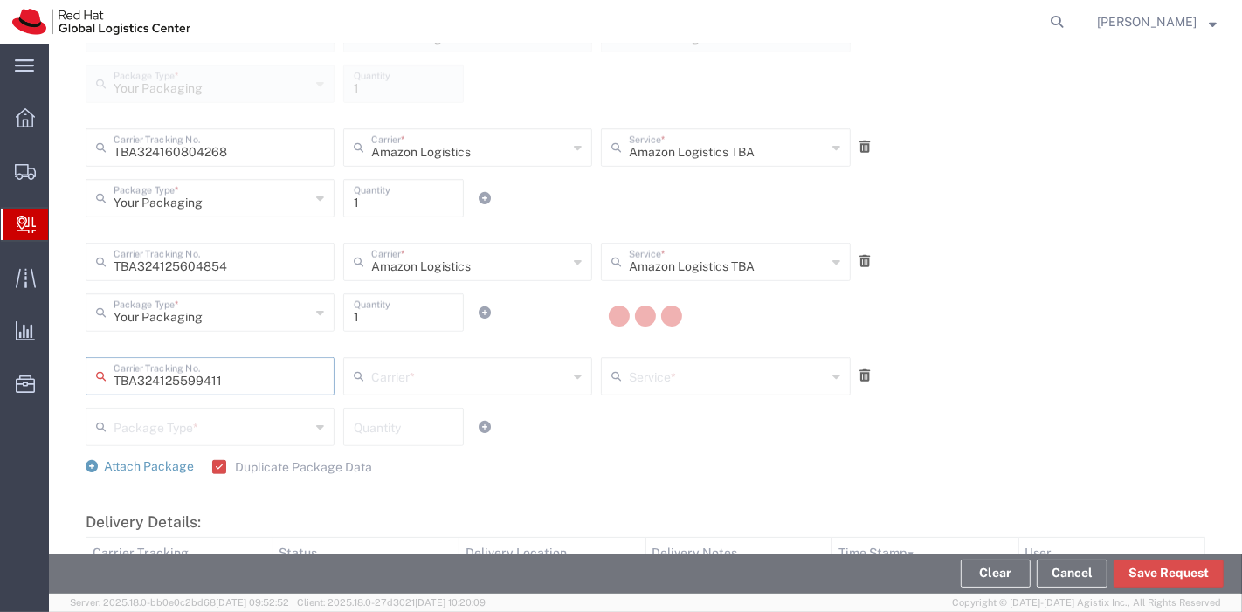
type input "Amazon Logistics"
type input "Your Packaging"
type input "1"
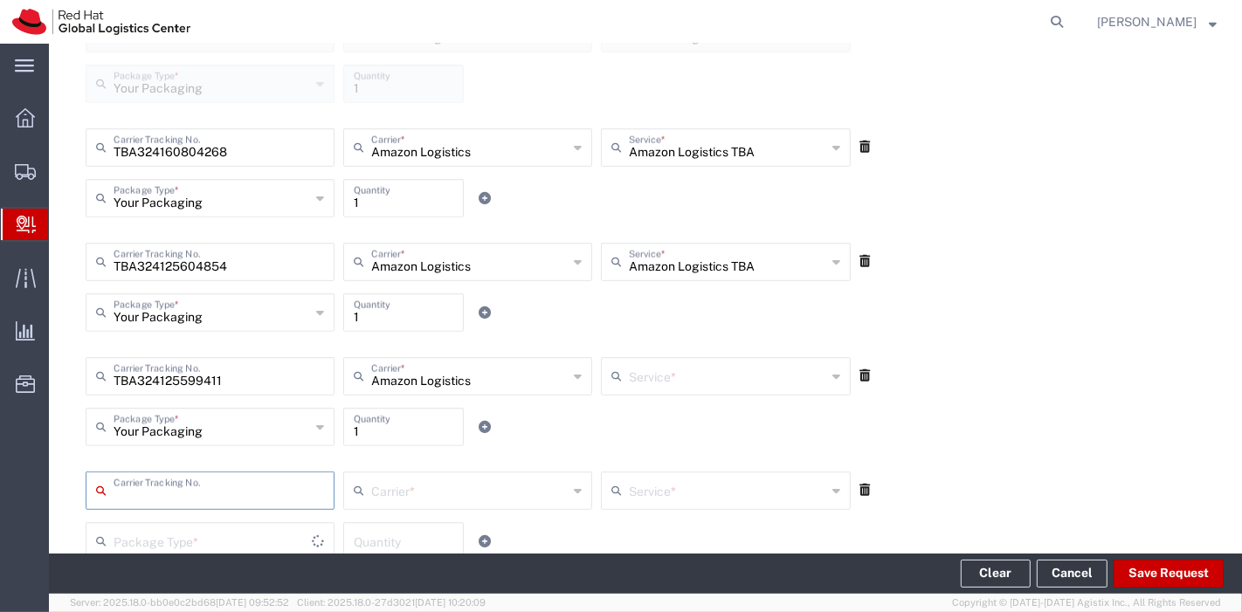
type input "Amazon Logistics TBA"
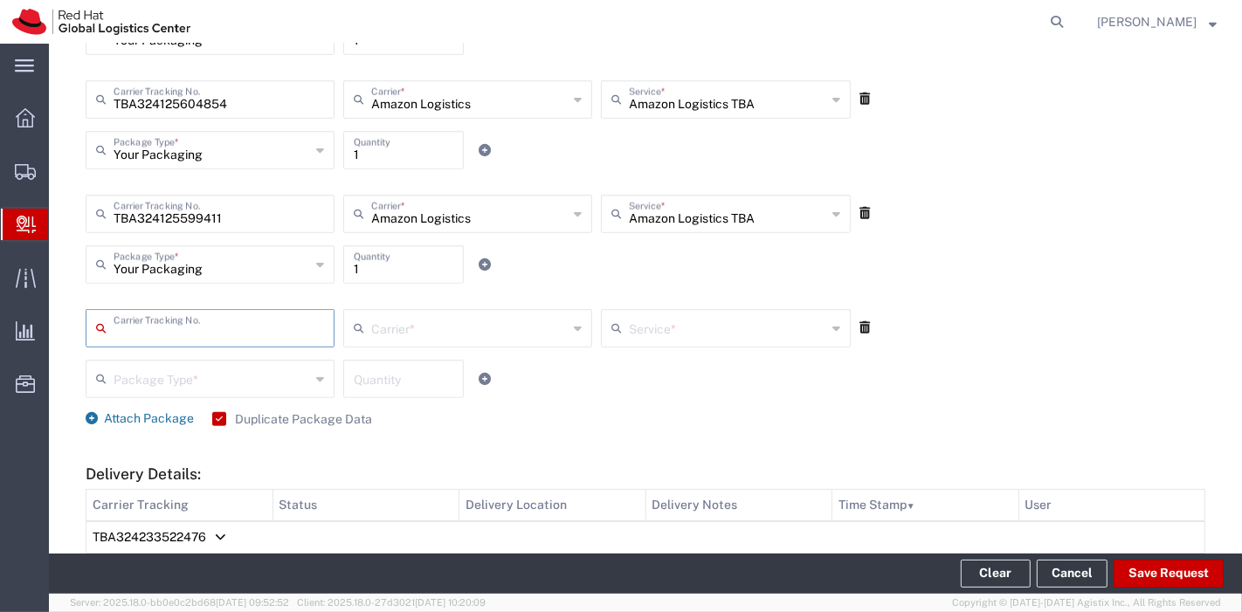
scroll to position [877, 0]
click at [859, 329] on icon at bounding box center [864, 326] width 10 height 12
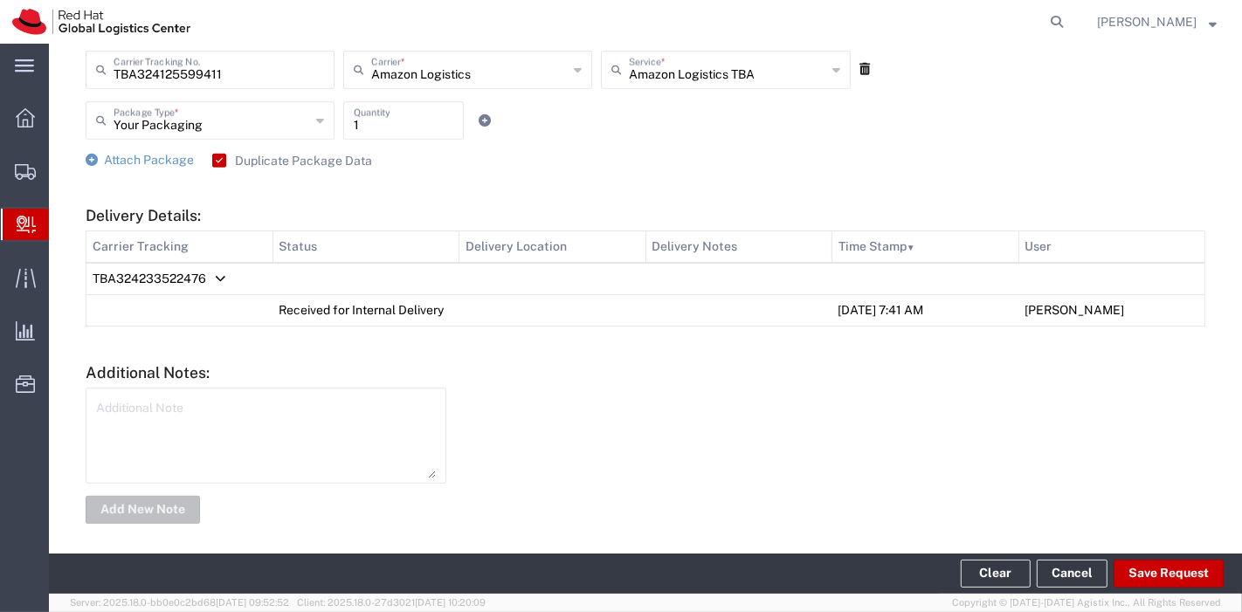
scroll to position [1021, 0]
click at [1176, 573] on button "Save Request" at bounding box center [1168, 574] width 110 height 28
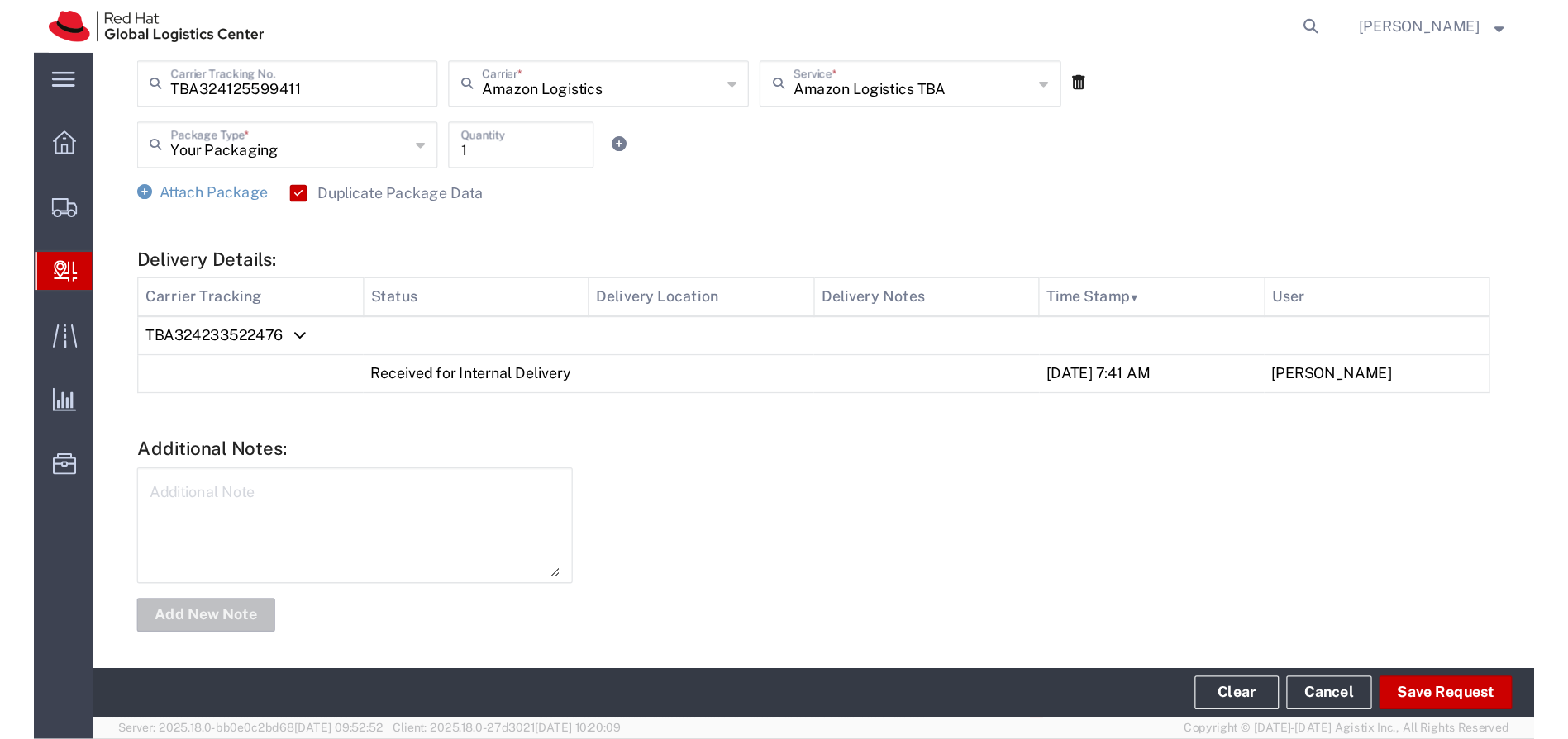
scroll to position [996, 0]
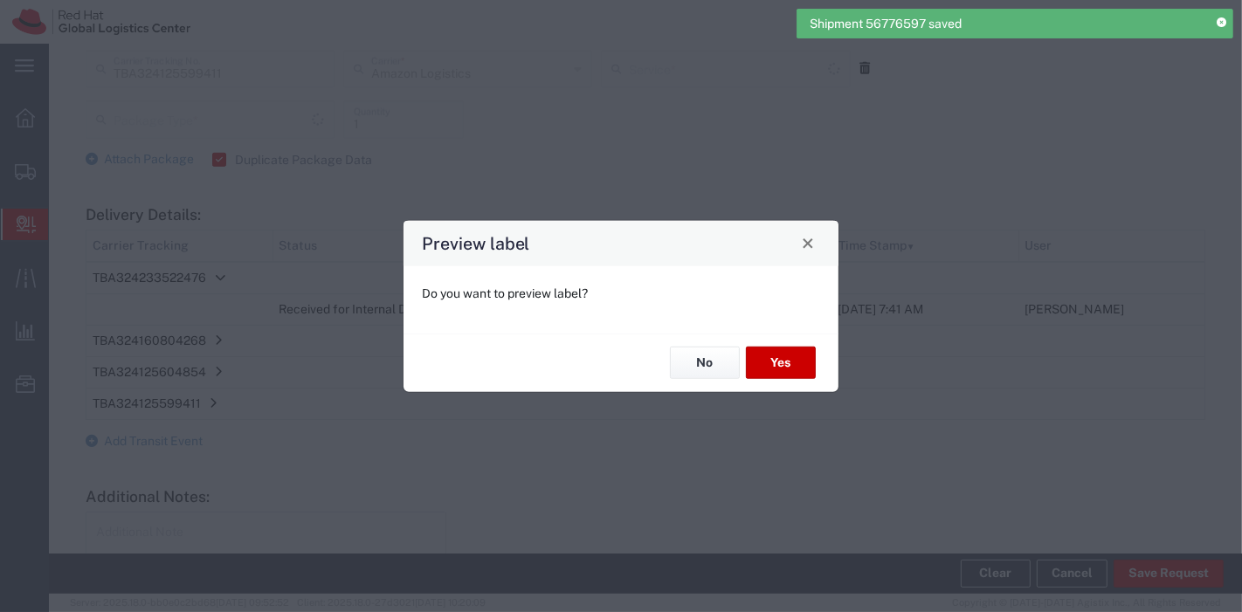
type input "Amazon Logistics TBA"
type input "Your Packaging"
type input "Amazon Logistics TBA"
type input "Your Packaging"
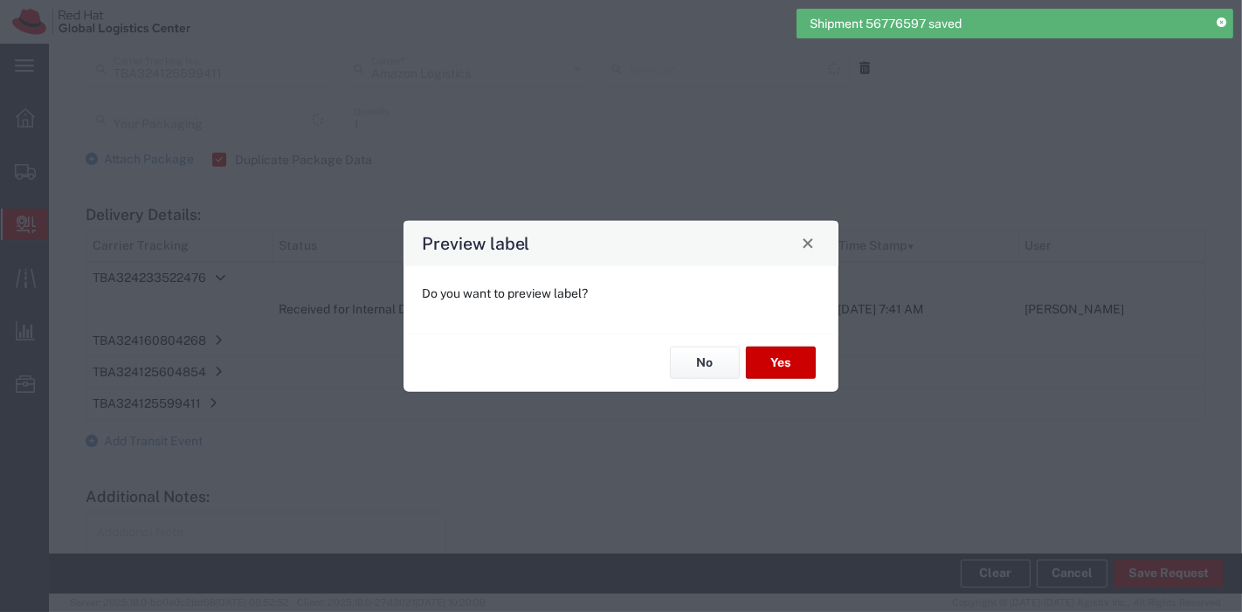
type input "Amazon Logistics TBA"
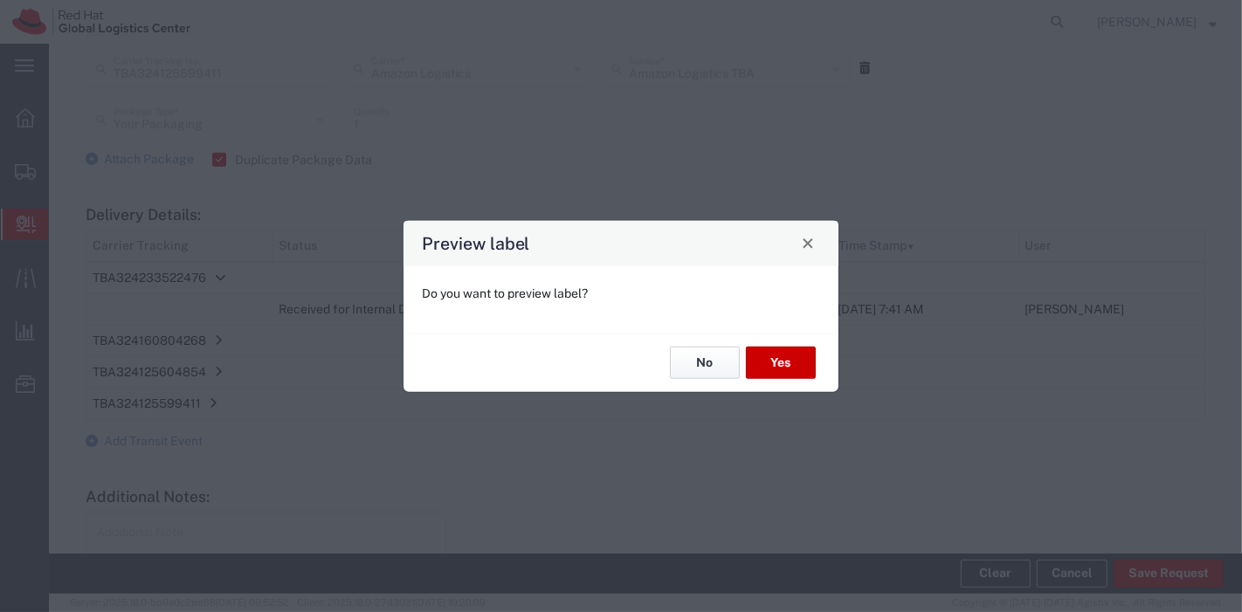
click at [722, 355] on button "No" at bounding box center [705, 363] width 70 height 32
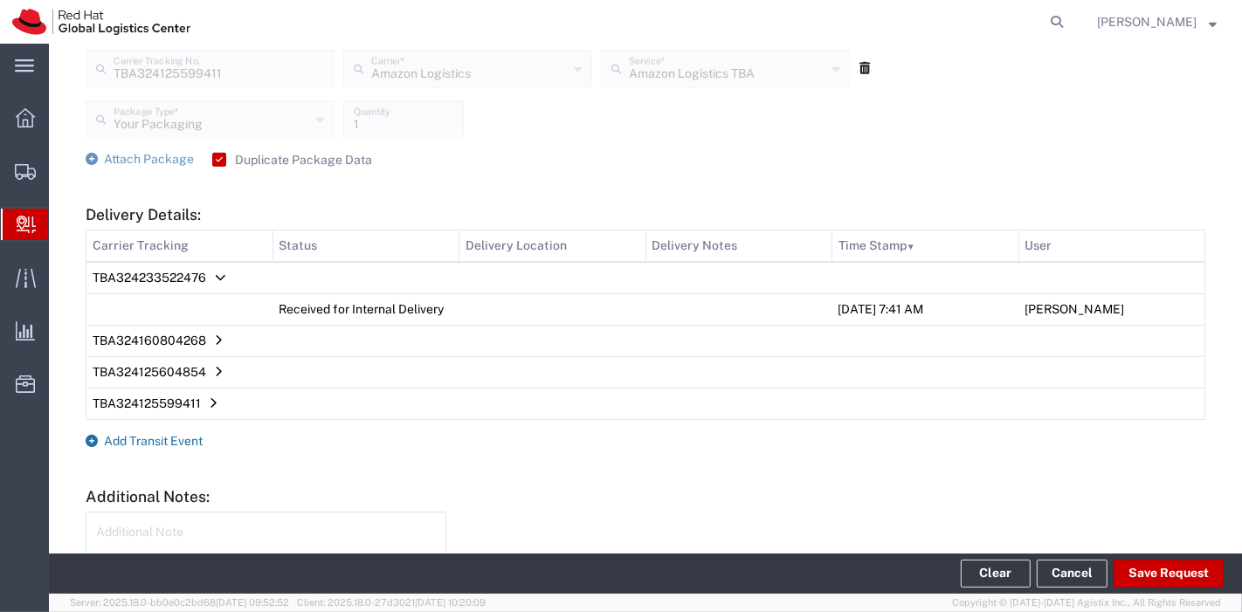
click at [171, 440] on span "Add Transit Event" at bounding box center [153, 441] width 99 height 14
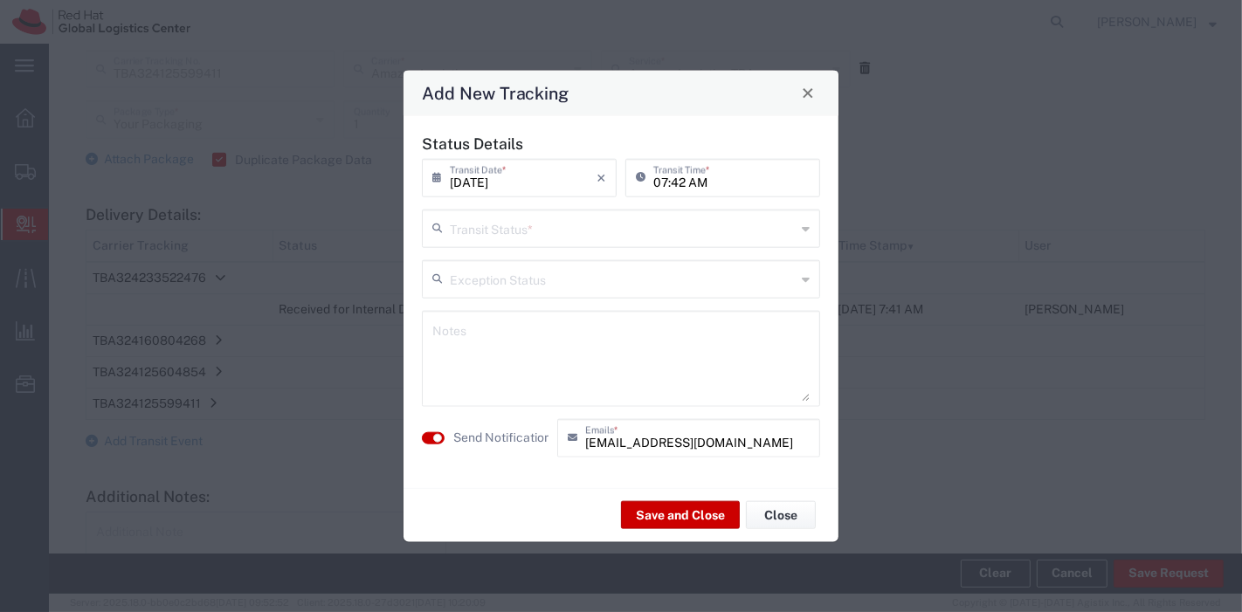
click at [531, 229] on input "text" at bounding box center [623, 226] width 346 height 31
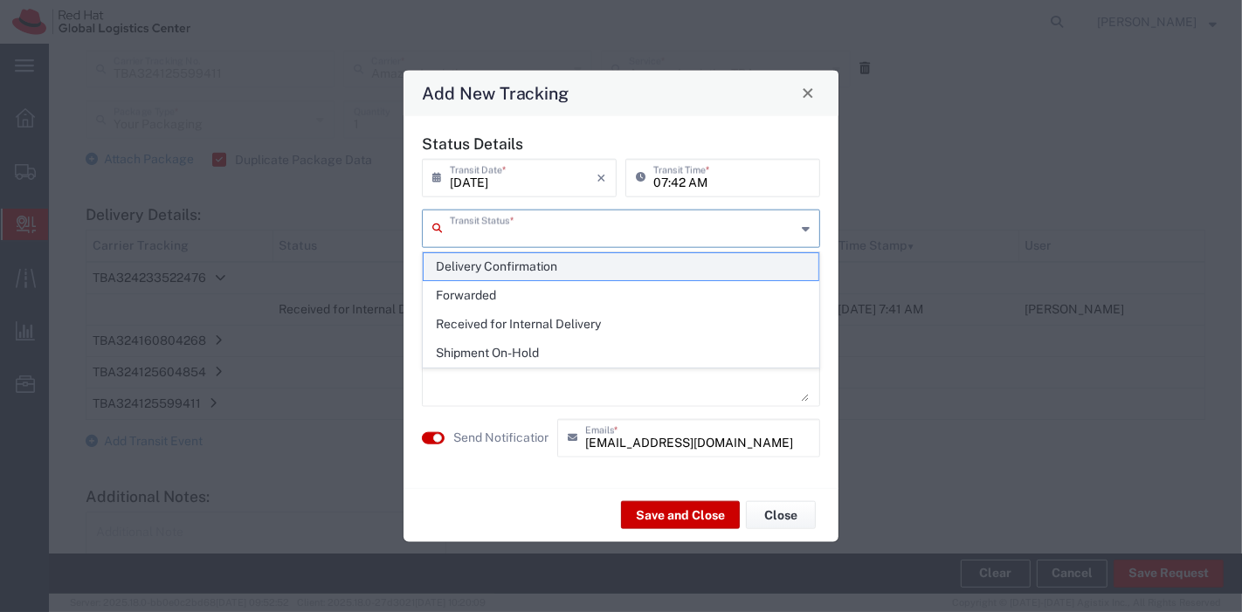
click at [486, 267] on span "Delivery Confirmation" at bounding box center [621, 266] width 396 height 27
type input "Delivery Confirmation"
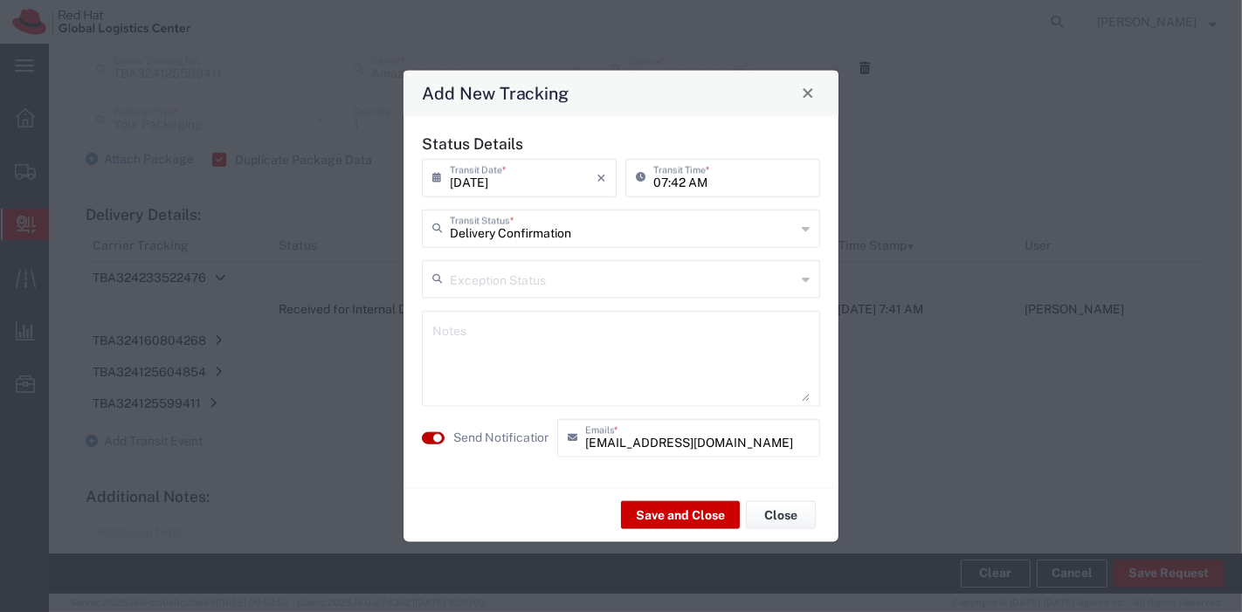
click at [437, 438] on small "button" at bounding box center [437, 437] width 9 height 9
click at [664, 501] on button "Save and Close" at bounding box center [680, 515] width 119 height 28
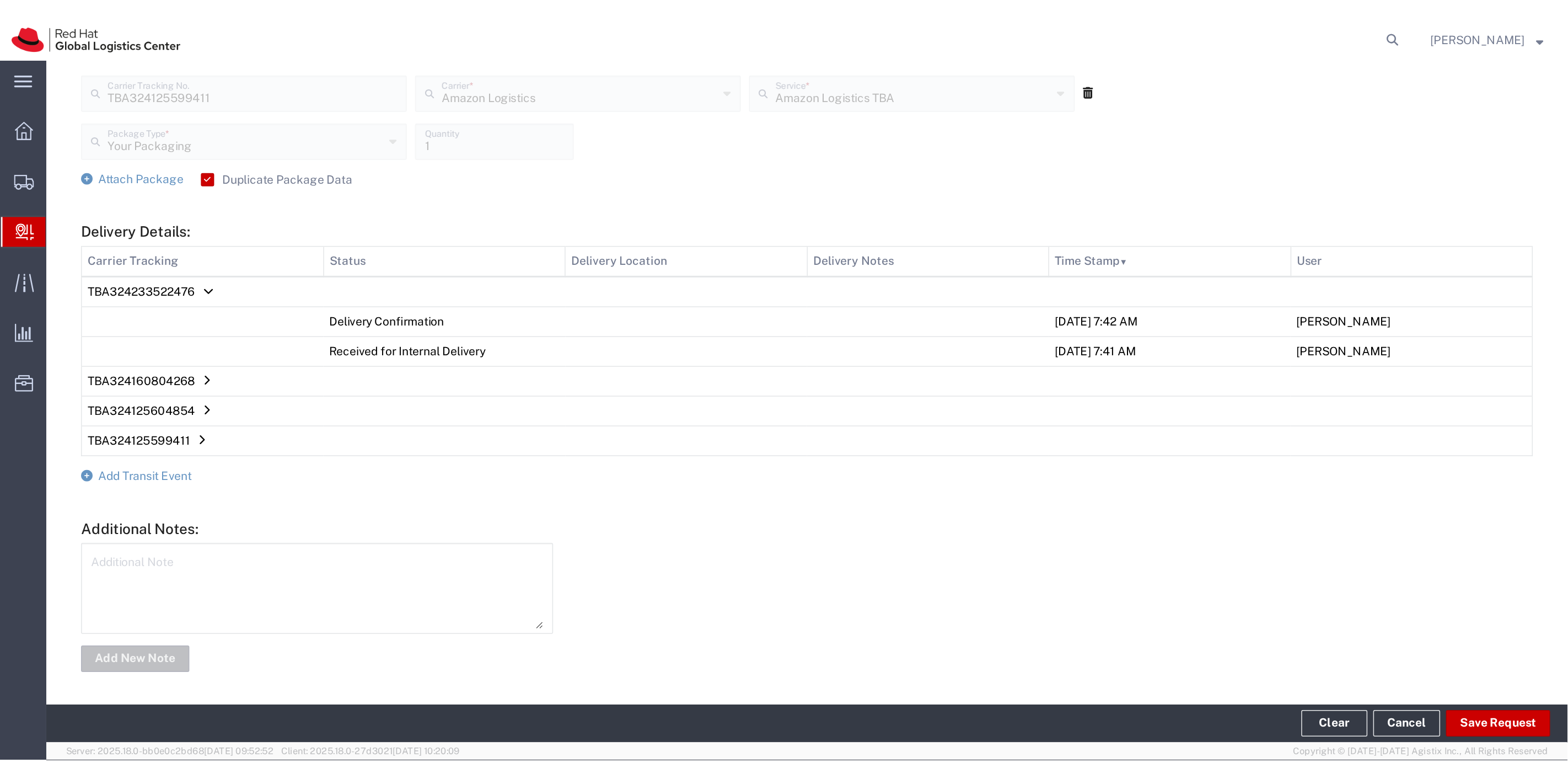
scroll to position [377, 0]
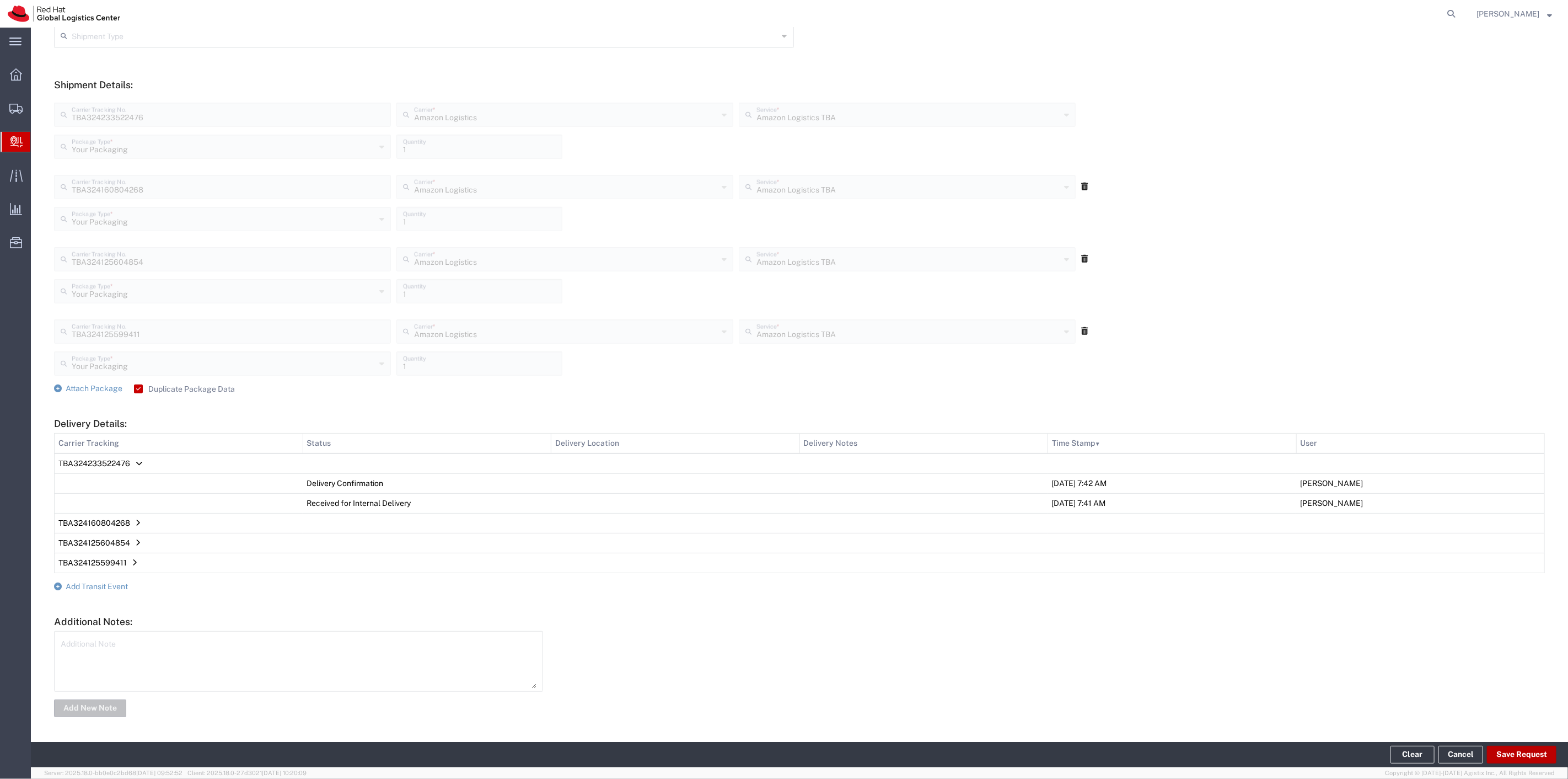
click at [784, 386] on button "Save Request" at bounding box center [1522, 754] width 69 height 18
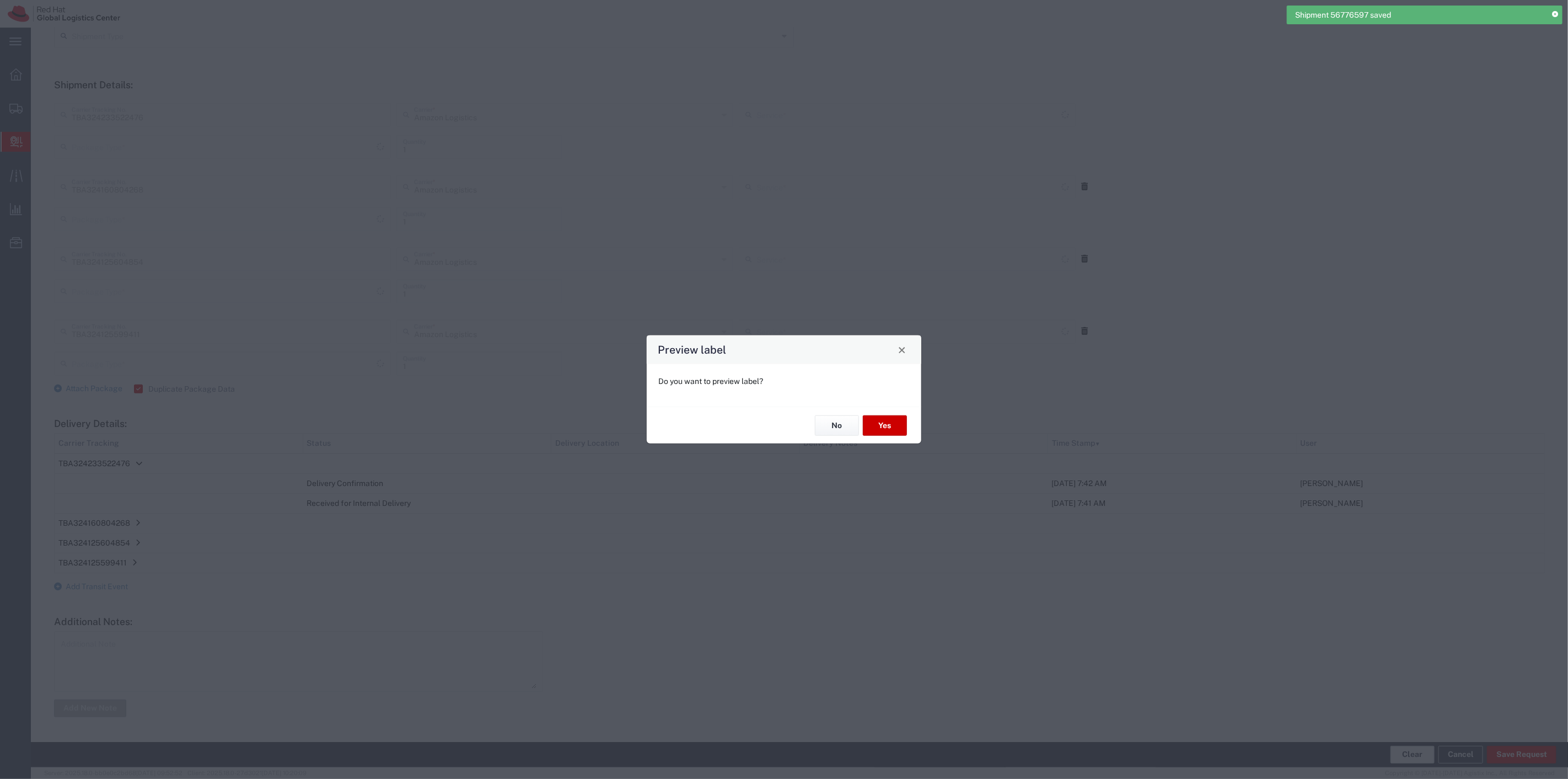
type input "Amazon Logistics TBA"
type input "Your Packaging"
type input "Amazon Logistics TBA"
type input "Your Packaging"
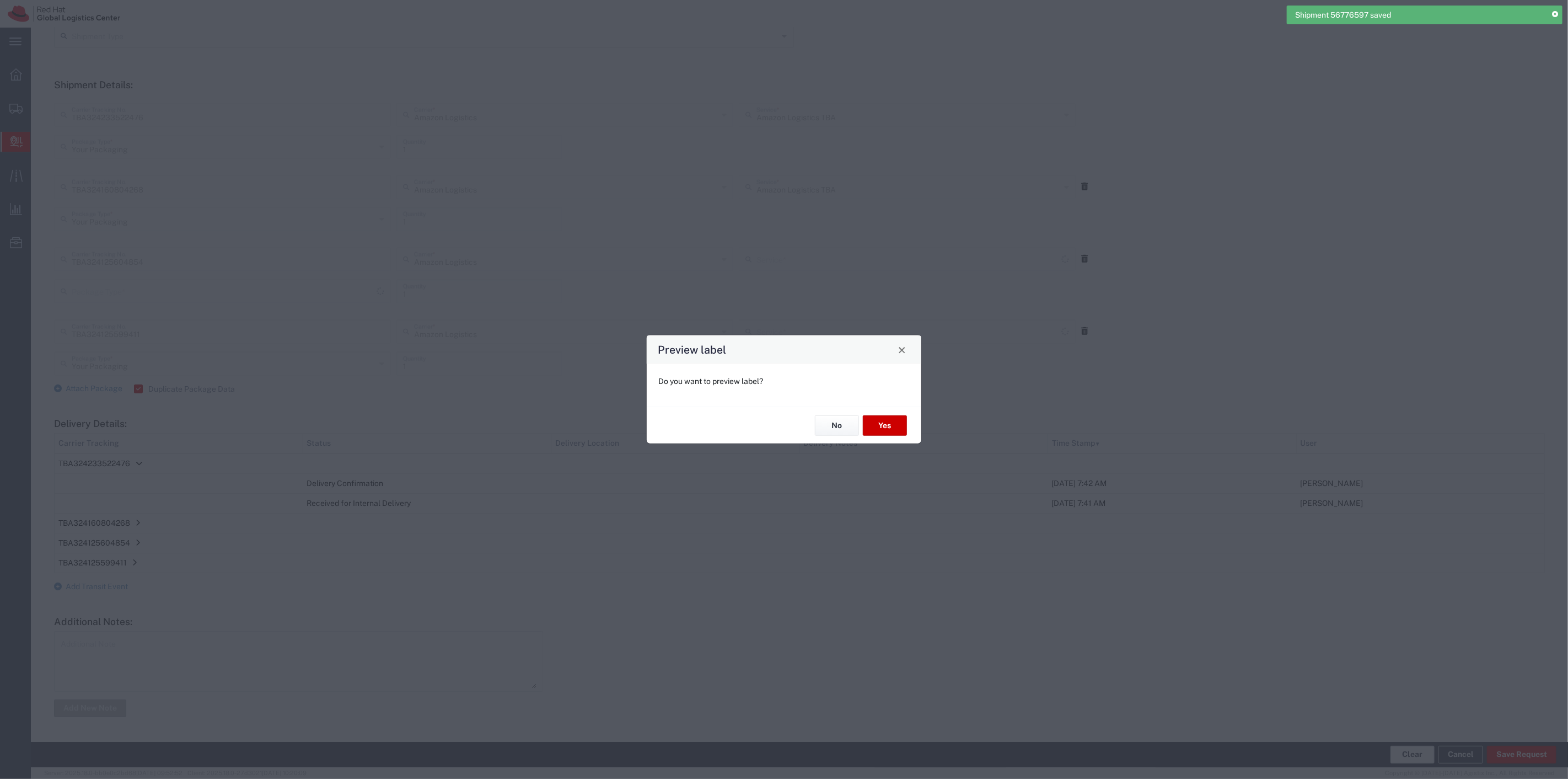
type input "Amazon Logistics TBA"
type input "Your Packaging"
type input "Amazon Logistics TBA"
click at [784, 386] on button "No" at bounding box center [837, 425] width 44 height 20
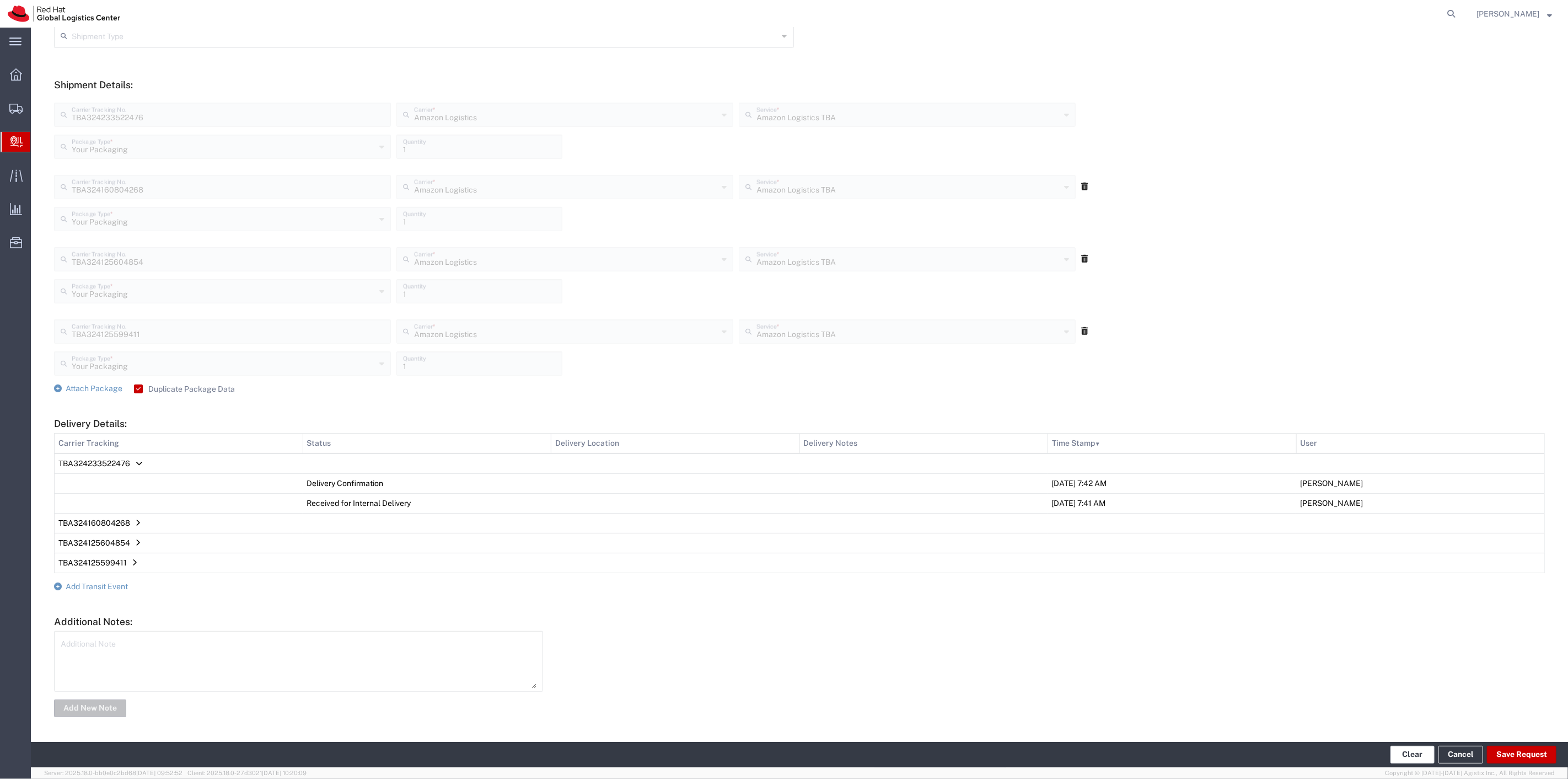
click at [784, 386] on button "Clear" at bounding box center [1413, 754] width 44 height 18
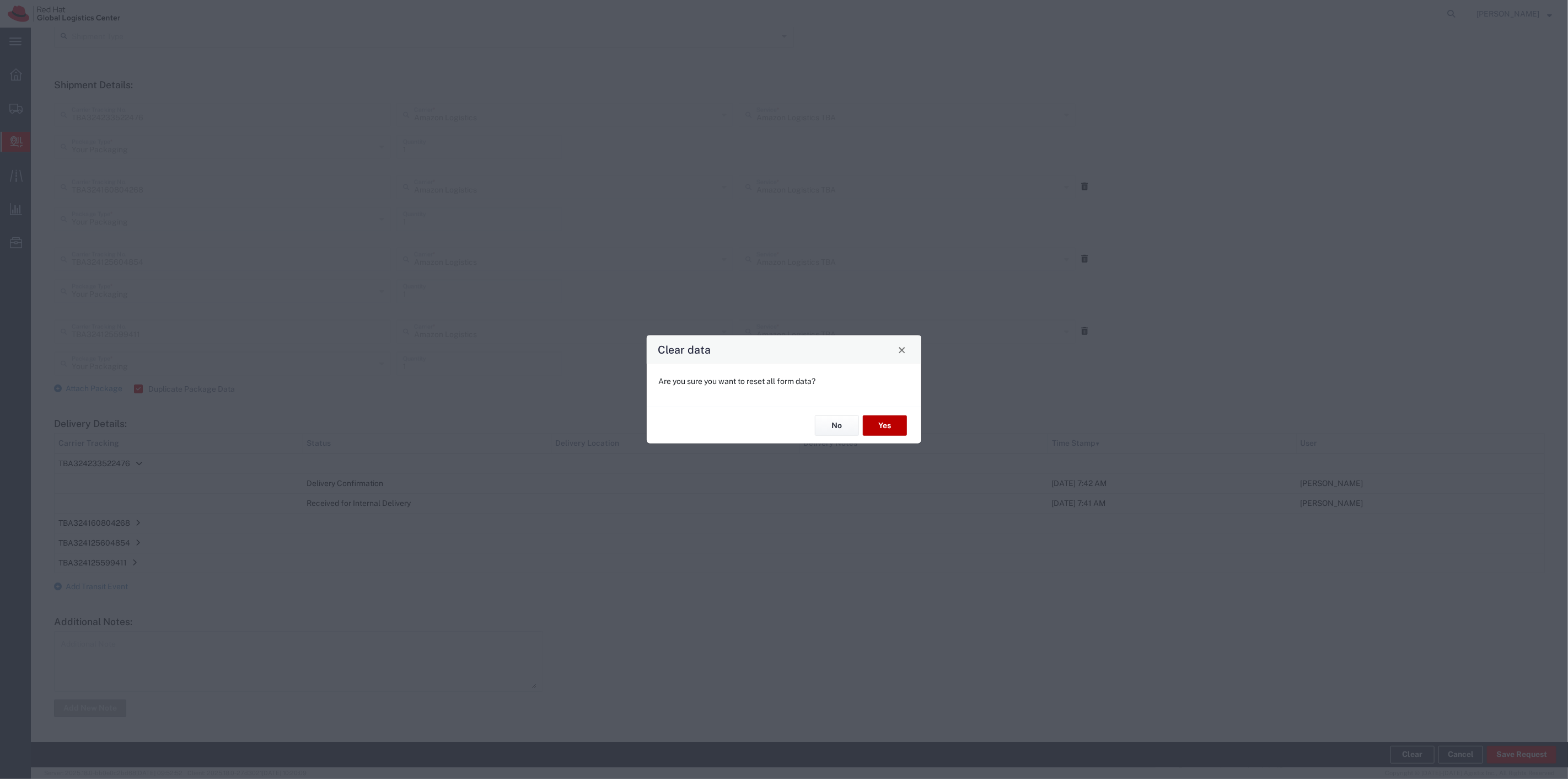
click at [784, 386] on button "Yes" at bounding box center [885, 425] width 44 height 20
